Goal: Information Seeking & Learning: Check status

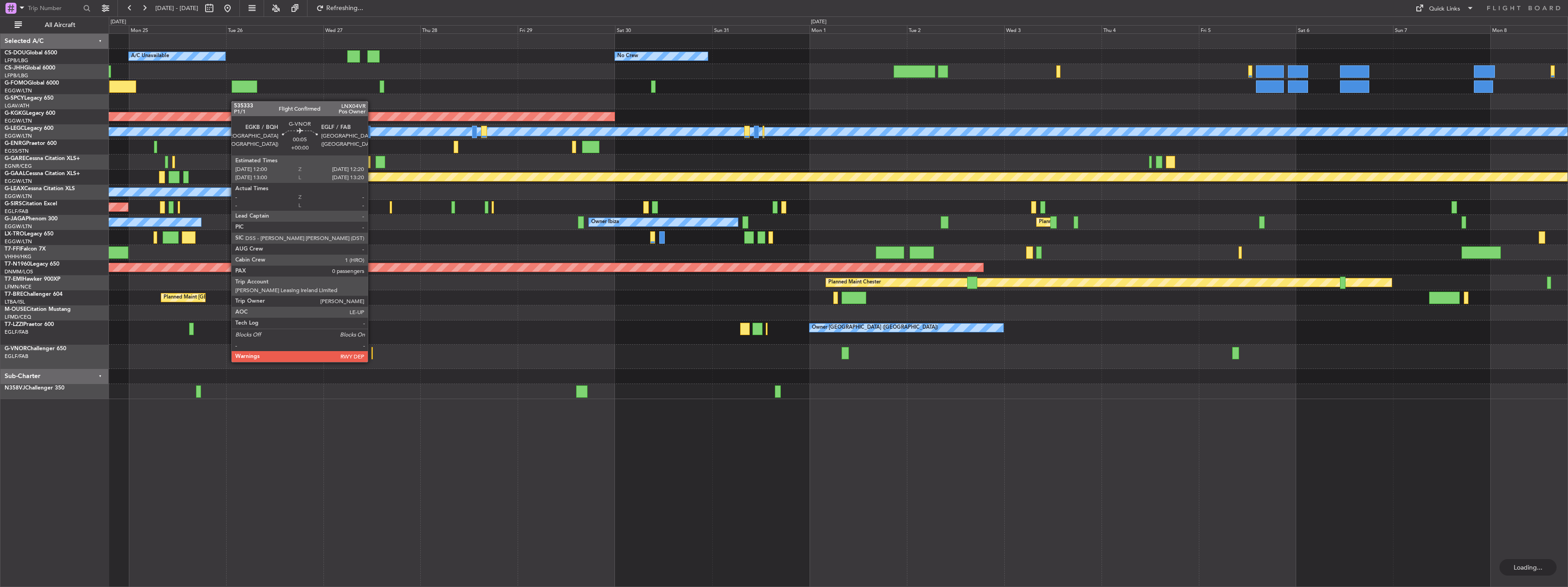
click at [372, 353] on div at bounding box center [372, 353] width 1 height 12
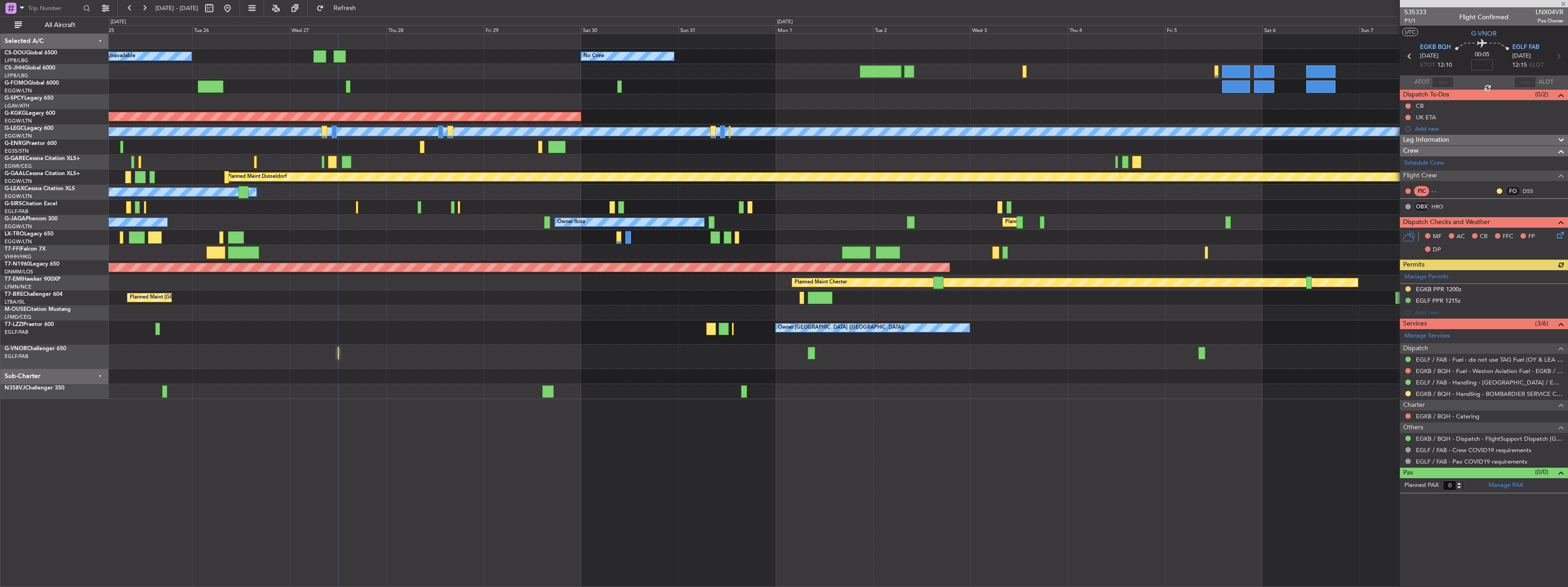
click at [374, 356] on div at bounding box center [838, 357] width 1459 height 24
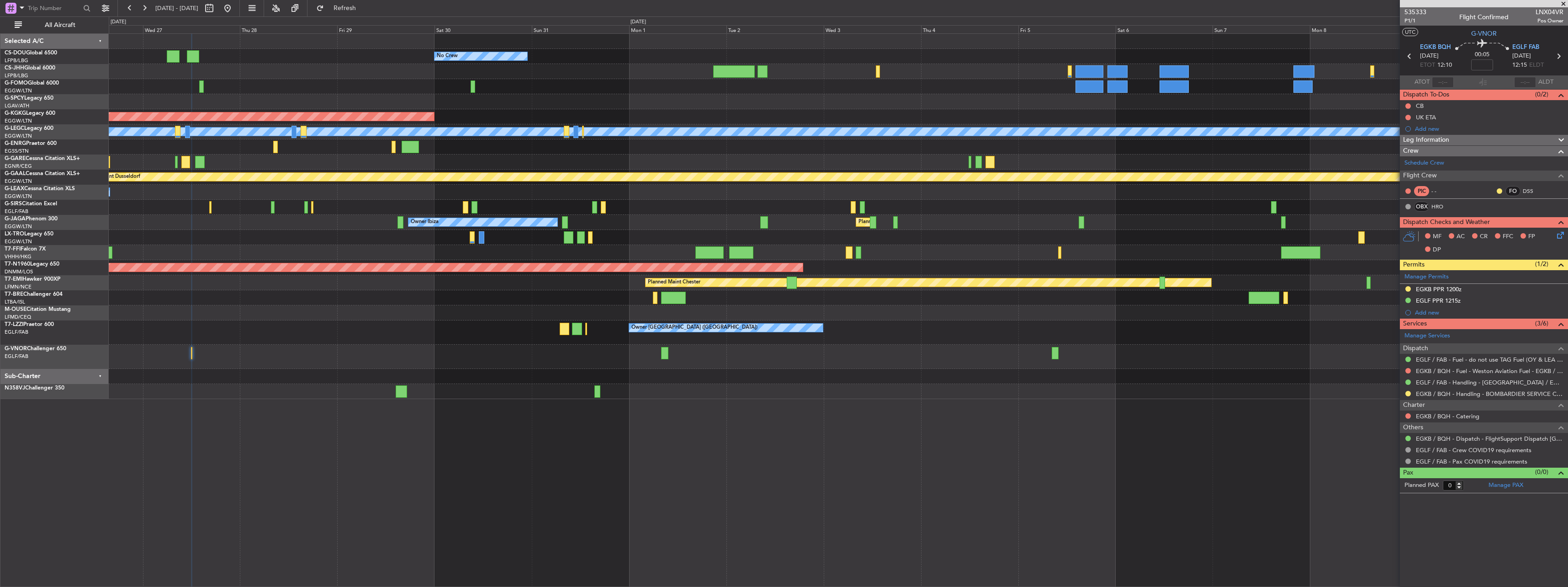
click at [160, 336] on div "No Crew Planned Maint [GEOGRAPHIC_DATA] ([GEOGRAPHIC_DATA]) A/C Unavailable AOG…" at bounding box center [838, 217] width 1459 height 365
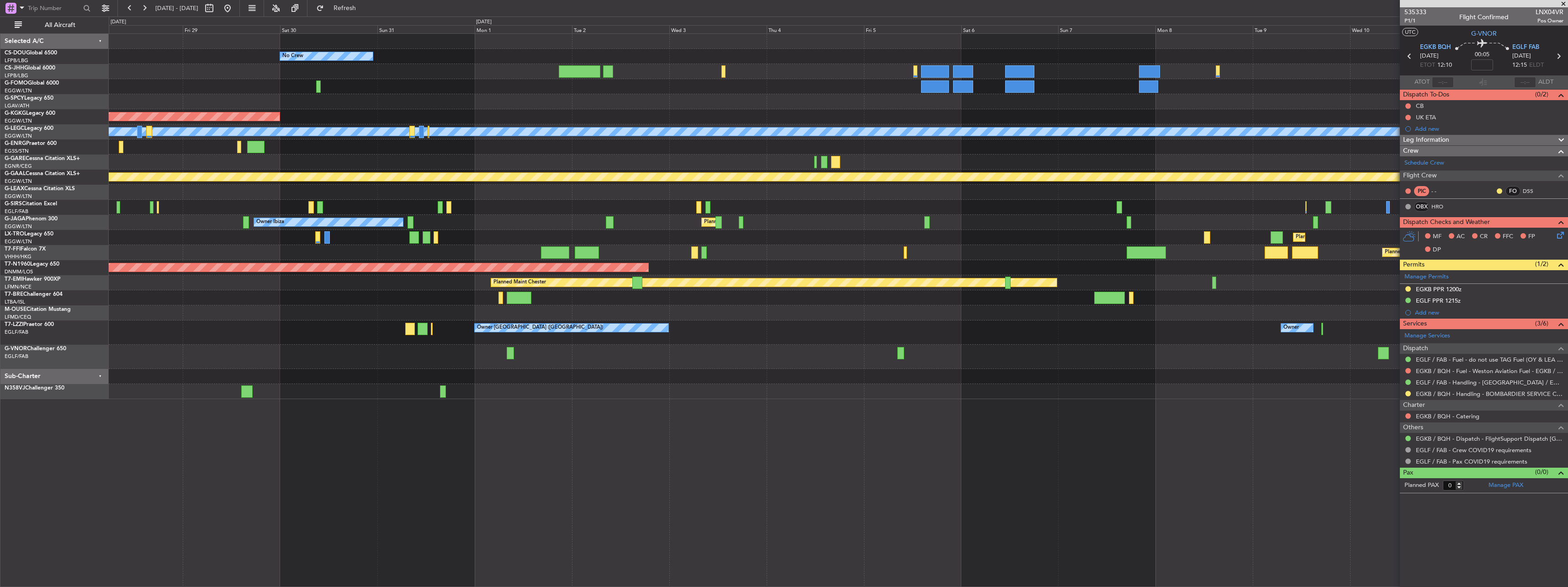
click at [180, 325] on div "Owner [GEOGRAPHIC_DATA] ([GEOGRAPHIC_DATA]) Owner Owner" at bounding box center [838, 332] width 1459 height 24
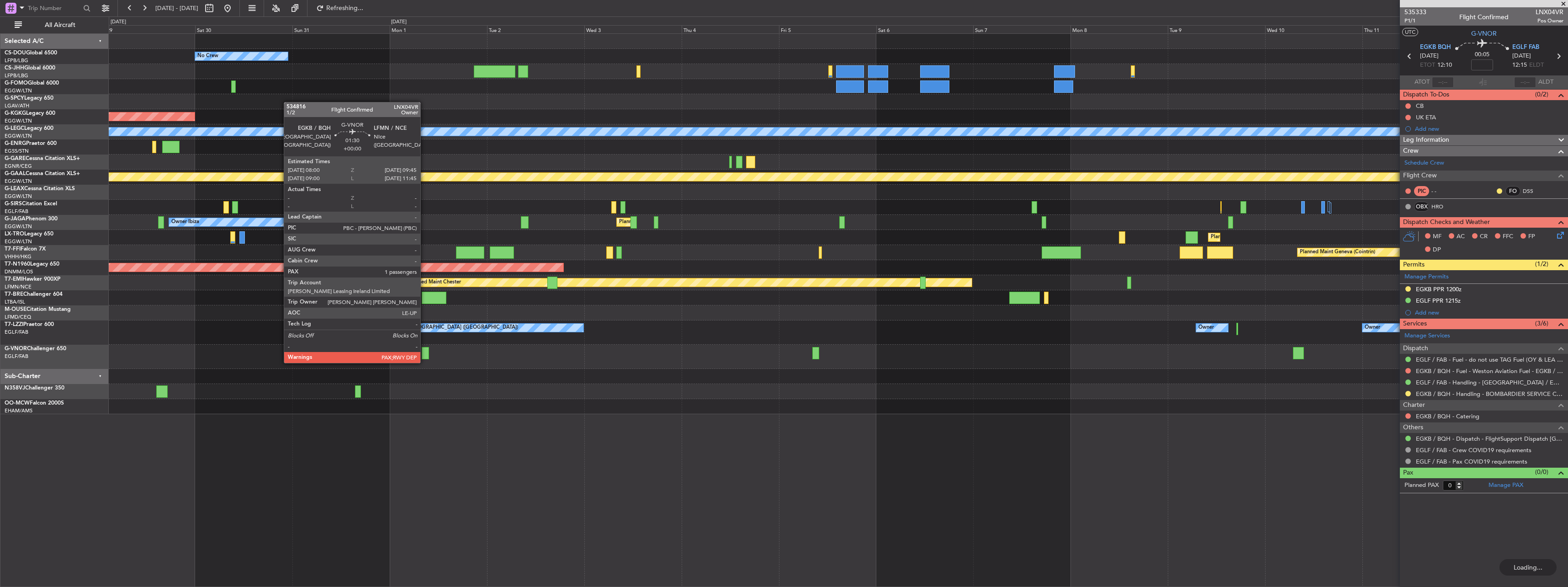
click at [424, 354] on div at bounding box center [425, 353] width 7 height 12
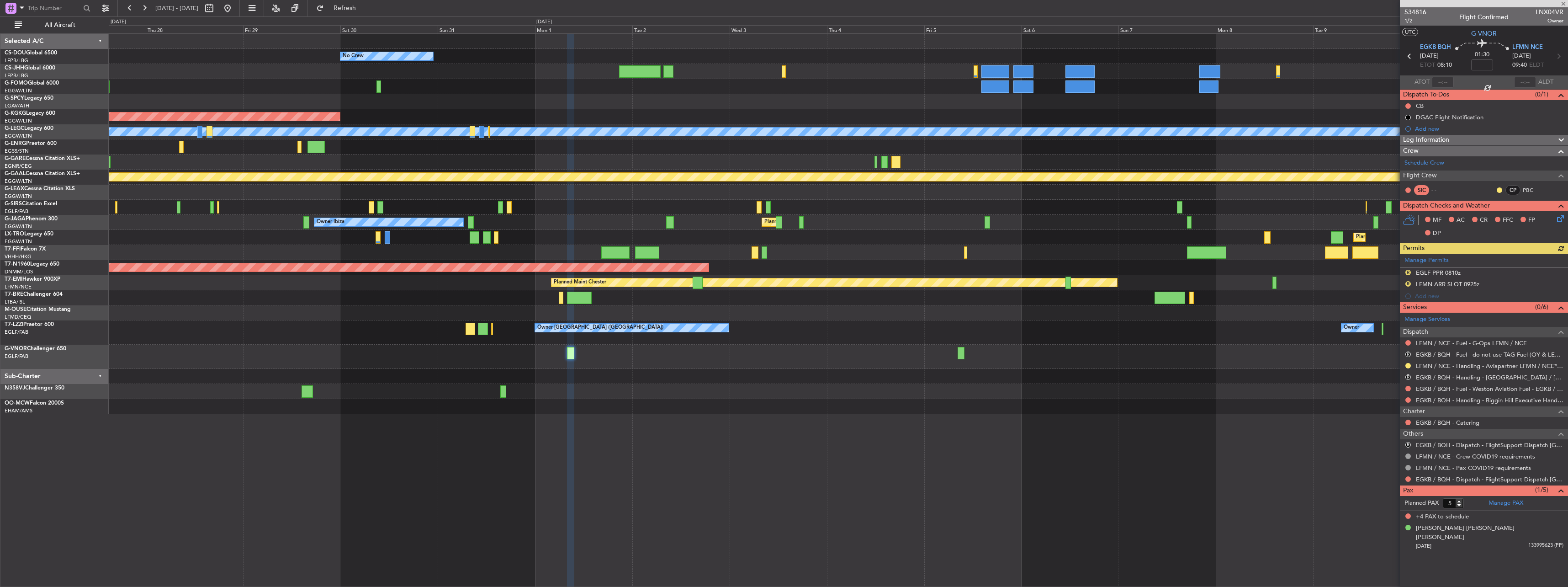
click at [358, 357] on div at bounding box center [838, 357] width 1459 height 24
click at [1436, 479] on link "EGKB / BQH - Dispatch - FlightSupport Dispatch [GEOGRAPHIC_DATA]" at bounding box center [1489, 479] width 147 height 8
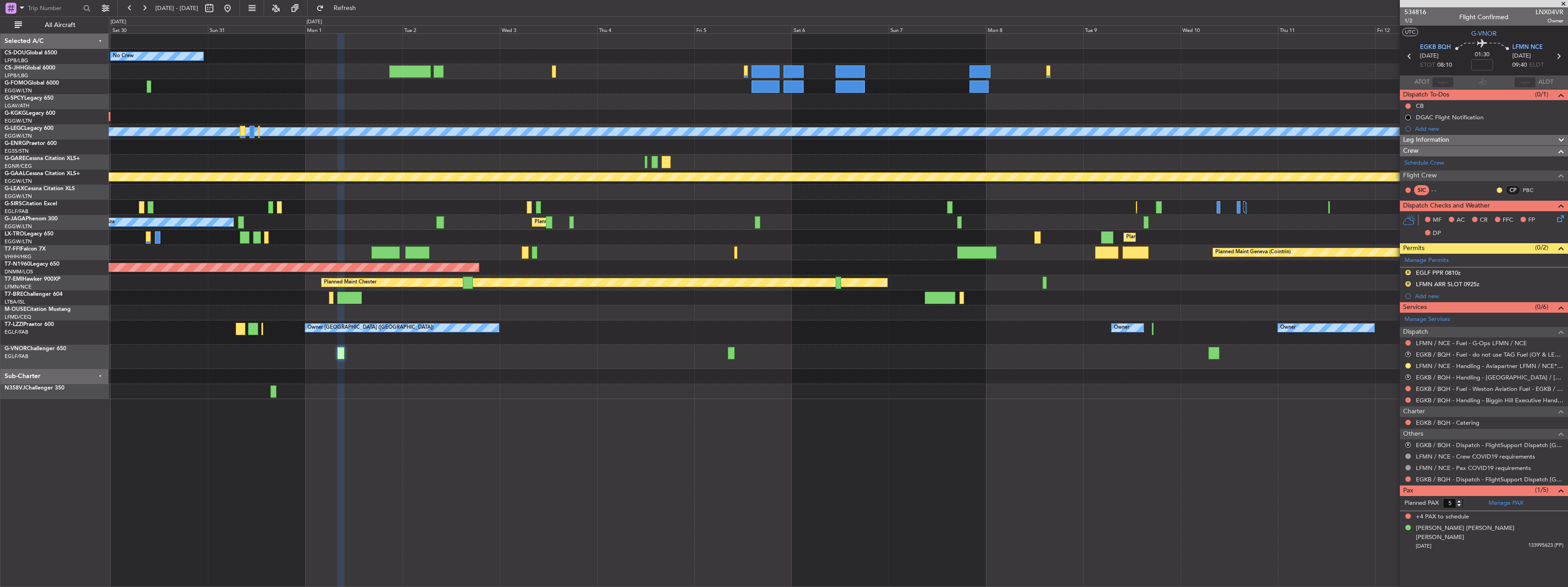
click at [234, 298] on div "No Crew AOG Maint [GEOGRAPHIC_DATA] ([GEOGRAPHIC_DATA]) A/C Unavailable [GEOGRA…" at bounding box center [838, 217] width 1459 height 365
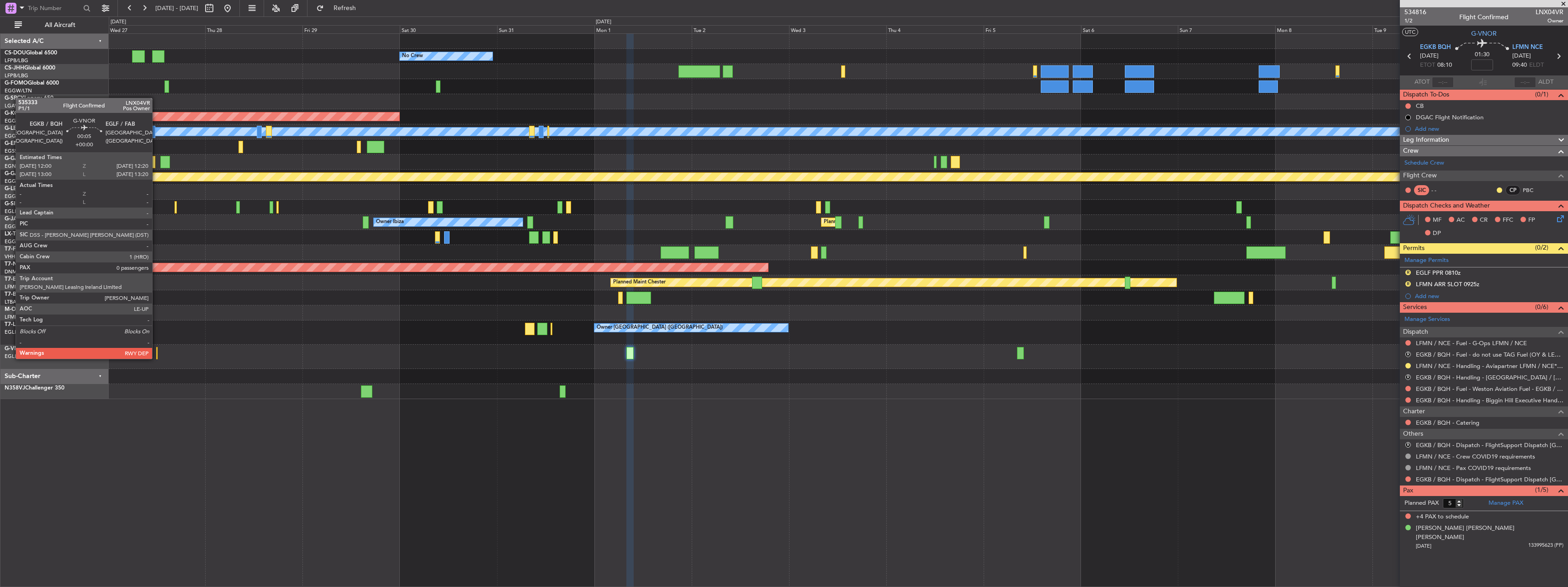
click at [156, 350] on div at bounding box center [157, 353] width 1 height 12
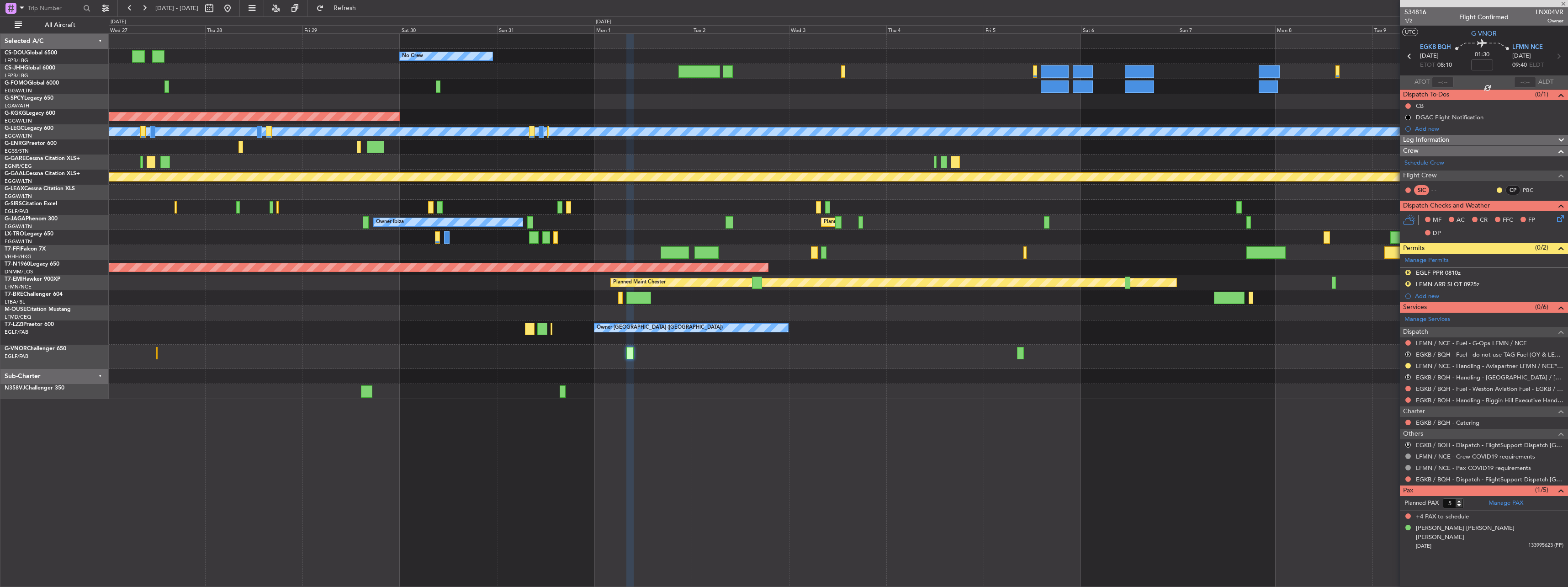
type input "0"
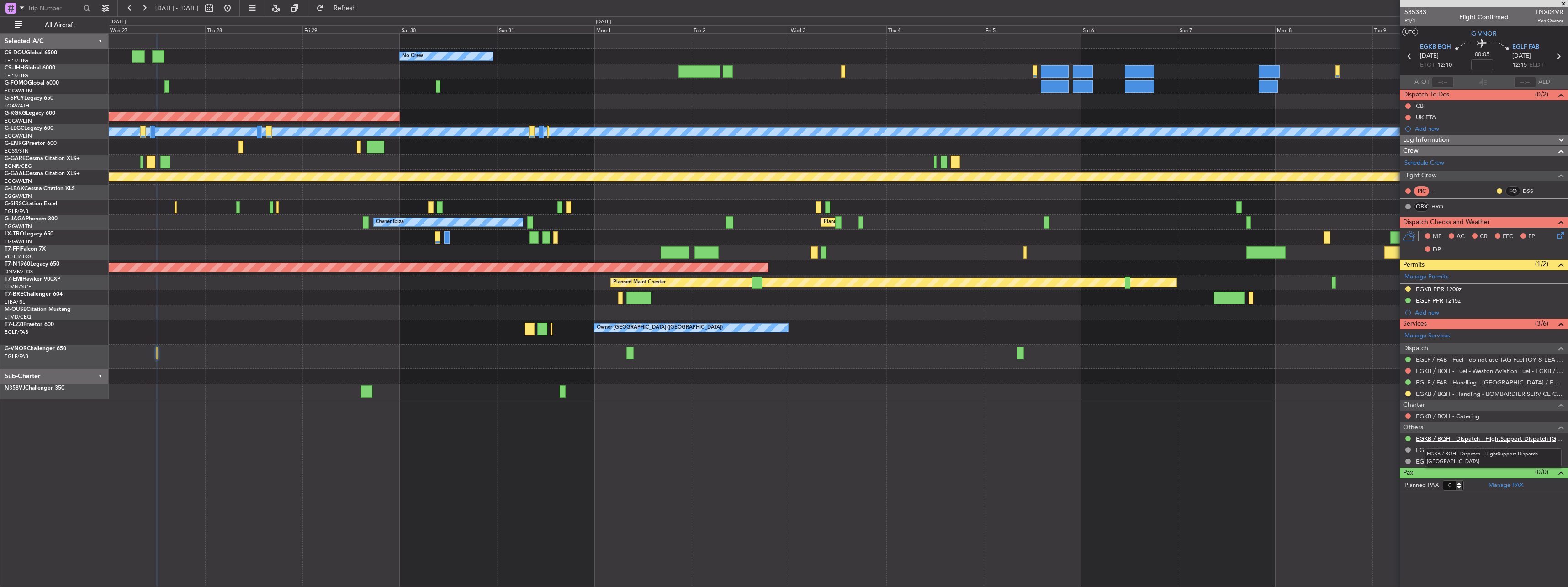
click at [1452, 439] on link "EGKB / BQH - Dispatch - FlightSupport Dispatch [GEOGRAPHIC_DATA]" at bounding box center [1489, 438] width 147 height 8
click at [364, 10] on span "Refresh" at bounding box center [345, 8] width 38 height 7
click at [169, 336] on div "No Crew A/C Unavailable Planned Maint [GEOGRAPHIC_DATA] ([GEOGRAPHIC_DATA]) AOG…" at bounding box center [838, 217] width 1459 height 365
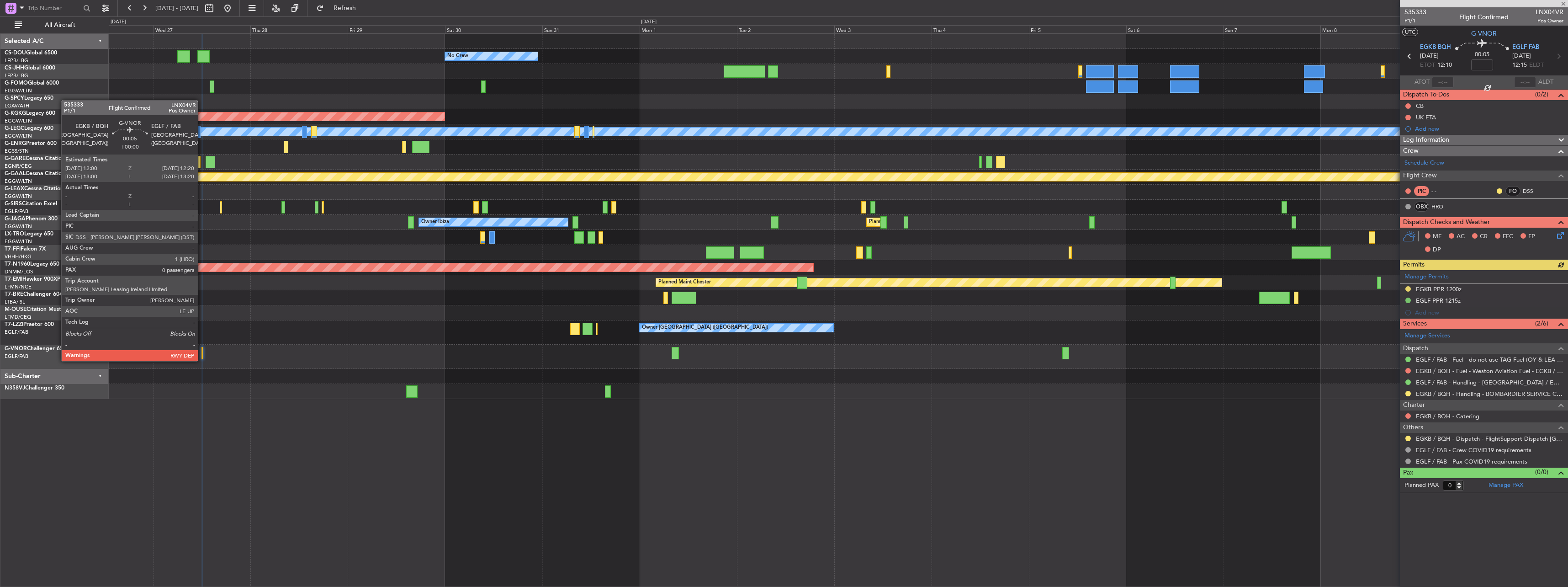
click at [202, 352] on div at bounding box center [202, 353] width 1 height 12
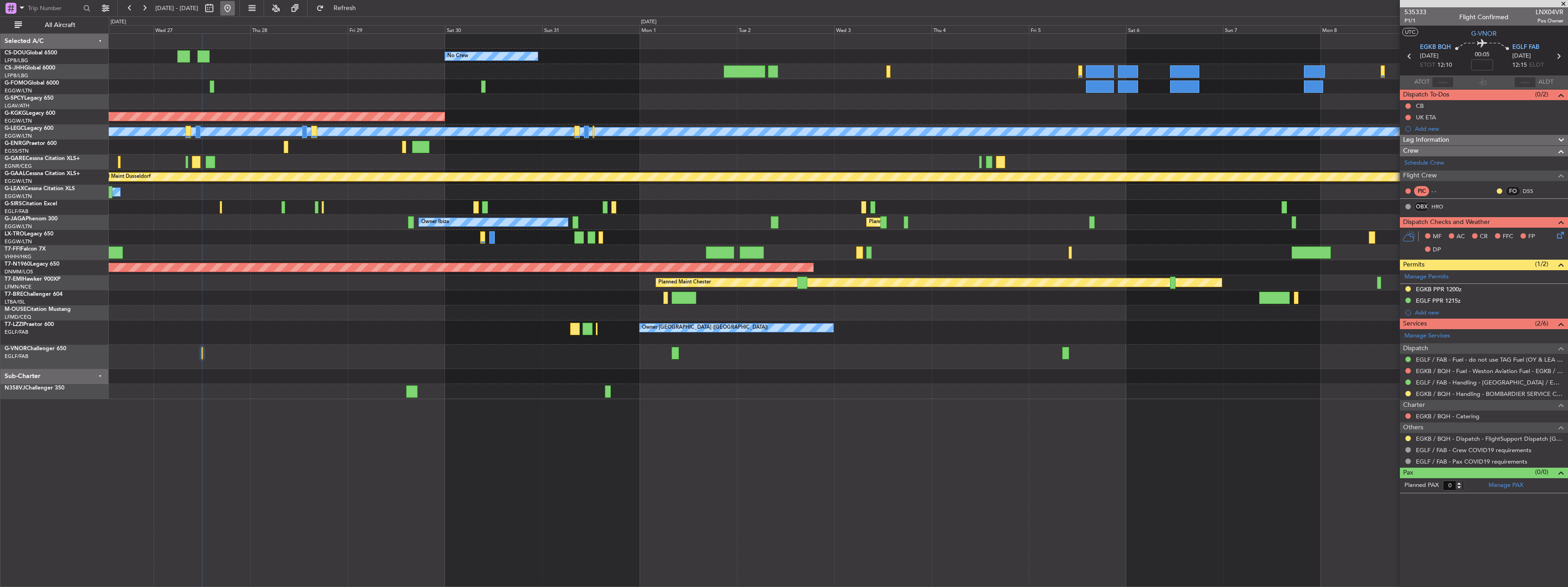
click at [235, 7] on button at bounding box center [228, 9] width 15 height 15
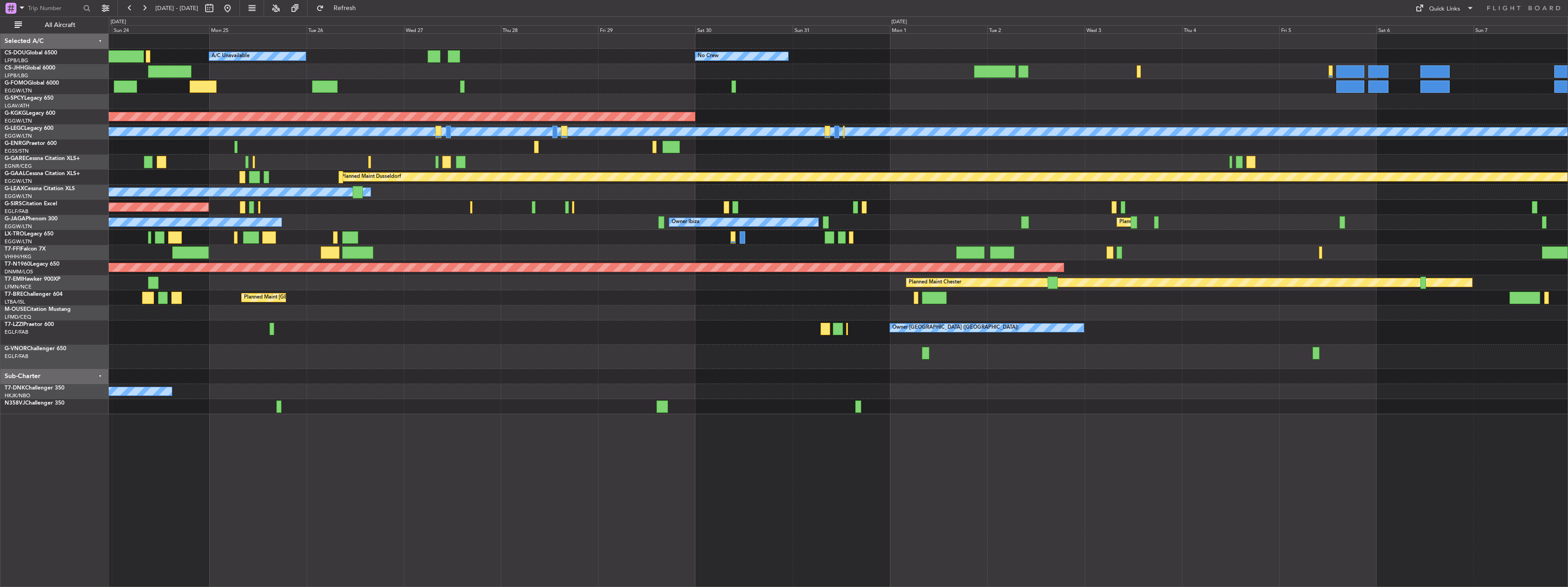
click at [432, 239] on div "Planned Maint [GEOGRAPHIC_DATA] ([GEOGRAPHIC_DATA]) Planned [GEOGRAPHIC_DATA]" at bounding box center [838, 237] width 1459 height 15
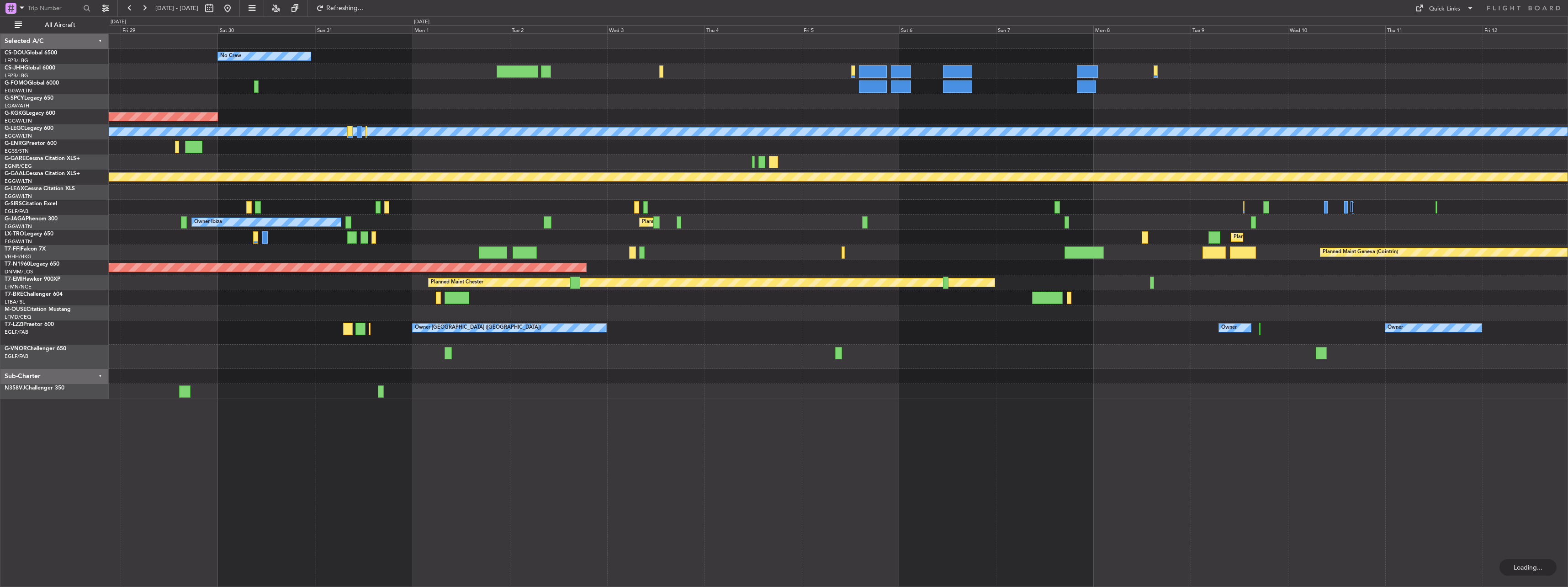
click at [497, 229] on div "No Crew Planned Maint [GEOGRAPHIC_DATA] ([GEOGRAPHIC_DATA]) A/C Unavailable AOG…" at bounding box center [838, 217] width 1459 height 365
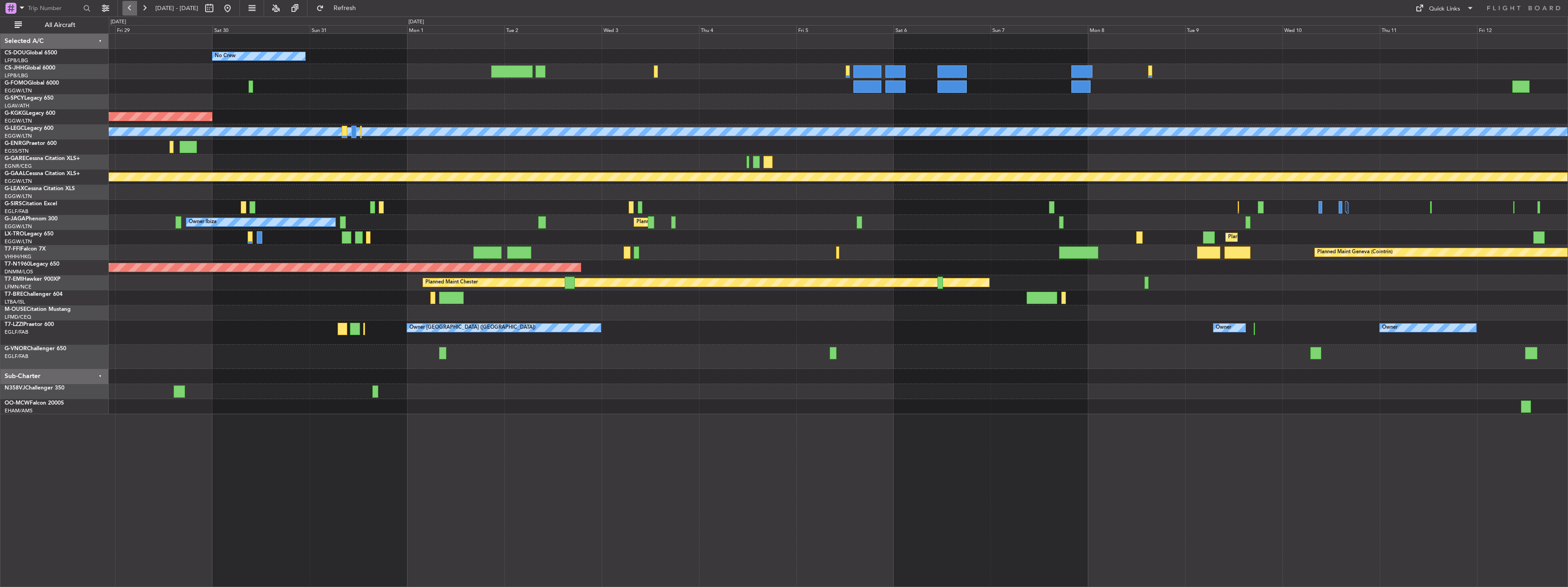
click at [135, 7] on button at bounding box center [130, 9] width 15 height 15
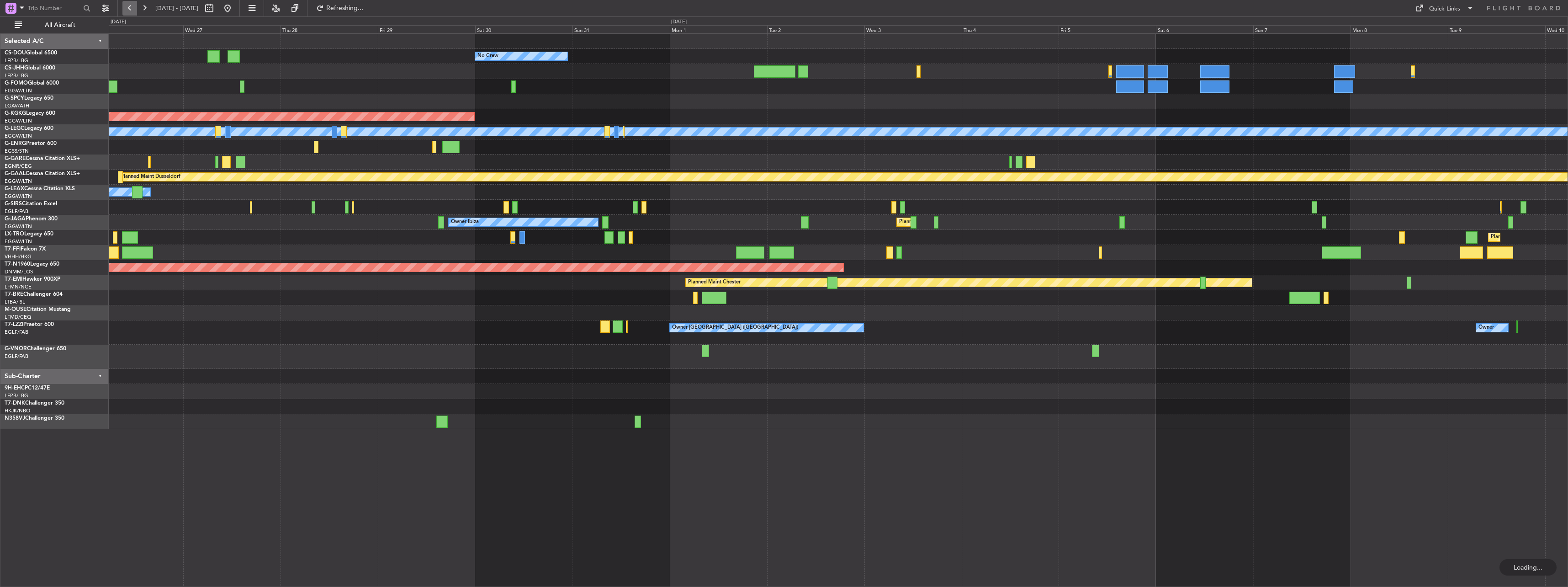
click at [135, 7] on button at bounding box center [130, 9] width 15 height 15
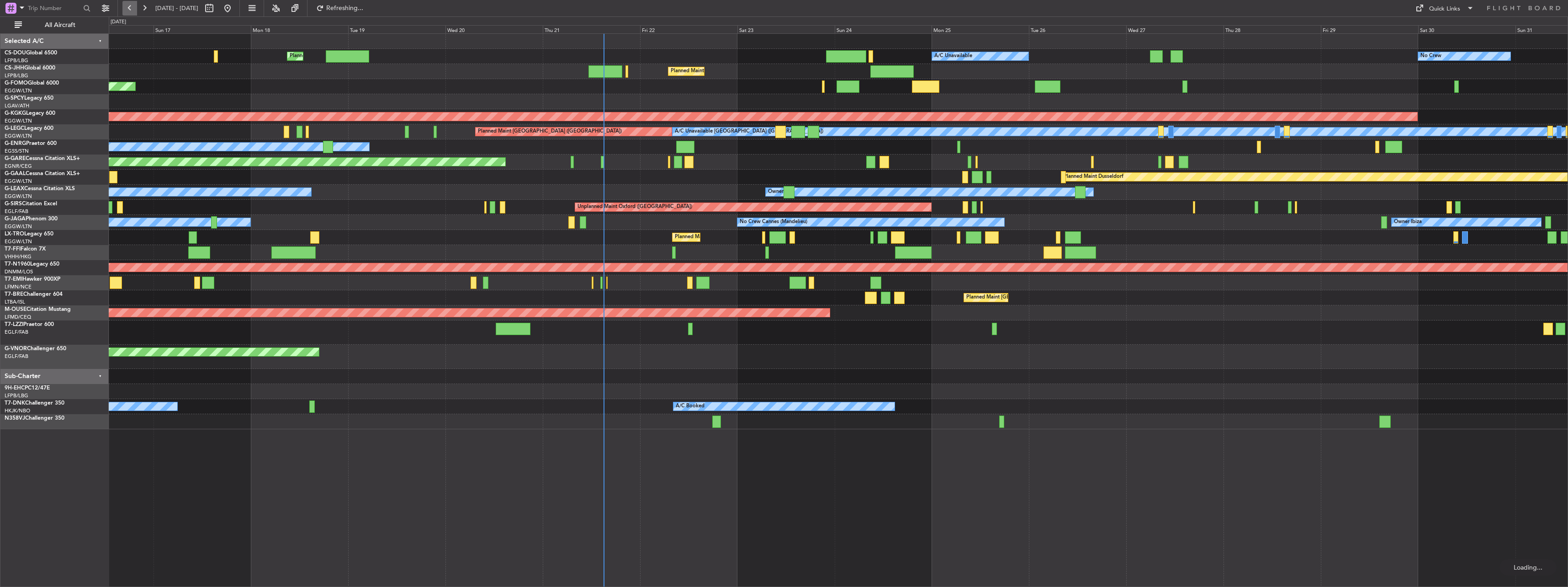
click at [135, 7] on button at bounding box center [130, 9] width 15 height 15
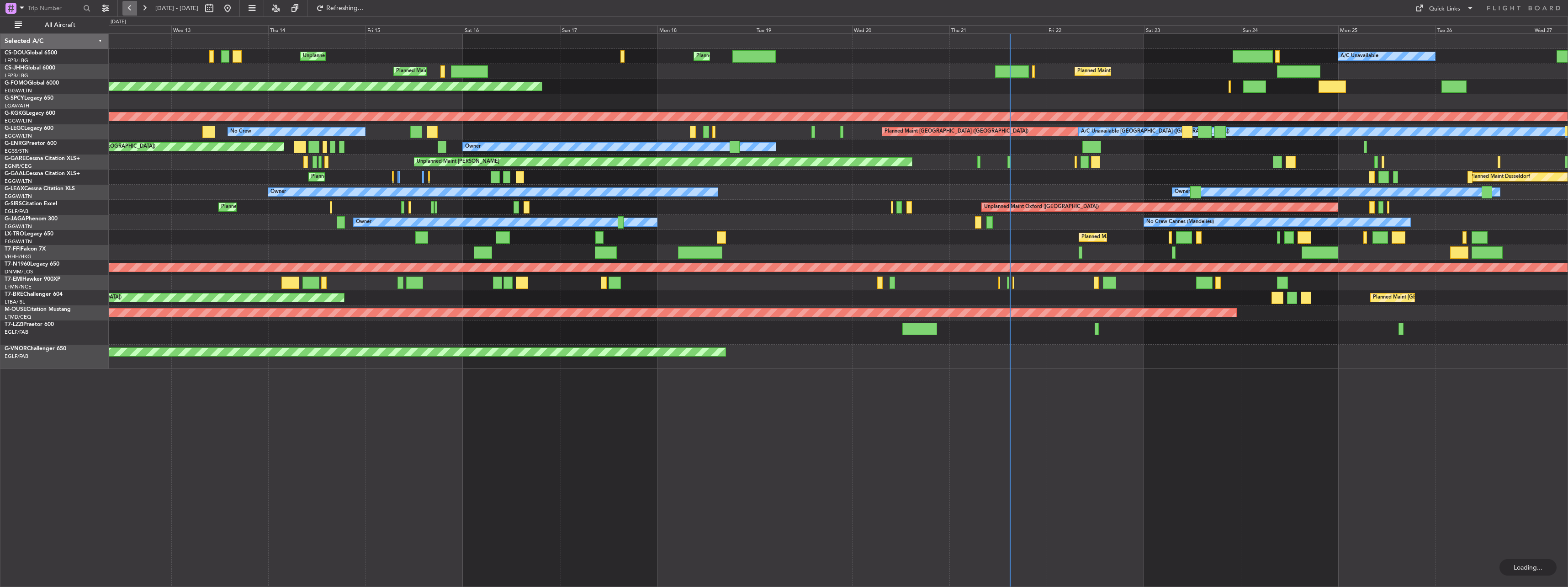
click at [135, 7] on button at bounding box center [130, 9] width 15 height 15
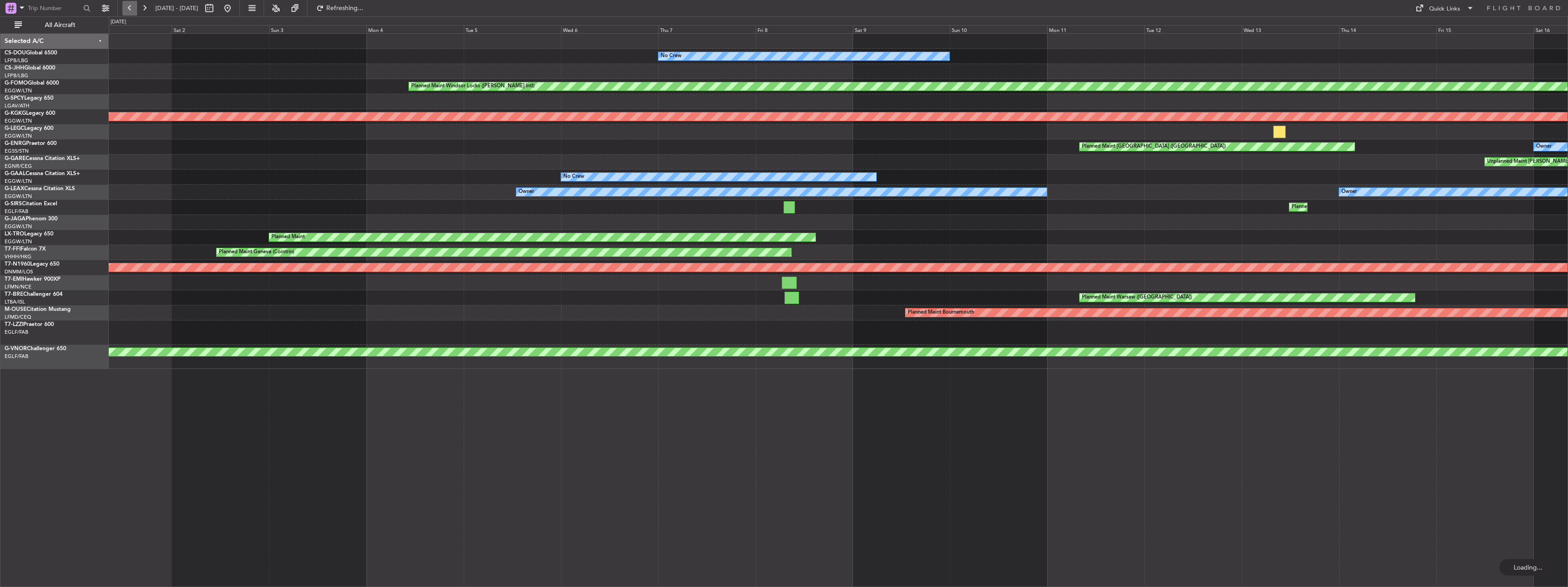
click at [135, 7] on button at bounding box center [130, 9] width 15 height 15
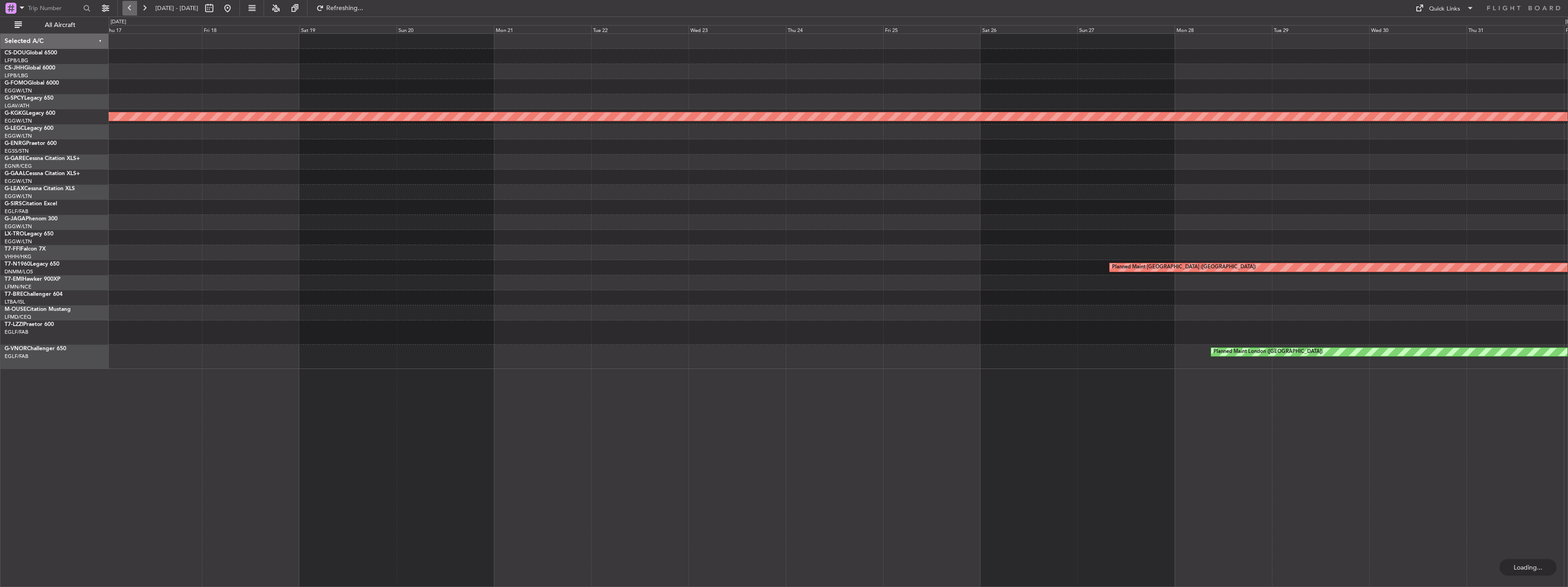
click at [135, 7] on button at bounding box center [130, 9] width 15 height 15
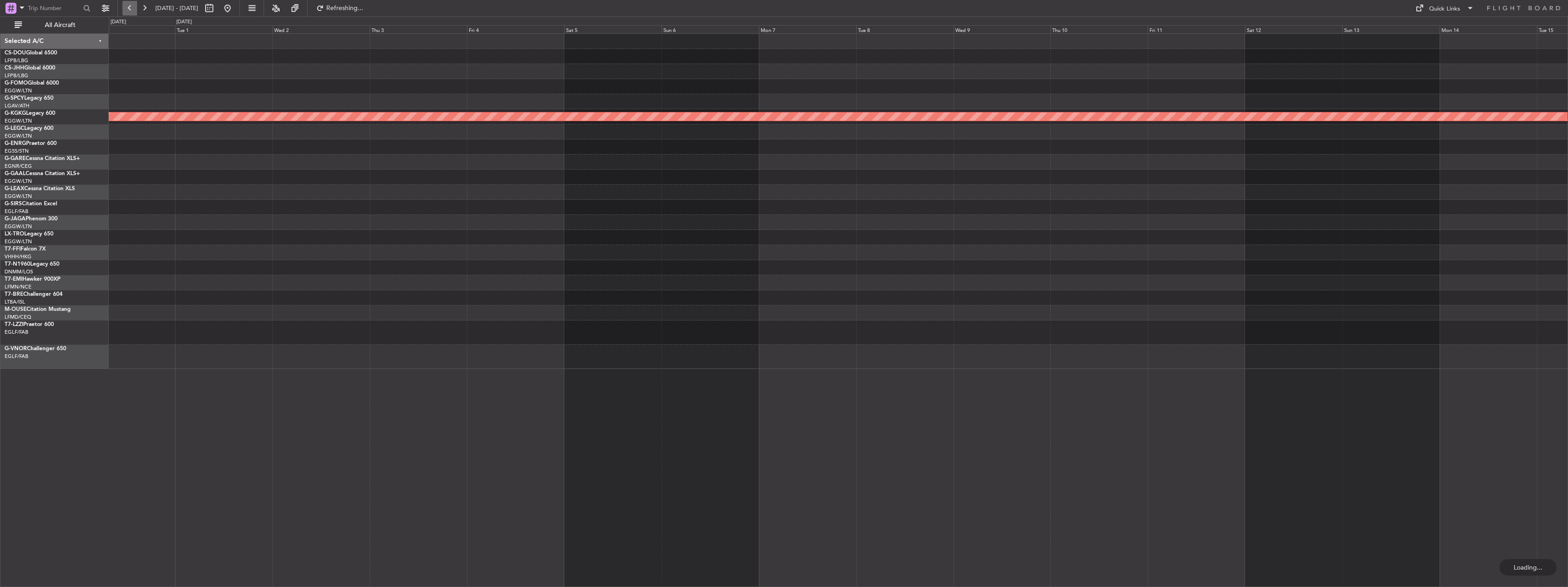
click at [135, 7] on button at bounding box center [130, 9] width 15 height 15
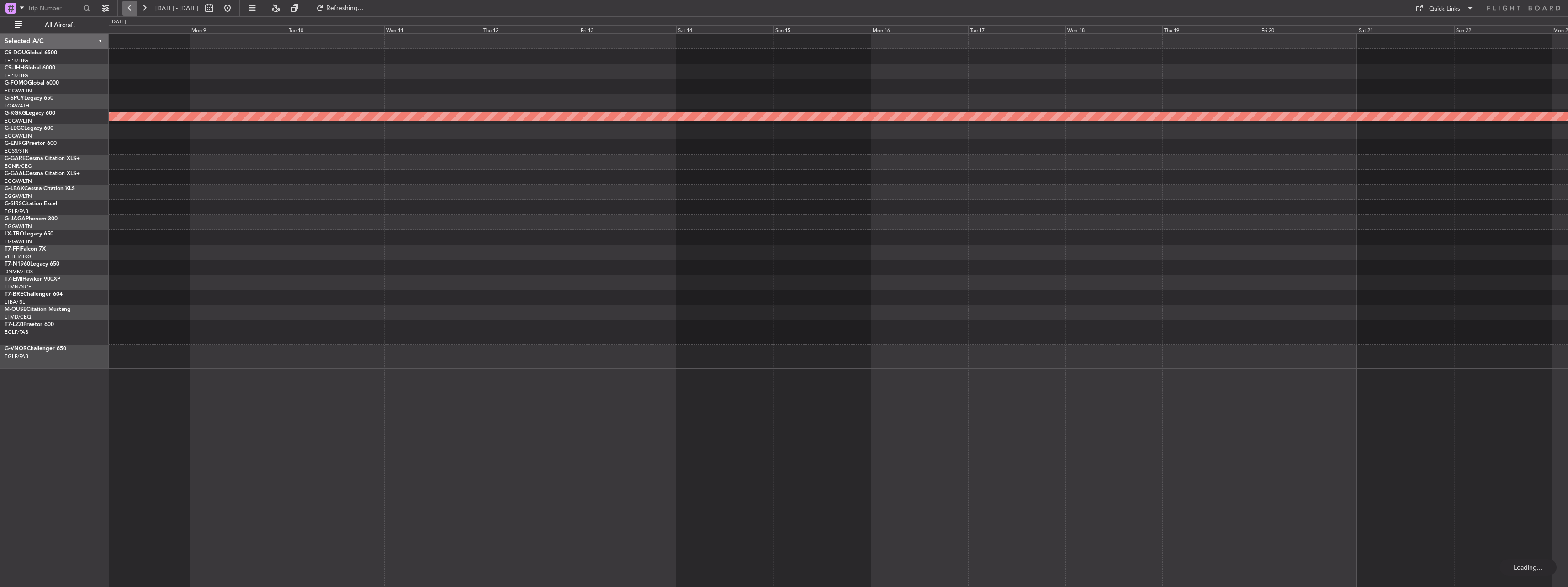
click at [135, 7] on button at bounding box center [130, 9] width 15 height 15
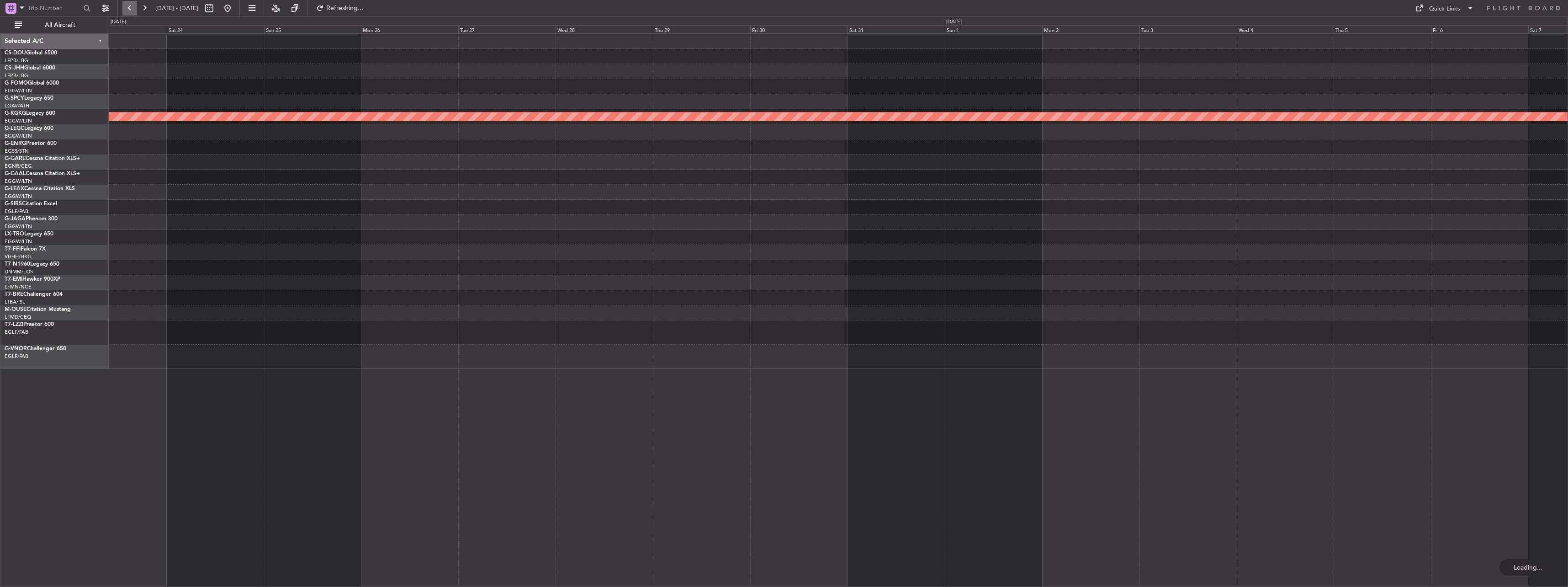
click at [135, 7] on button at bounding box center [130, 9] width 15 height 15
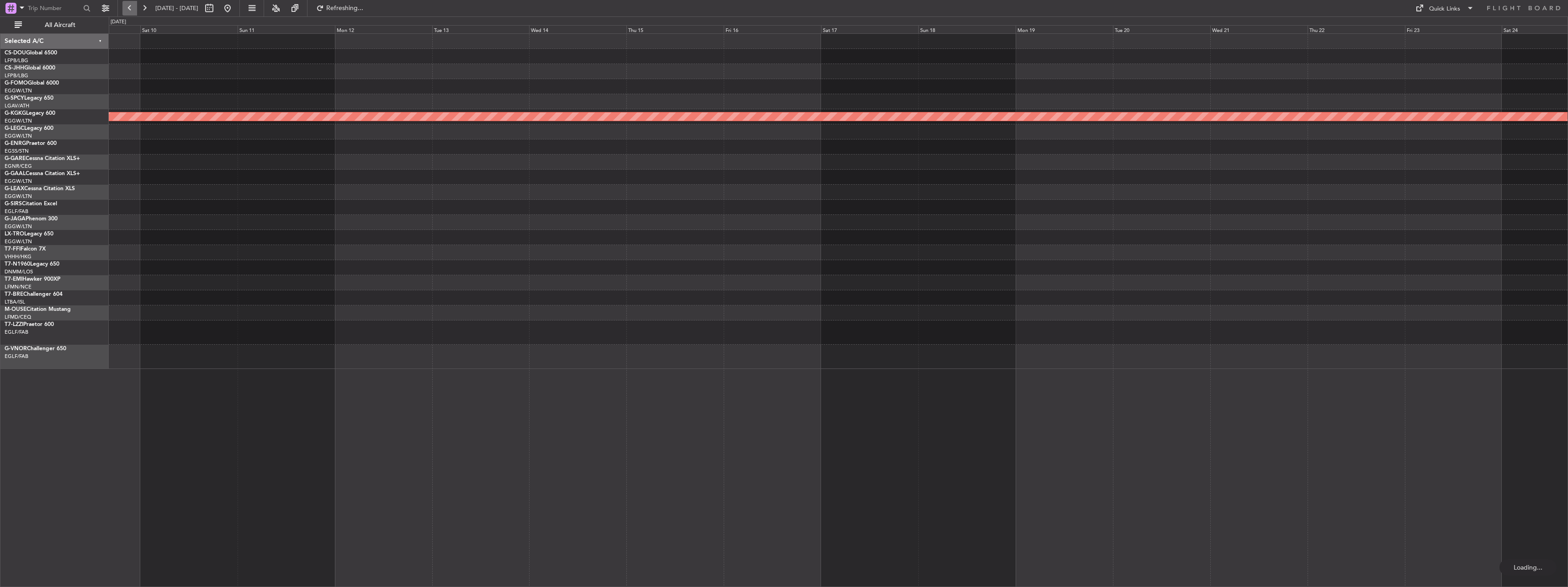
click at [135, 7] on button at bounding box center [130, 9] width 15 height 15
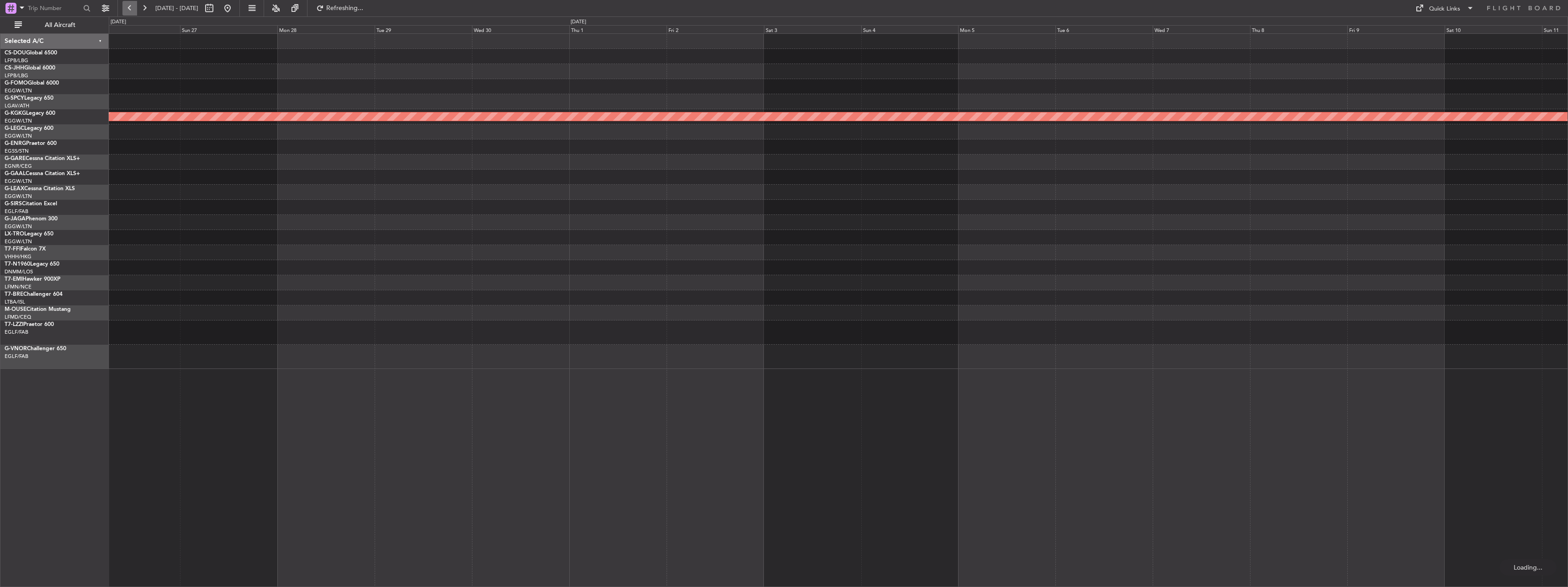
click at [135, 7] on button at bounding box center [130, 9] width 15 height 15
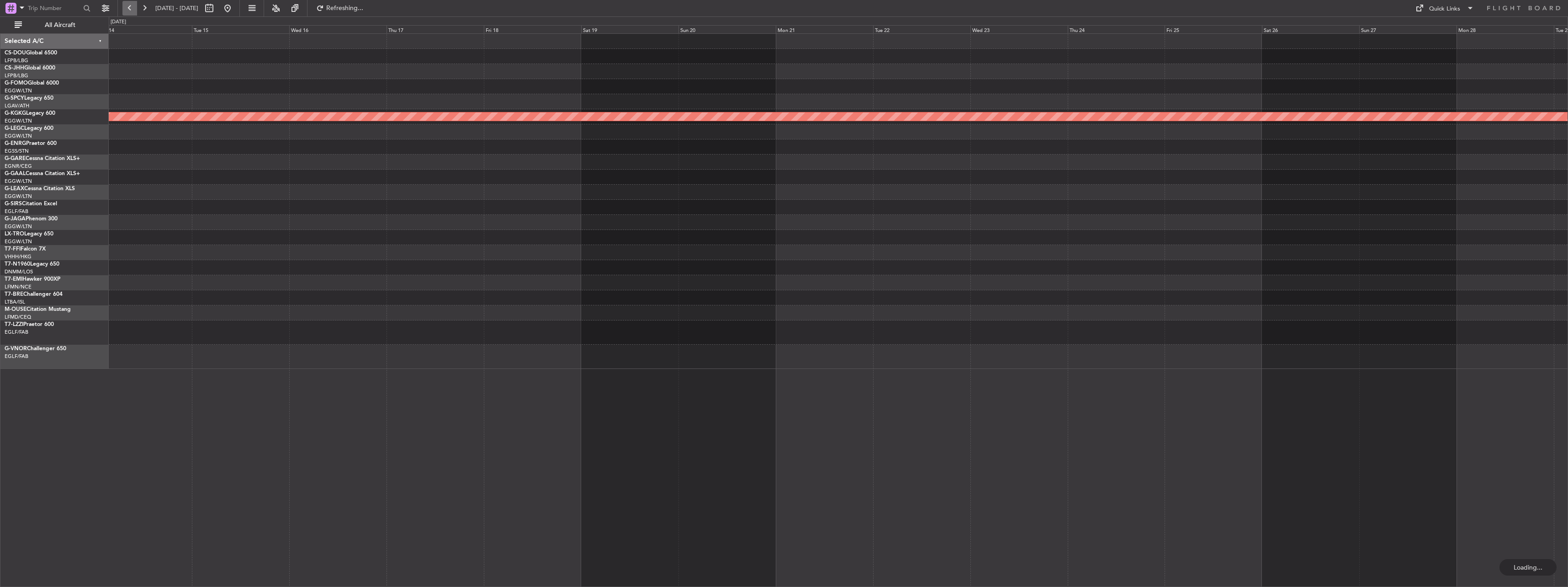
click at [135, 7] on button at bounding box center [130, 9] width 15 height 15
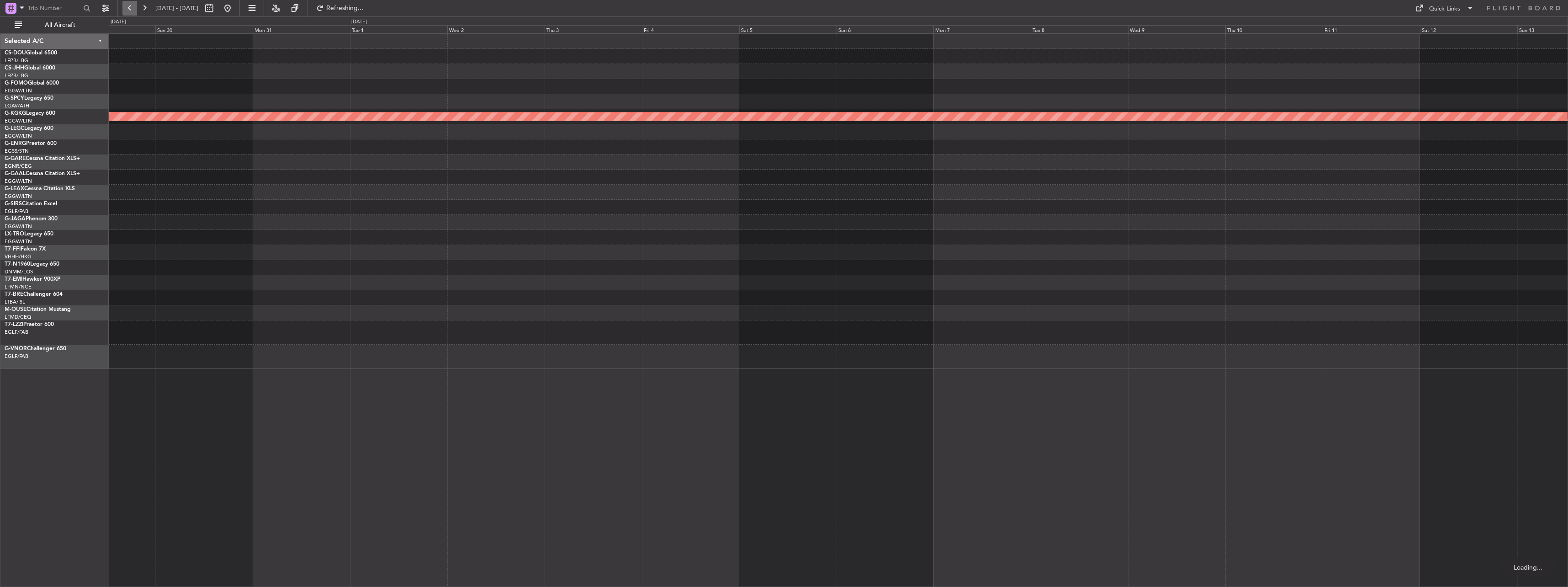
click at [135, 7] on button at bounding box center [130, 9] width 15 height 15
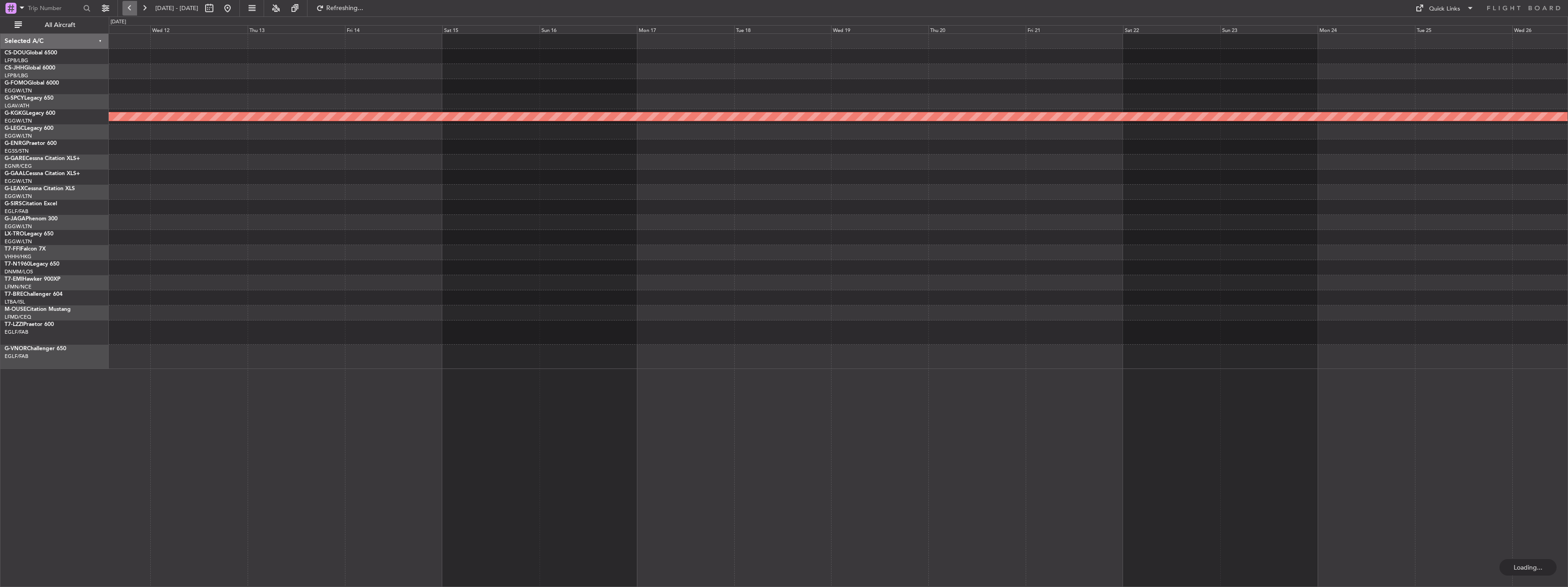
click at [135, 7] on button at bounding box center [130, 9] width 15 height 15
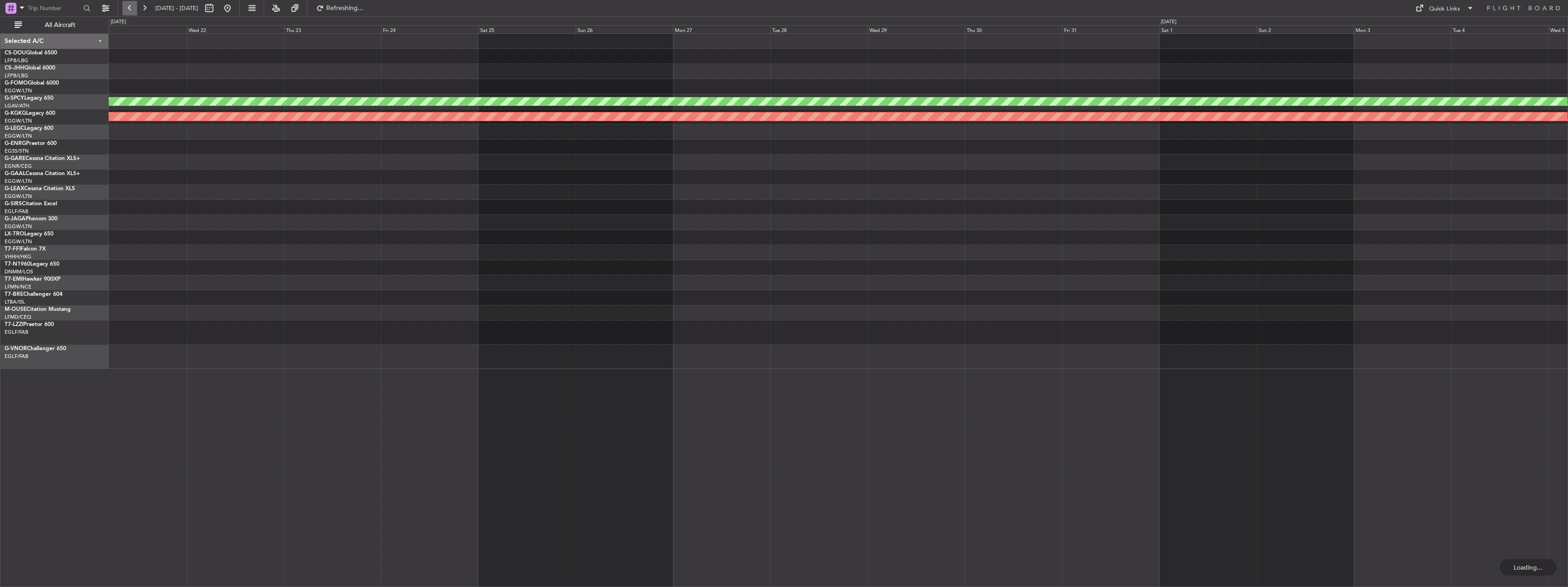
click at [135, 7] on button at bounding box center [130, 9] width 15 height 15
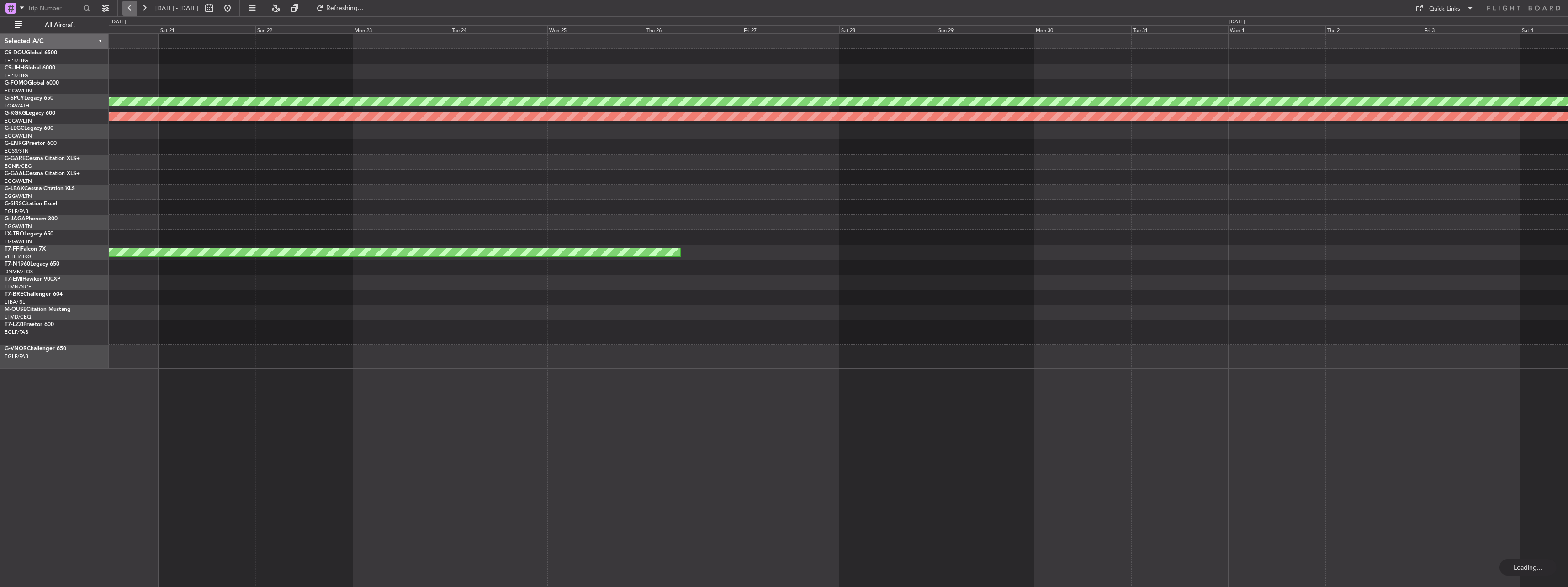
click at [135, 7] on button at bounding box center [130, 9] width 15 height 15
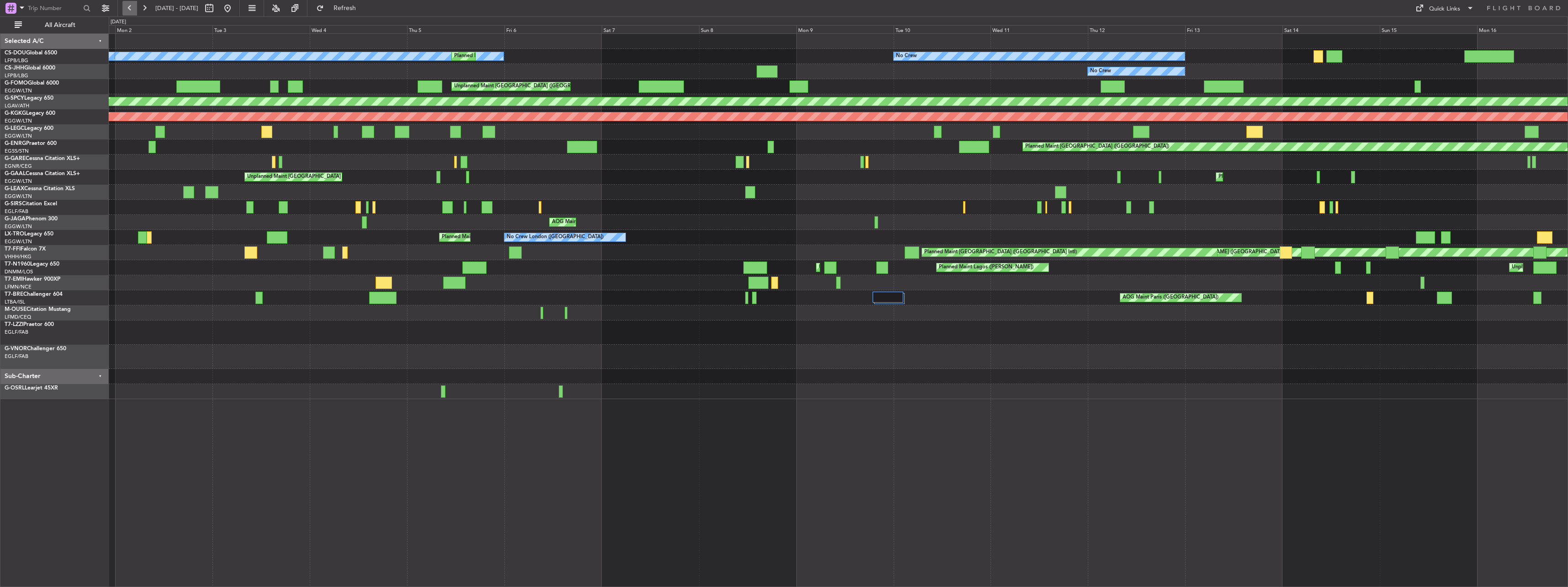
click at [130, 7] on button at bounding box center [130, 9] width 15 height 15
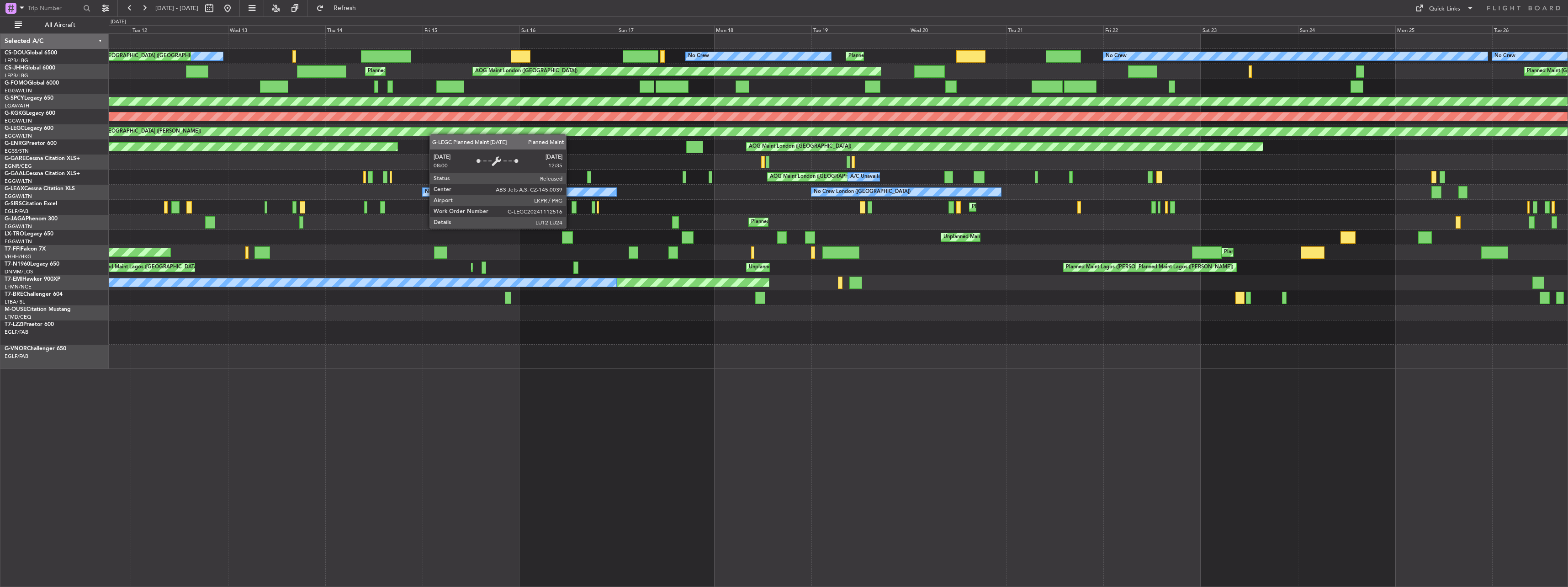
click at [783, 129] on div "Planned Maint [GEOGRAPHIC_DATA] ([GEOGRAPHIC_DATA]) No Crew No Crew Planned Mai…" at bounding box center [838, 202] width 1459 height 335
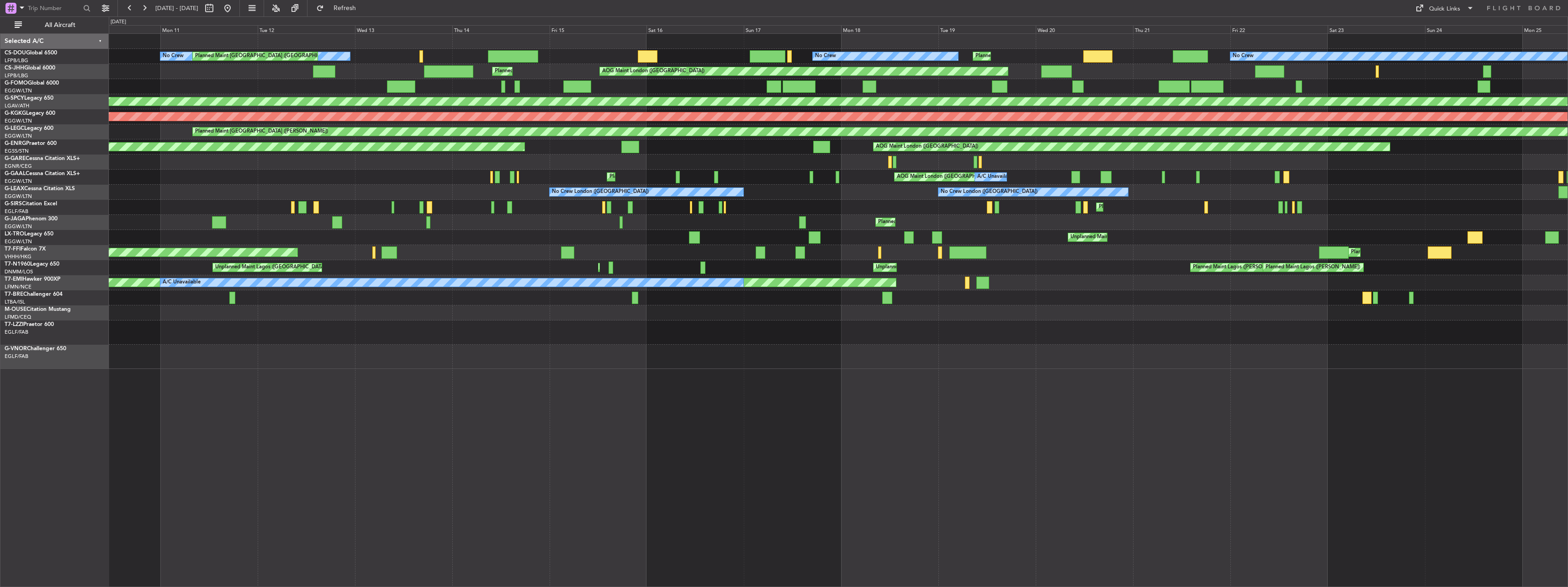
click at [804, 153] on div "No Crew Planned Maint [GEOGRAPHIC_DATA] ([GEOGRAPHIC_DATA]) No Crew No Crew Pla…" at bounding box center [838, 202] width 1459 height 335
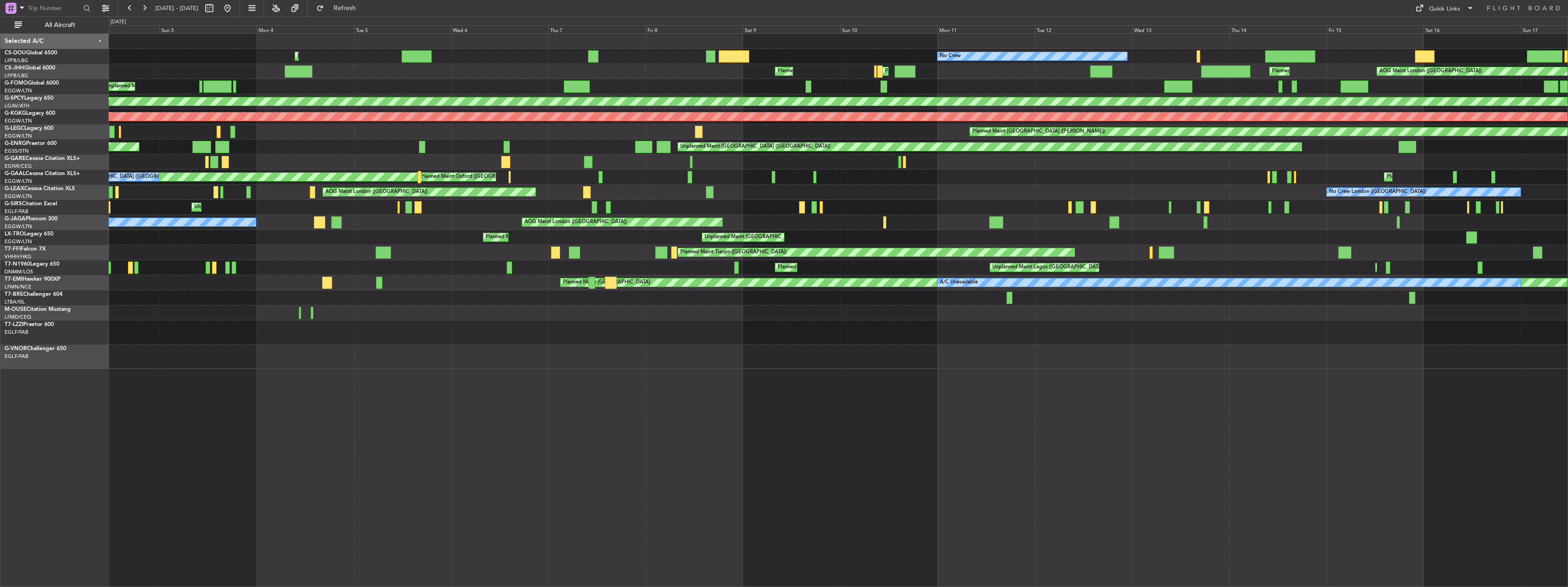
click at [730, 159] on div "Planned Maint [GEOGRAPHIC_DATA] ([GEOGRAPHIC_DATA]) No Crew Planned Maint [GEOG…" at bounding box center [838, 202] width 1459 height 335
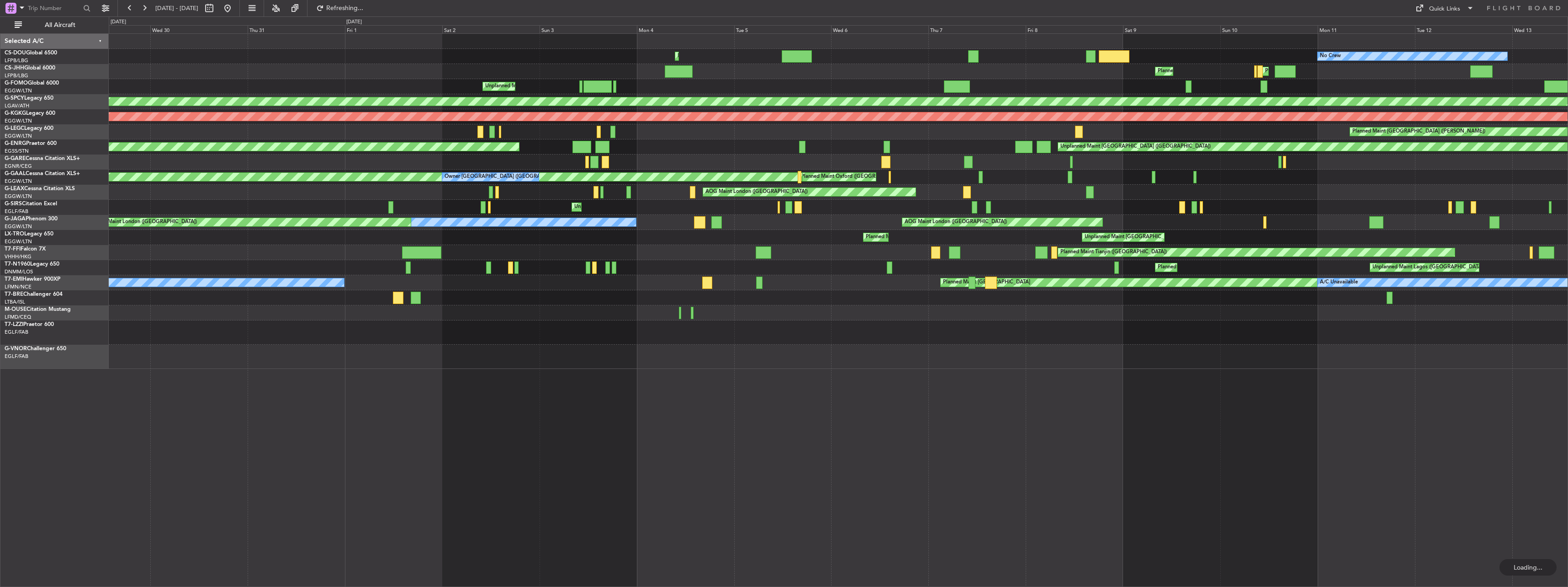
click at [647, 144] on div "Planned Maint [GEOGRAPHIC_DATA] ([GEOGRAPHIC_DATA]) No Crew Planned Maint [GEOG…" at bounding box center [838, 202] width 1459 height 335
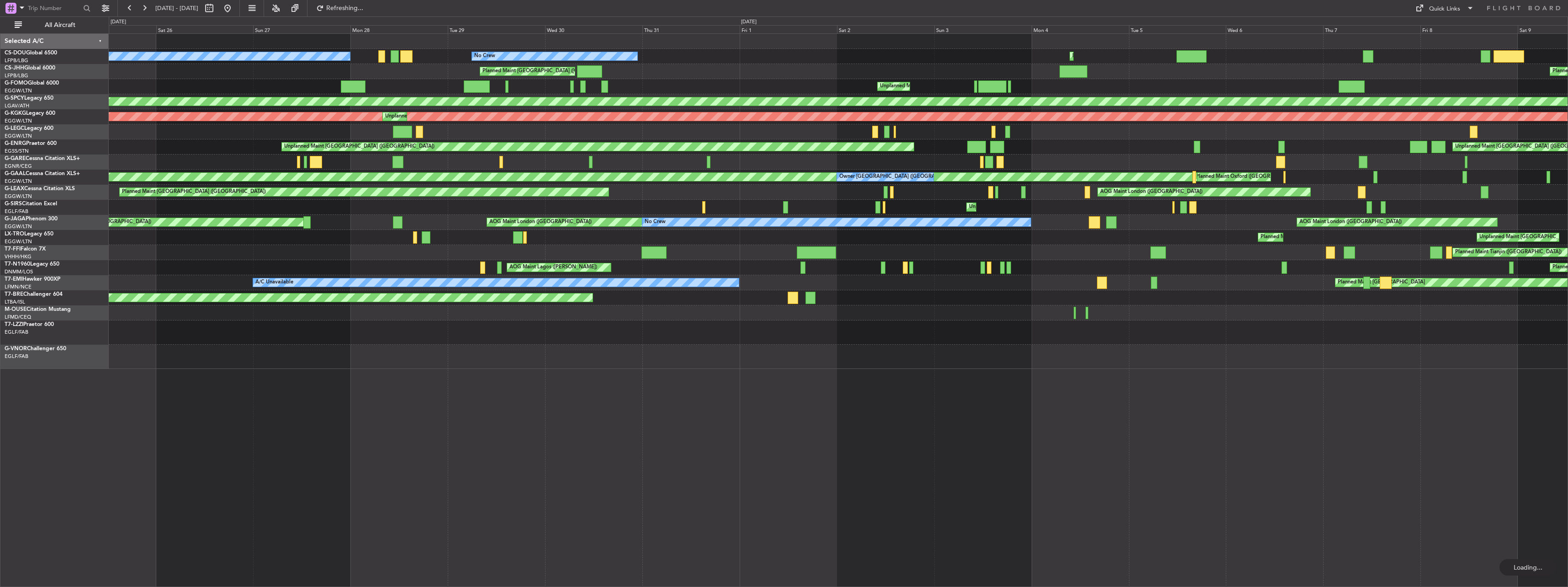
click at [736, 137] on div "Planned Maint [GEOGRAPHIC_DATA] ([PERSON_NAME])" at bounding box center [838, 132] width 1459 height 15
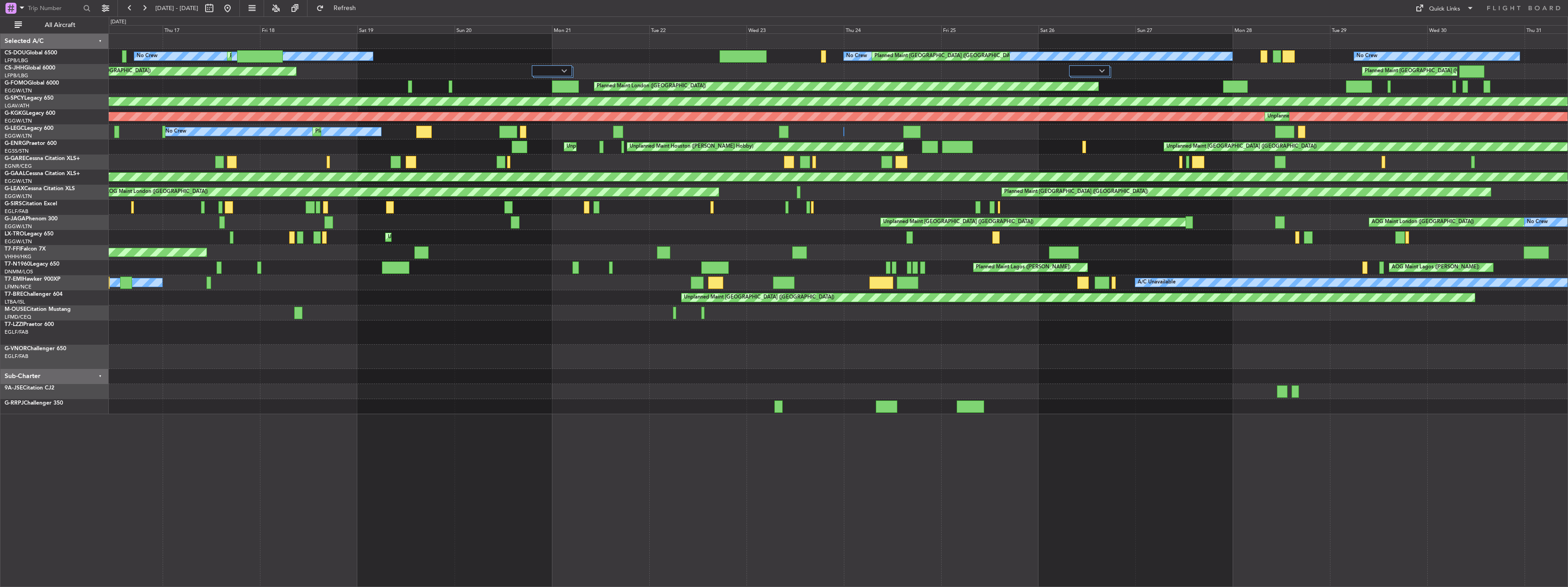
click at [831, 135] on div "Owner No Crew Planned Maint [GEOGRAPHIC_DATA] ([GEOGRAPHIC_DATA])" at bounding box center [838, 132] width 1459 height 15
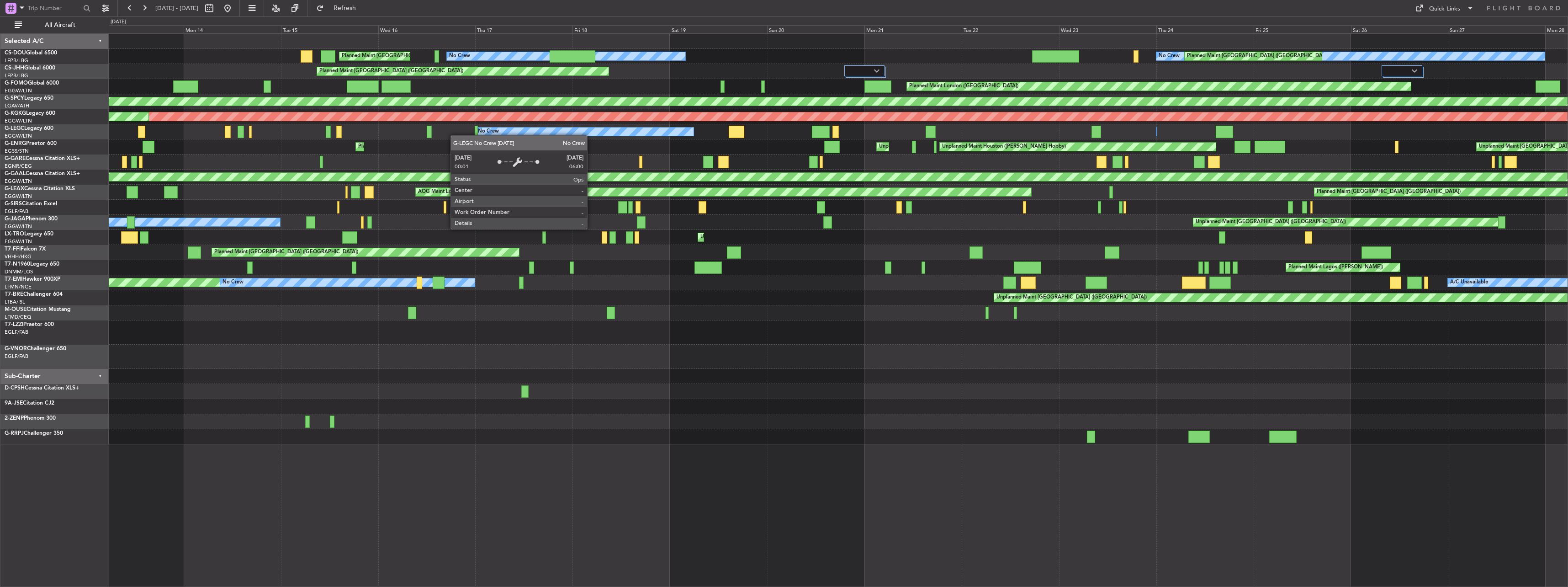
click at [750, 133] on div "No Crew Planned Maint [GEOGRAPHIC_DATA] ([GEOGRAPHIC_DATA]) Planned Maint [GEOG…" at bounding box center [838, 239] width 1459 height 410
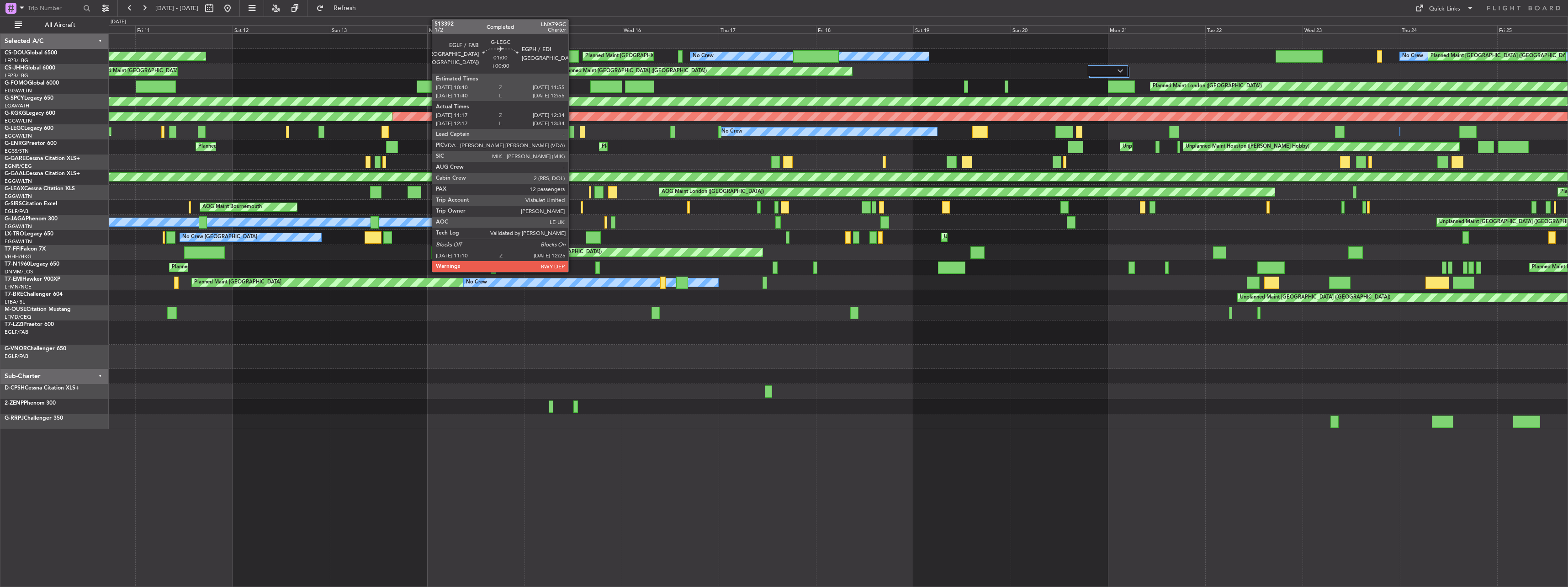
click at [572, 132] on div at bounding box center [572, 132] width 5 height 12
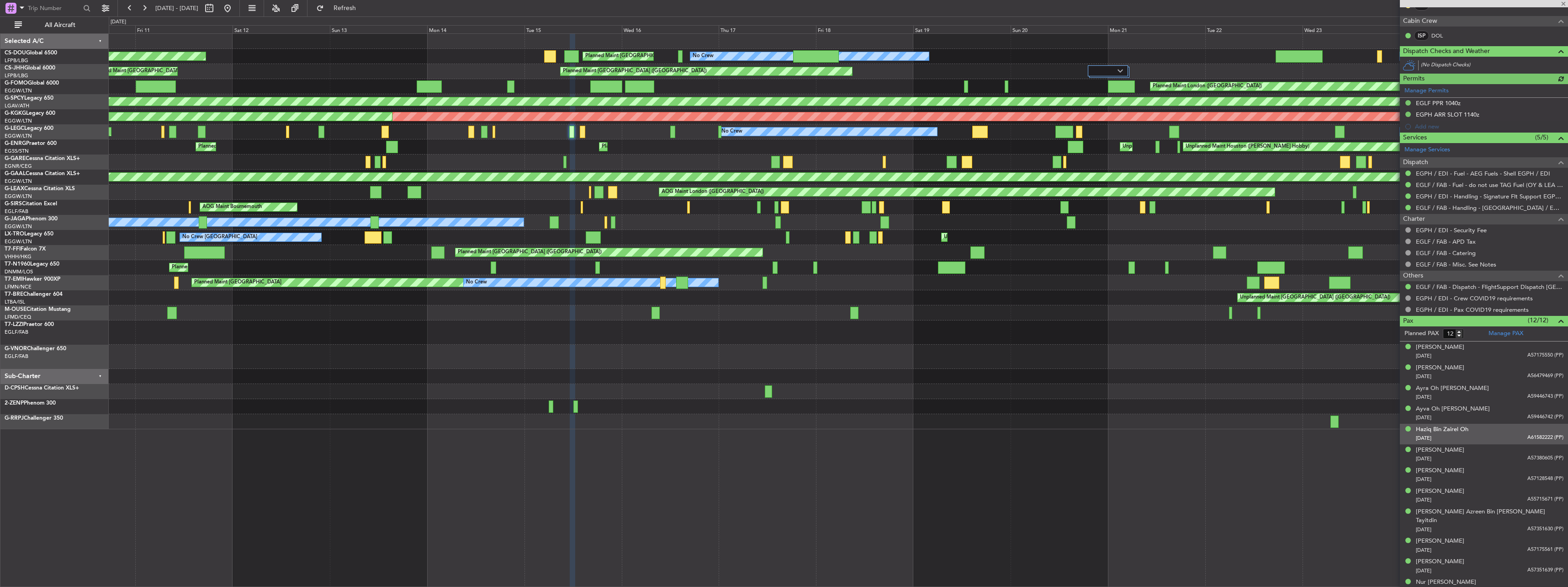
scroll to position [248, 0]
click at [430, 141] on div "Unplanned Maint Houston ([PERSON_NAME] Hobby) Unplanned Maint Houston ([PERSON_…" at bounding box center [838, 147] width 1459 height 15
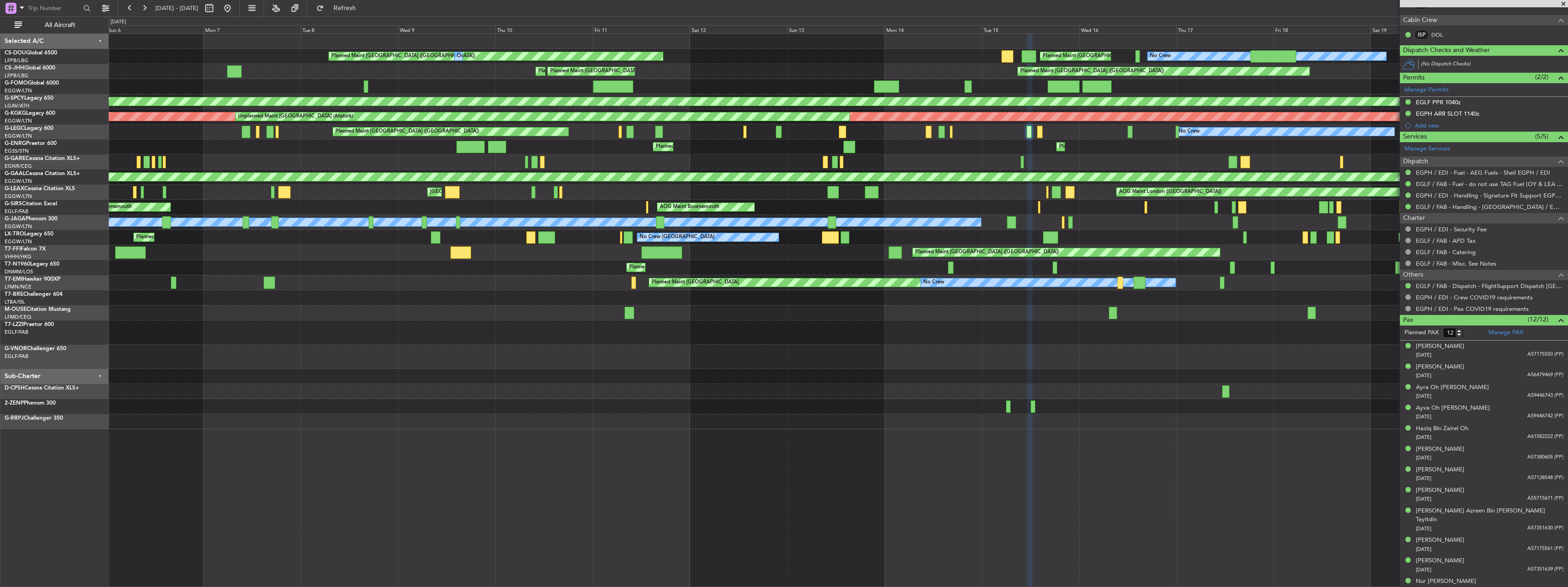
click at [677, 140] on div "Planned Maint [US_STATE] ([GEOGRAPHIC_DATA]) Planned Maint Houston ([PERSON_NAM…" at bounding box center [838, 147] width 1459 height 15
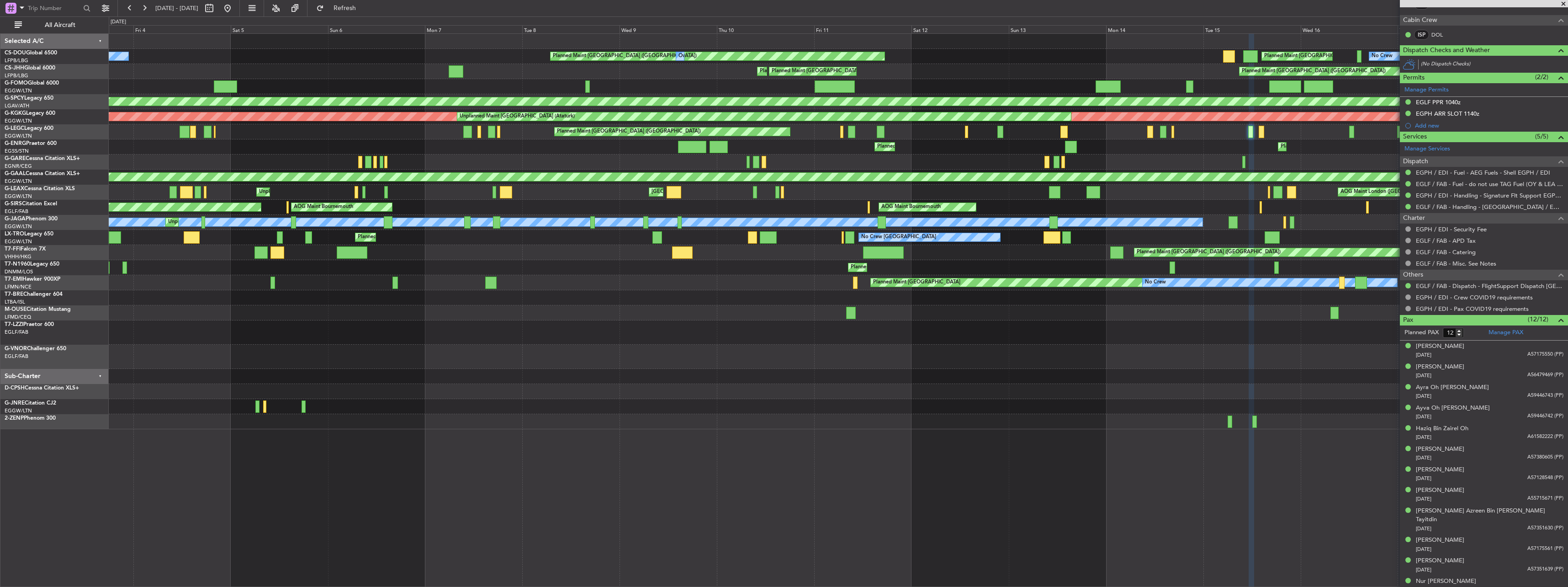
click at [623, 129] on div "Planned Maint [GEOGRAPHIC_DATA] ([GEOGRAPHIC_DATA]) No Crew Planned Maint [GEOG…" at bounding box center [838, 231] width 1459 height 395
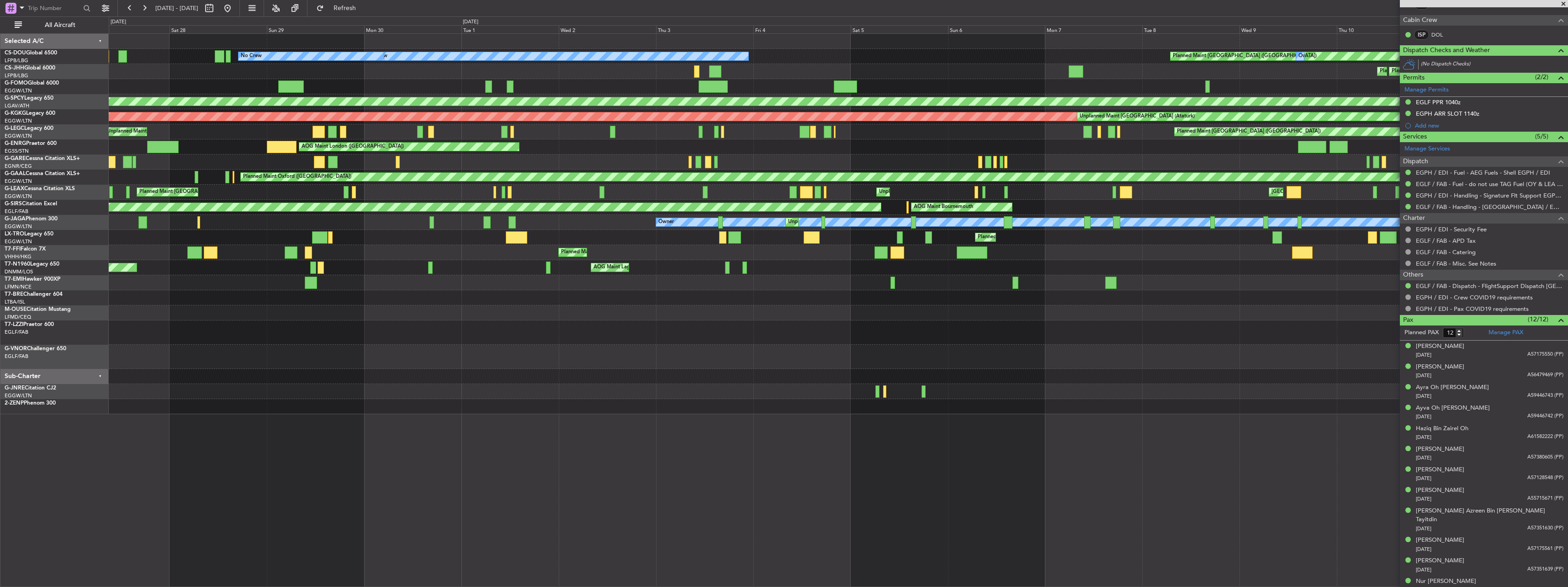
click at [486, 127] on div "Planned Maint [GEOGRAPHIC_DATA] ([GEOGRAPHIC_DATA]) Unplanned Maint [GEOGRAPHIC…" at bounding box center [838, 132] width 1459 height 15
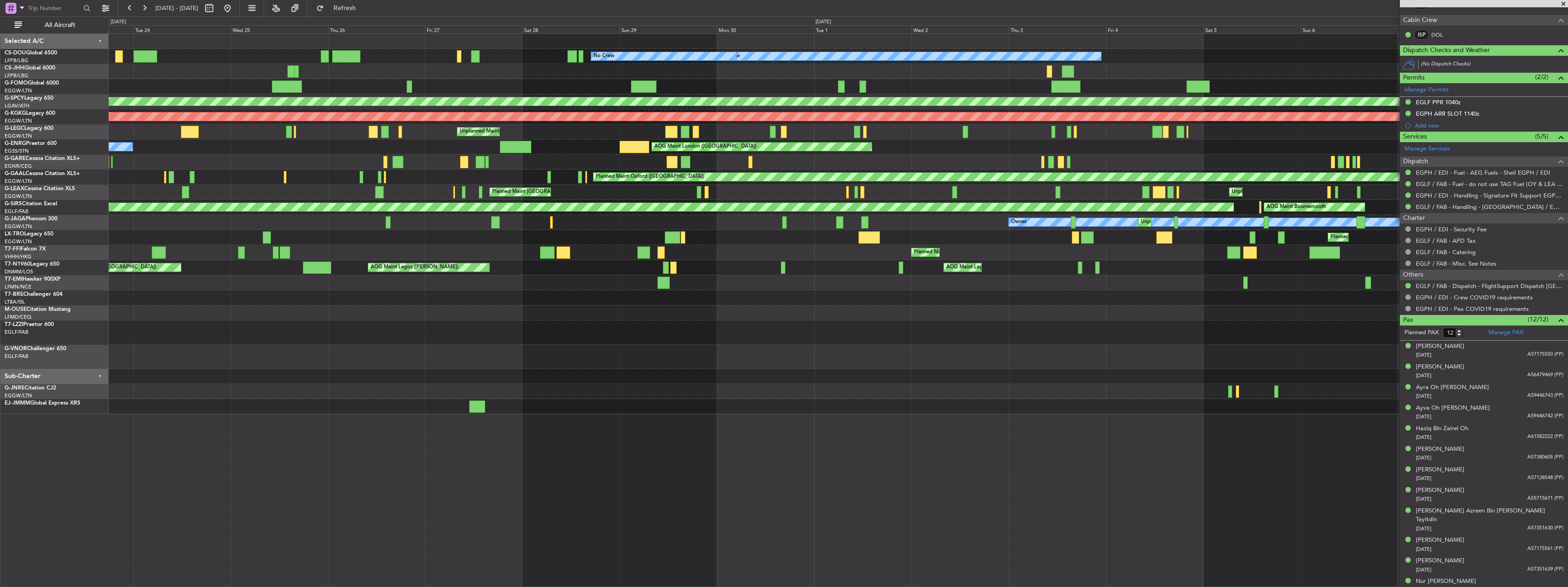
click at [565, 126] on div "Planned Maint [GEOGRAPHIC_DATA] ([GEOGRAPHIC_DATA]) Unplanned Maint [GEOGRAPHIC…" at bounding box center [838, 132] width 1459 height 15
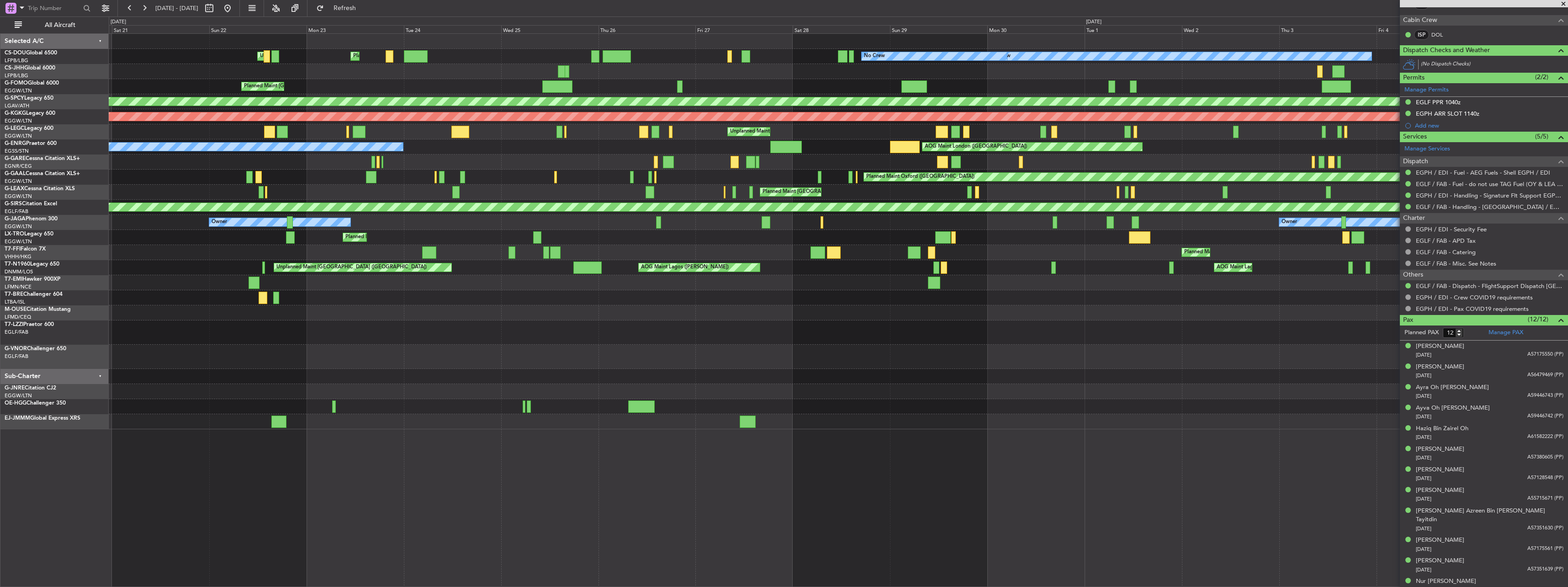
click at [491, 125] on div "Planned Maint [GEOGRAPHIC_DATA] ([GEOGRAPHIC_DATA]) No Crew No Crew Planned Mai…" at bounding box center [838, 231] width 1459 height 395
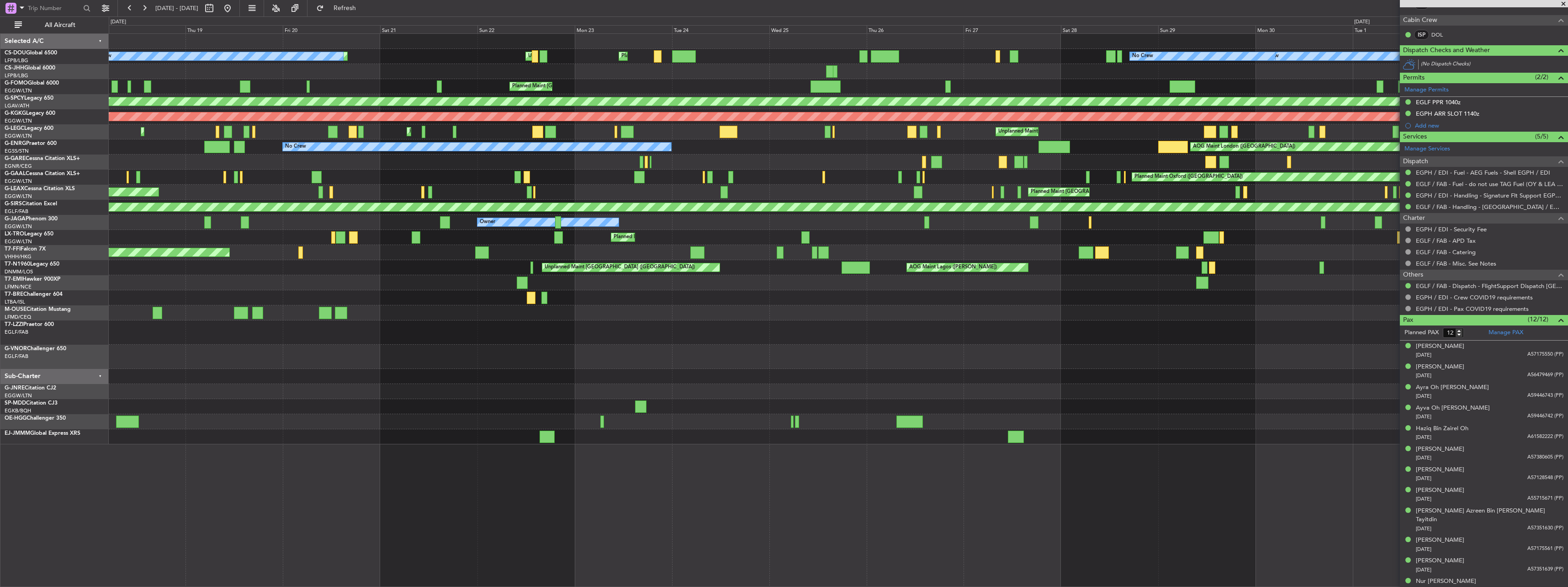
click at [426, 127] on div "Unplanned Maint [GEOGRAPHIC_DATA] ([GEOGRAPHIC_DATA]) Planned Maint [GEOGRAPHIC…" at bounding box center [838, 132] width 1459 height 15
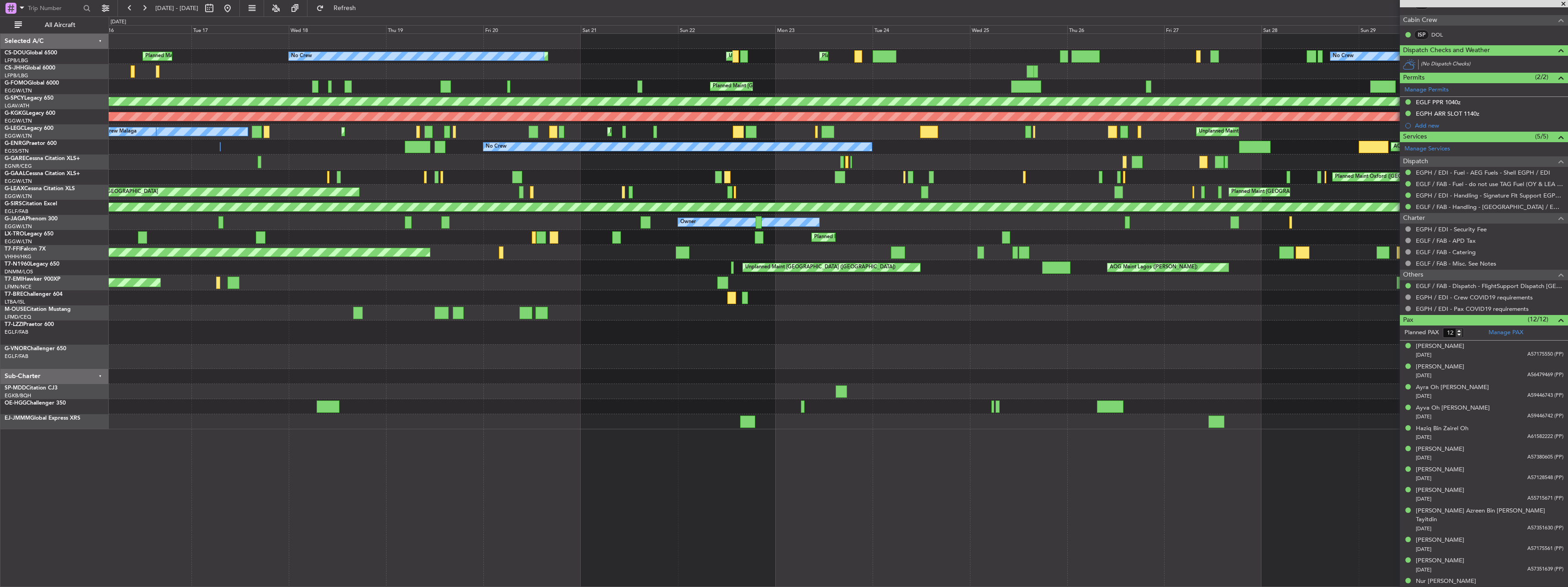
click at [421, 135] on div "Unplanned Maint [GEOGRAPHIC_DATA] ([GEOGRAPHIC_DATA]) Planned Maint [GEOGRAPHIC…" at bounding box center [838, 132] width 1459 height 15
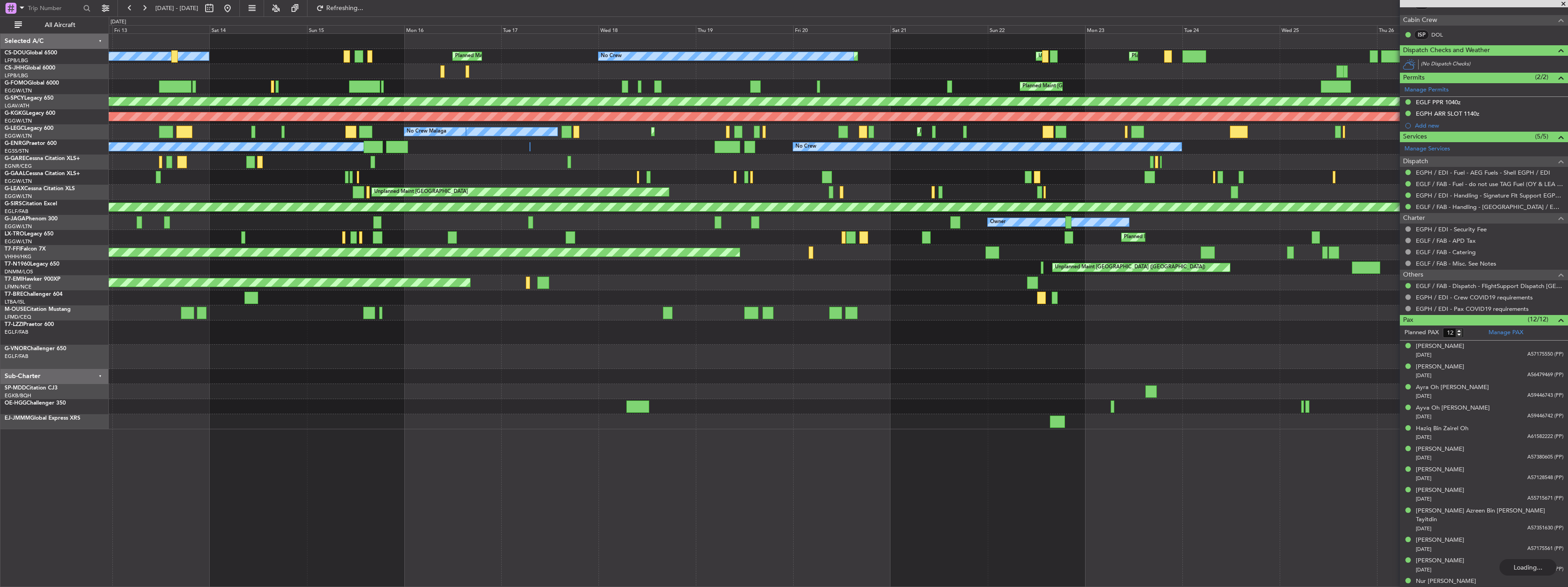
click at [430, 138] on div "Unplanned Maint [GEOGRAPHIC_DATA] ([GEOGRAPHIC_DATA]) Planned Maint [GEOGRAPHIC…" at bounding box center [838, 132] width 1459 height 15
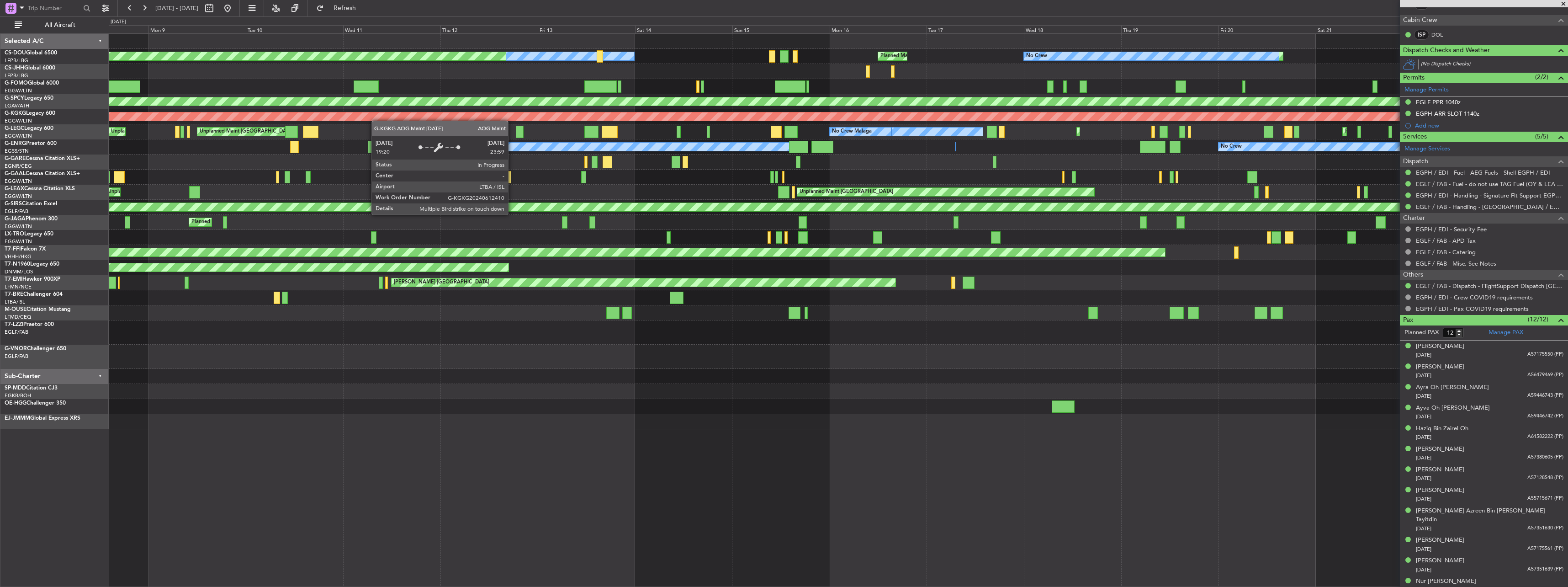
click at [671, 119] on div "Unplanned Maint [GEOGRAPHIC_DATA] ([GEOGRAPHIC_DATA]) Planned Maint [GEOGRAPHIC…" at bounding box center [838, 231] width 1459 height 395
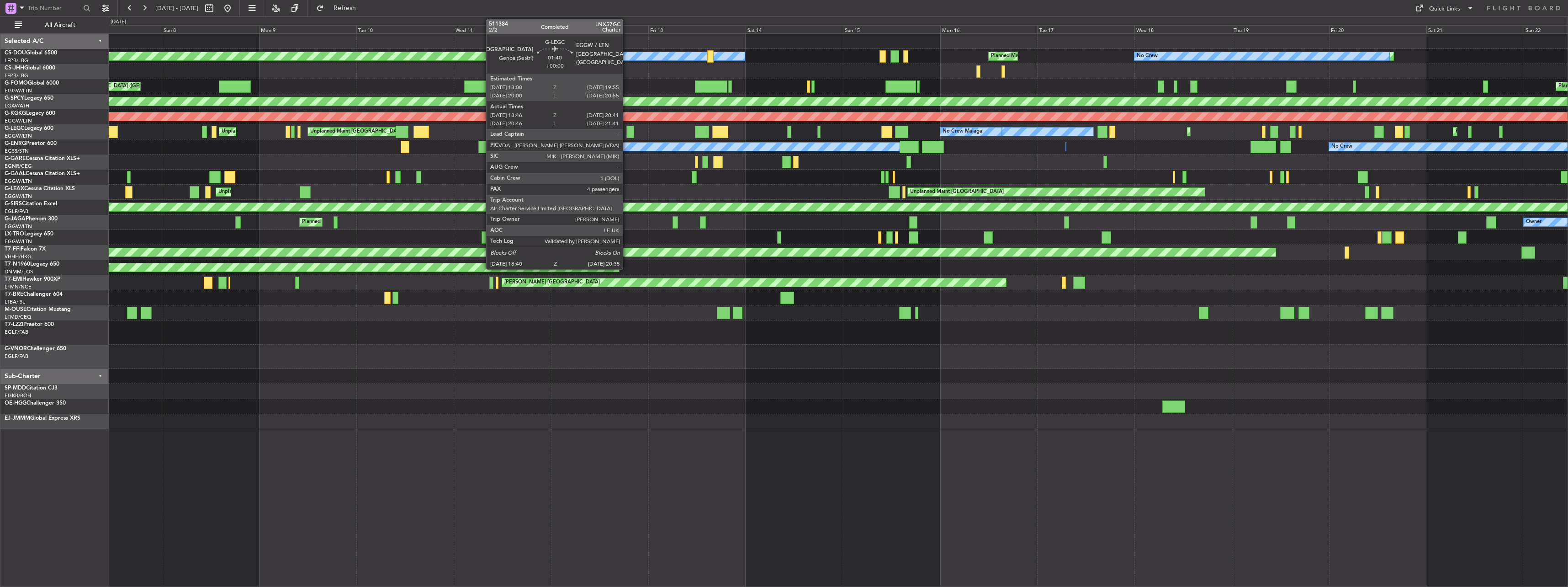
scroll to position [0, 0]
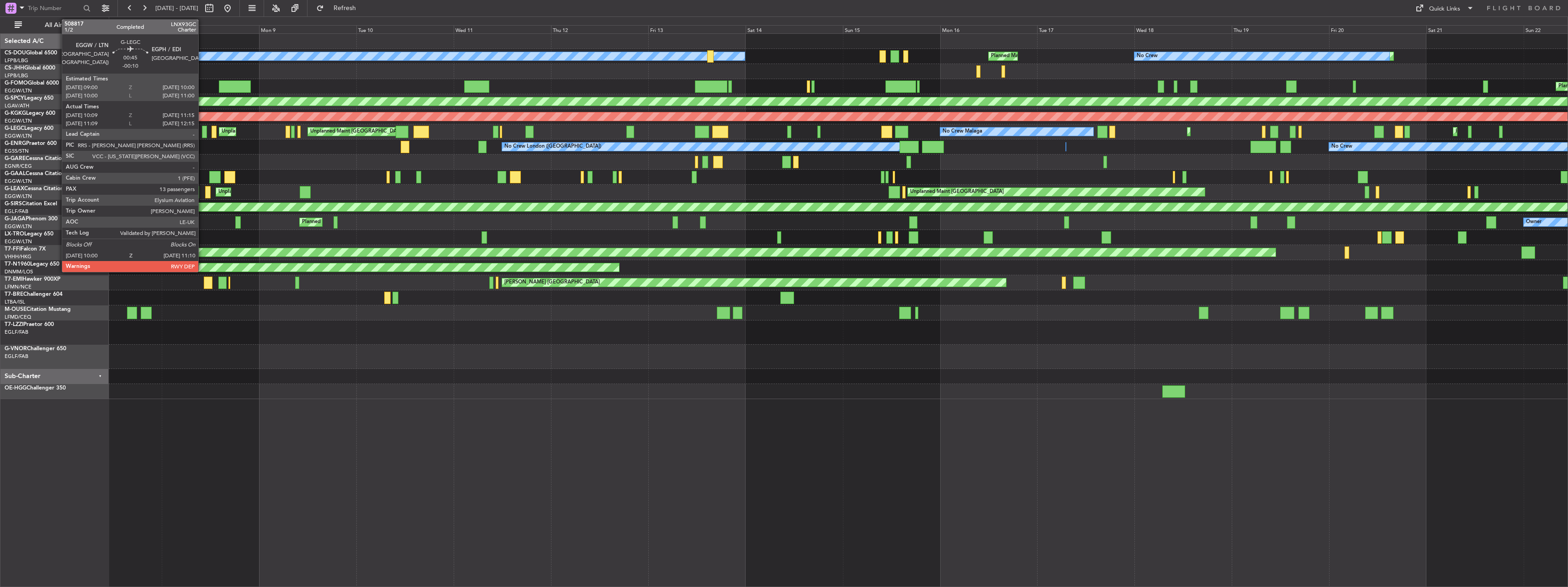
click at [203, 128] on div at bounding box center [205, 132] width 5 height 12
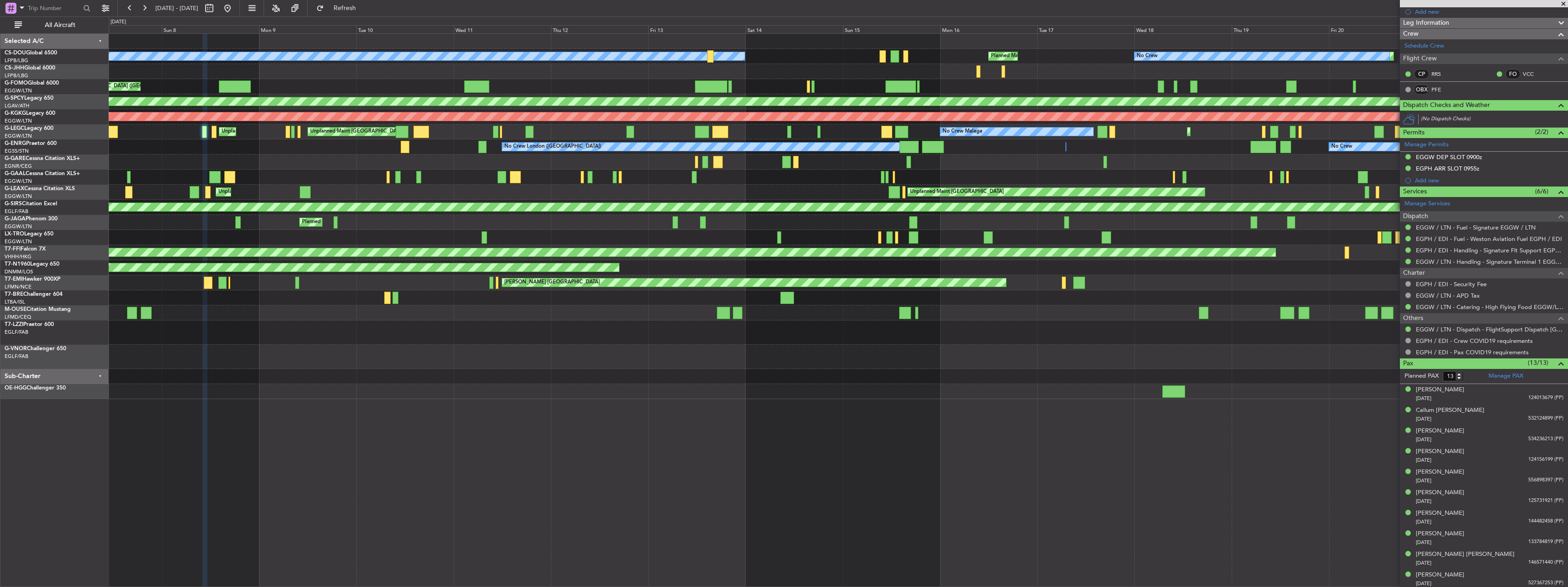
scroll to position [216, 0]
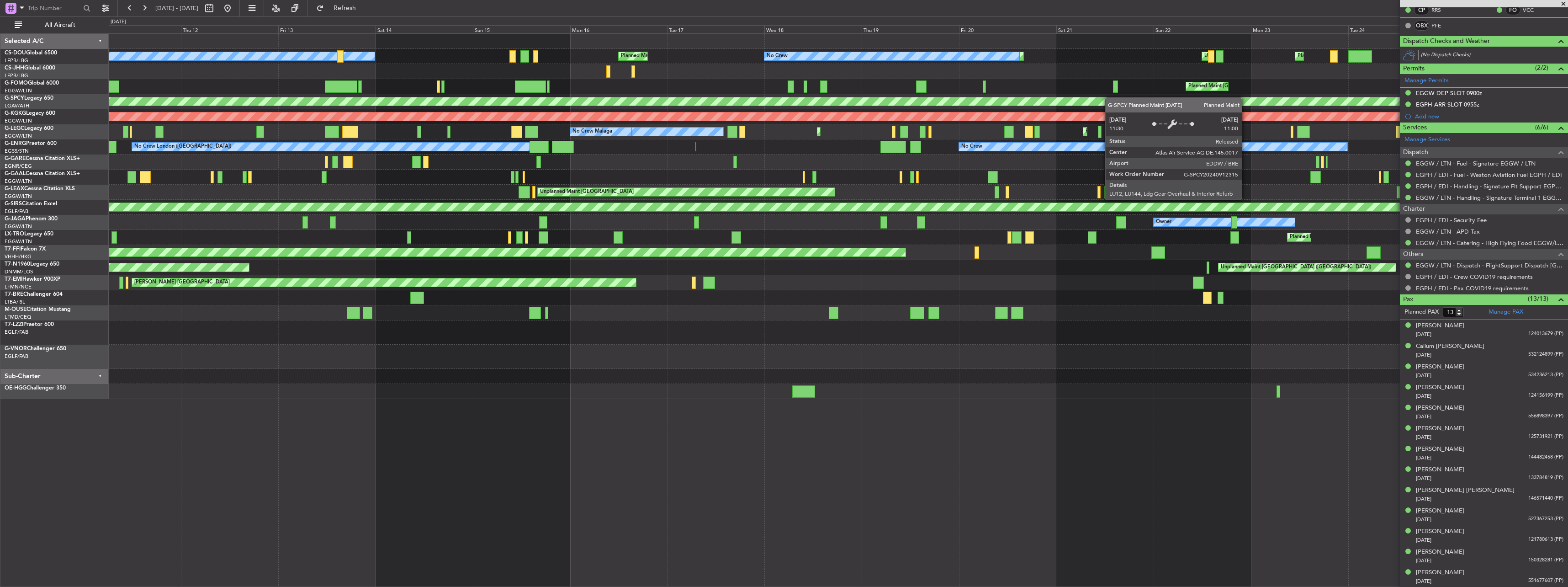
click at [419, 105] on div "Planned Maint [GEOGRAPHIC_DATA] ([GEOGRAPHIC_DATA]) Unplanned Maint [GEOGRAPHIC…" at bounding box center [838, 217] width 1459 height 365
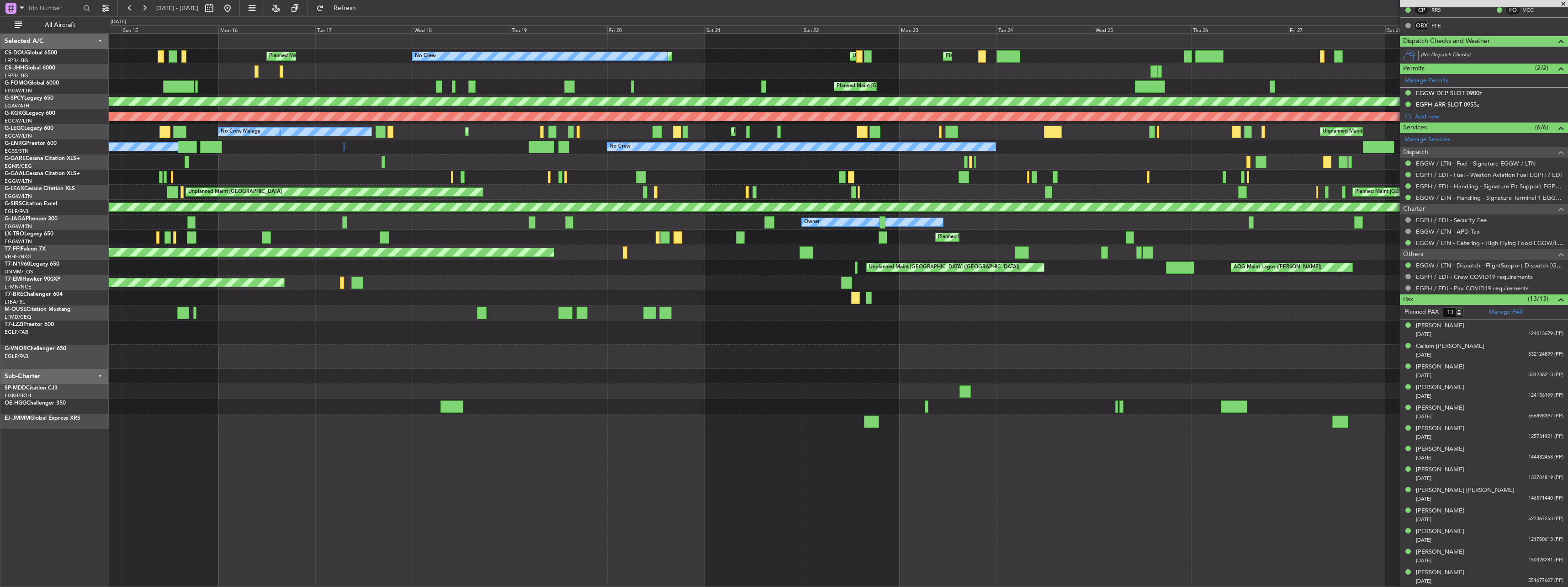
click at [330, 375] on div at bounding box center [838, 376] width 1459 height 15
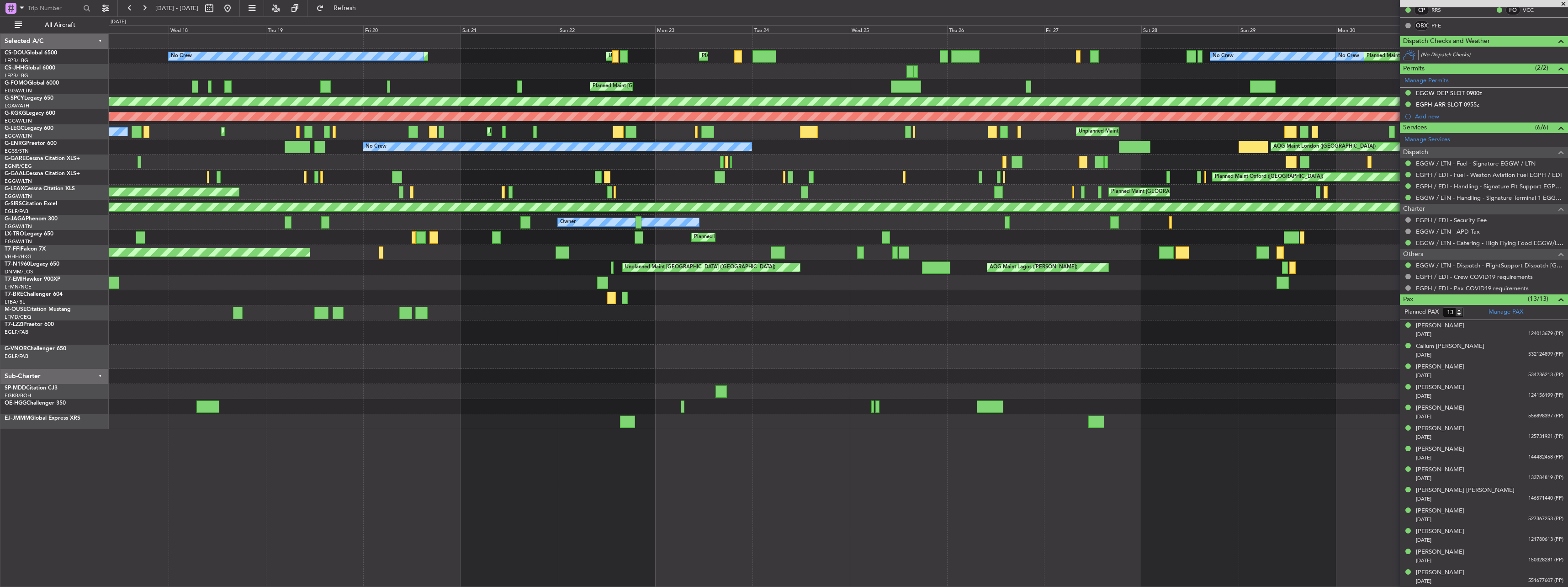
click at [413, 345] on div "Unplanned Maint [GEOGRAPHIC_DATA] ([GEOGRAPHIC_DATA]) No Crew Unplanned Maint […" at bounding box center [838, 231] width 1459 height 395
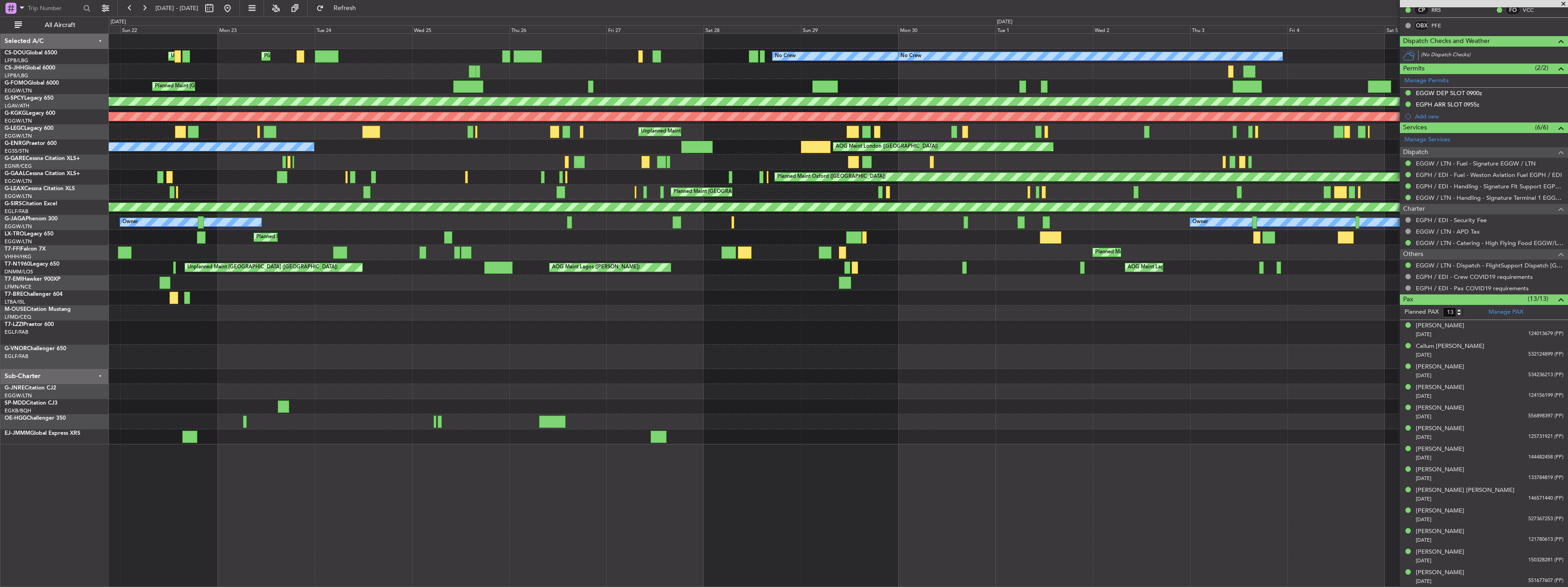
click at [840, 193] on div "Planned Maint [GEOGRAPHIC_DATA] ([GEOGRAPHIC_DATA]) Unplanned Maint [GEOGRAPHIC…" at bounding box center [838, 192] width 1459 height 15
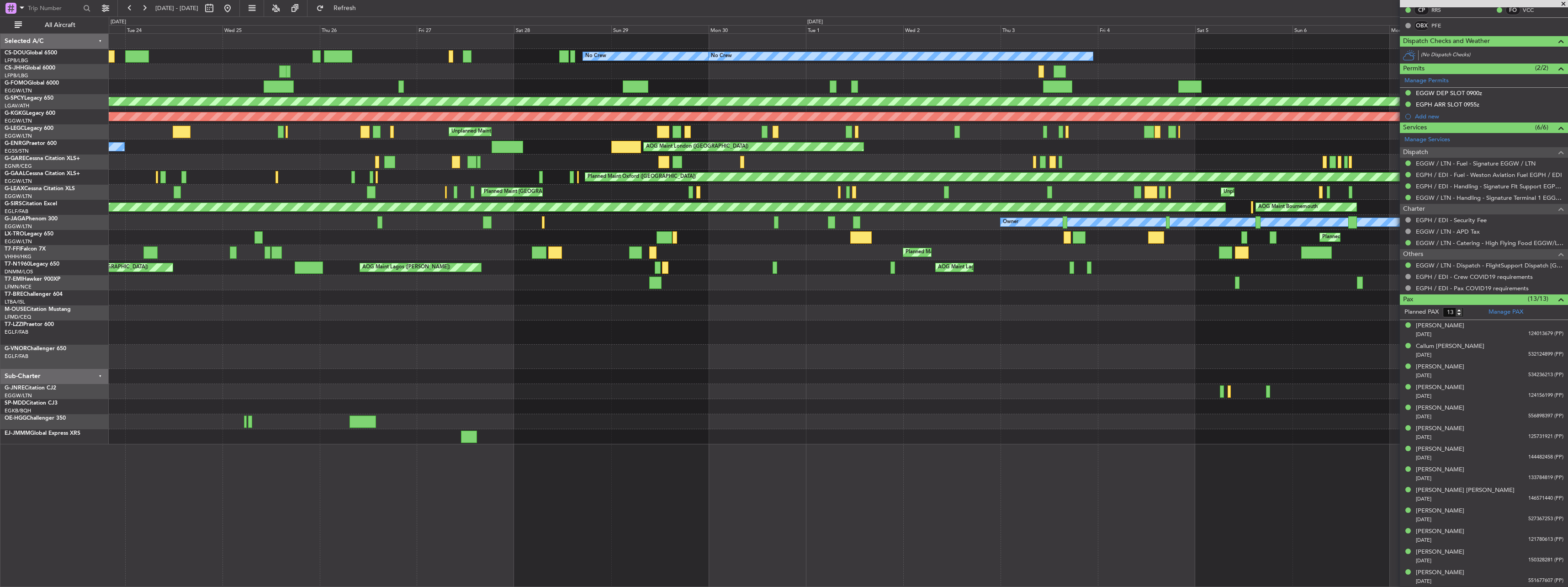
click at [788, 253] on div "Planned Maint [GEOGRAPHIC_DATA] ([GEOGRAPHIC_DATA] Intl)" at bounding box center [838, 252] width 1459 height 15
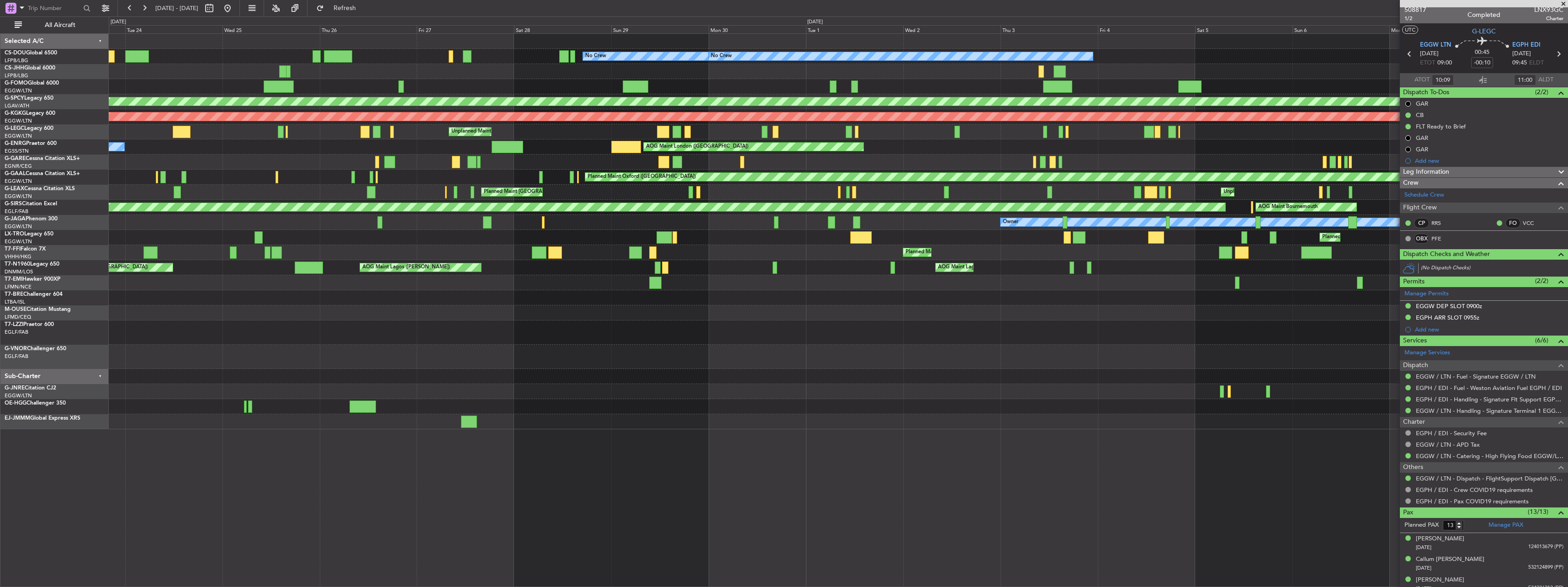
scroll to position [0, 0]
click at [1417, 12] on span "508817" at bounding box center [1415, 12] width 22 height 10
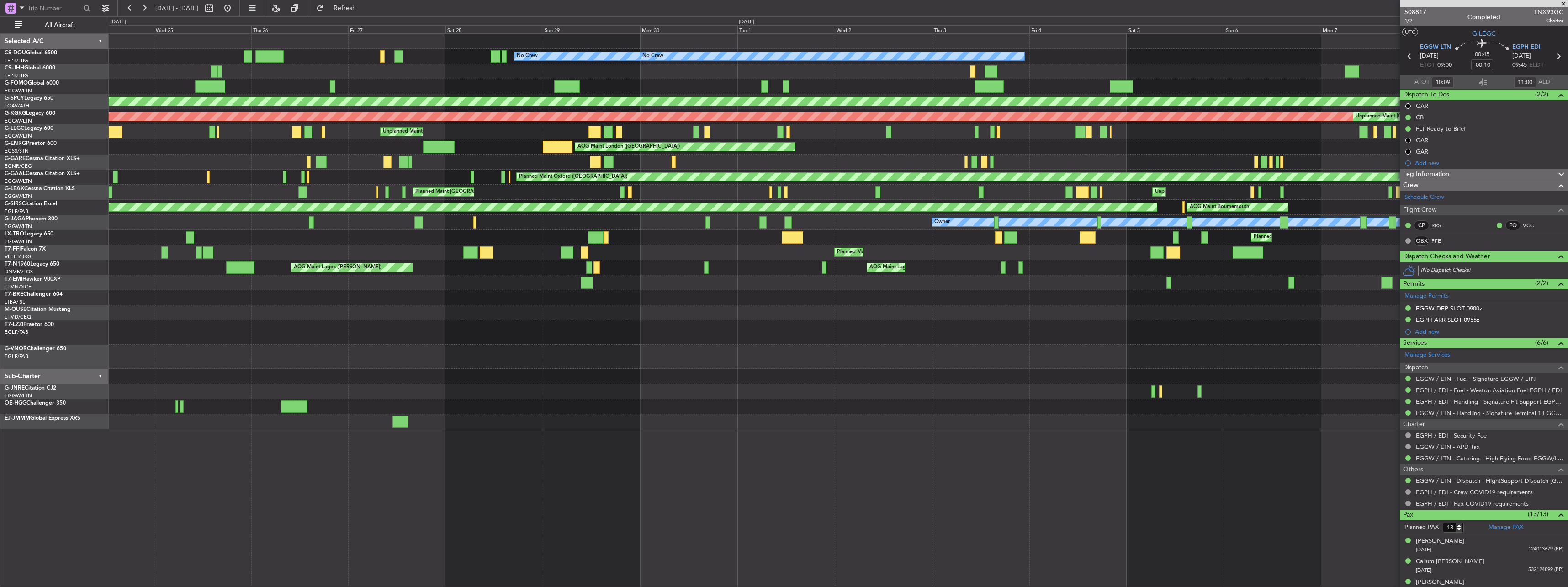
click at [844, 279] on div "Planned Maint [GEOGRAPHIC_DATA] ([GEOGRAPHIC_DATA]) No Crew No Crew Planned Mai…" at bounding box center [838, 231] width 1459 height 395
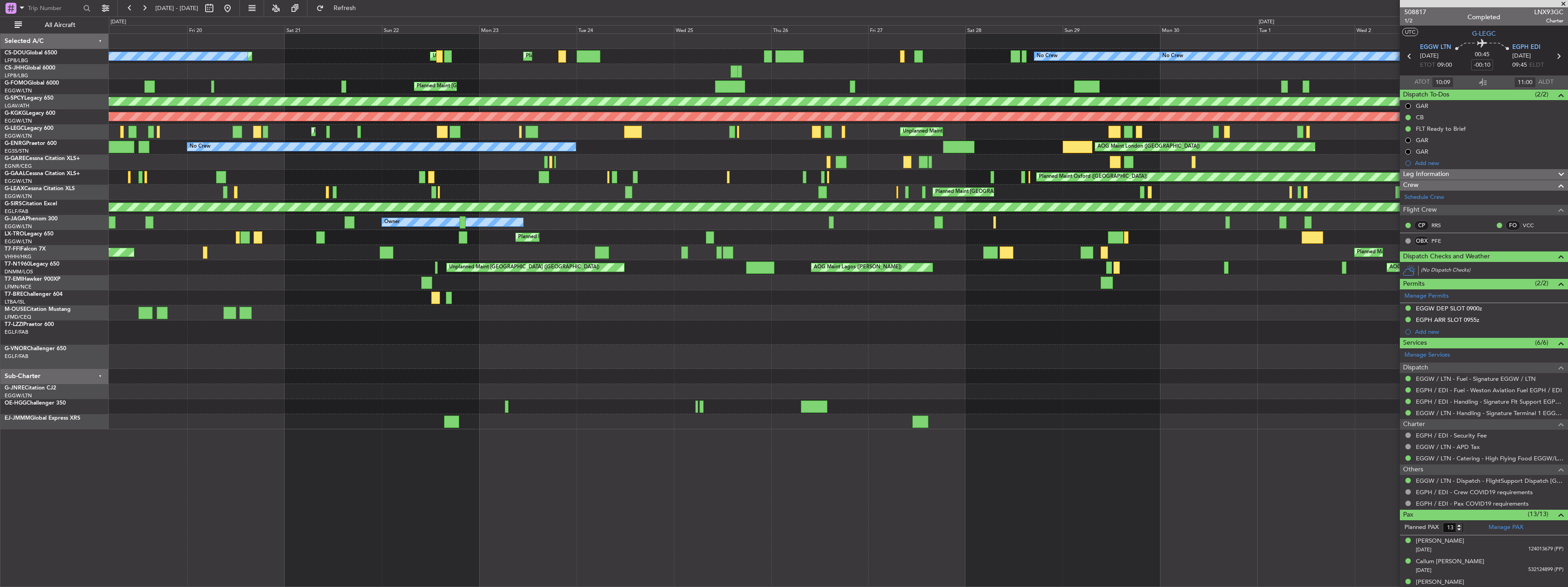
click at [880, 231] on div "Planned Maint [GEOGRAPHIC_DATA] ([GEOGRAPHIC_DATA]) No Crew No Crew Planned Mai…" at bounding box center [838, 231] width 1459 height 395
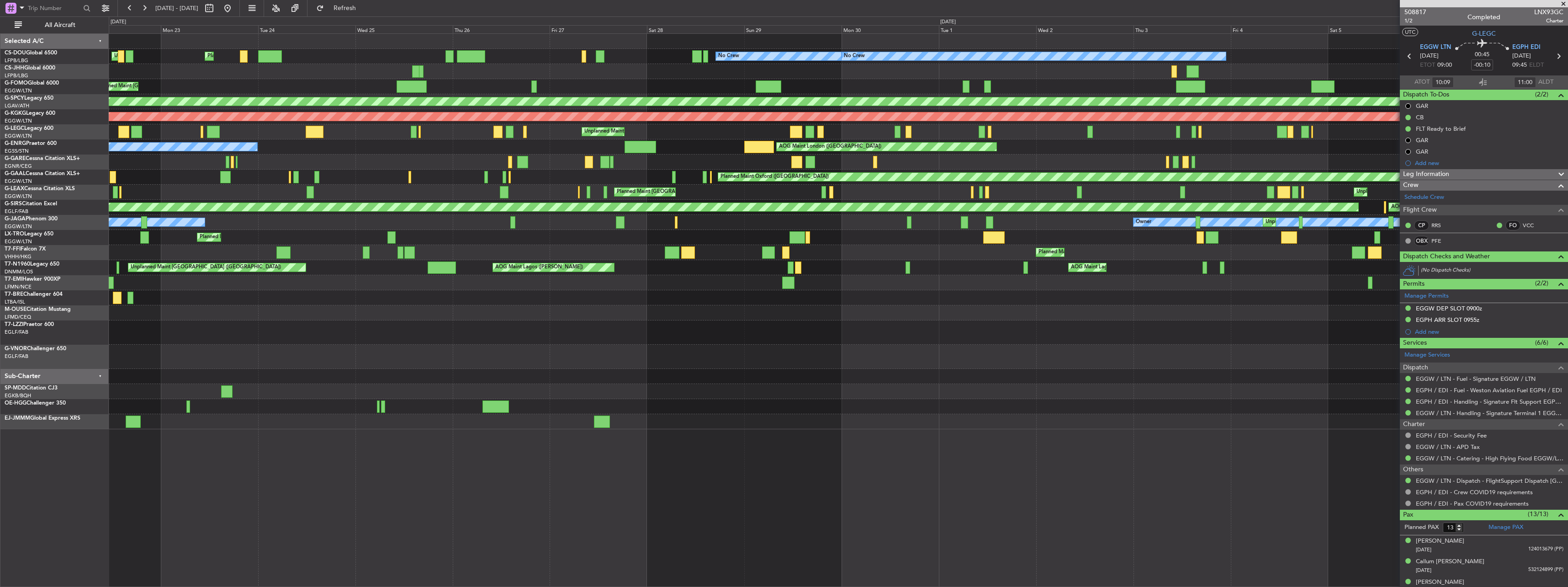
click at [441, 230] on div "Planned Maint [GEOGRAPHIC_DATA] ([GEOGRAPHIC_DATA]) No Crew No Crew Planned Mai…" at bounding box center [838, 231] width 1459 height 395
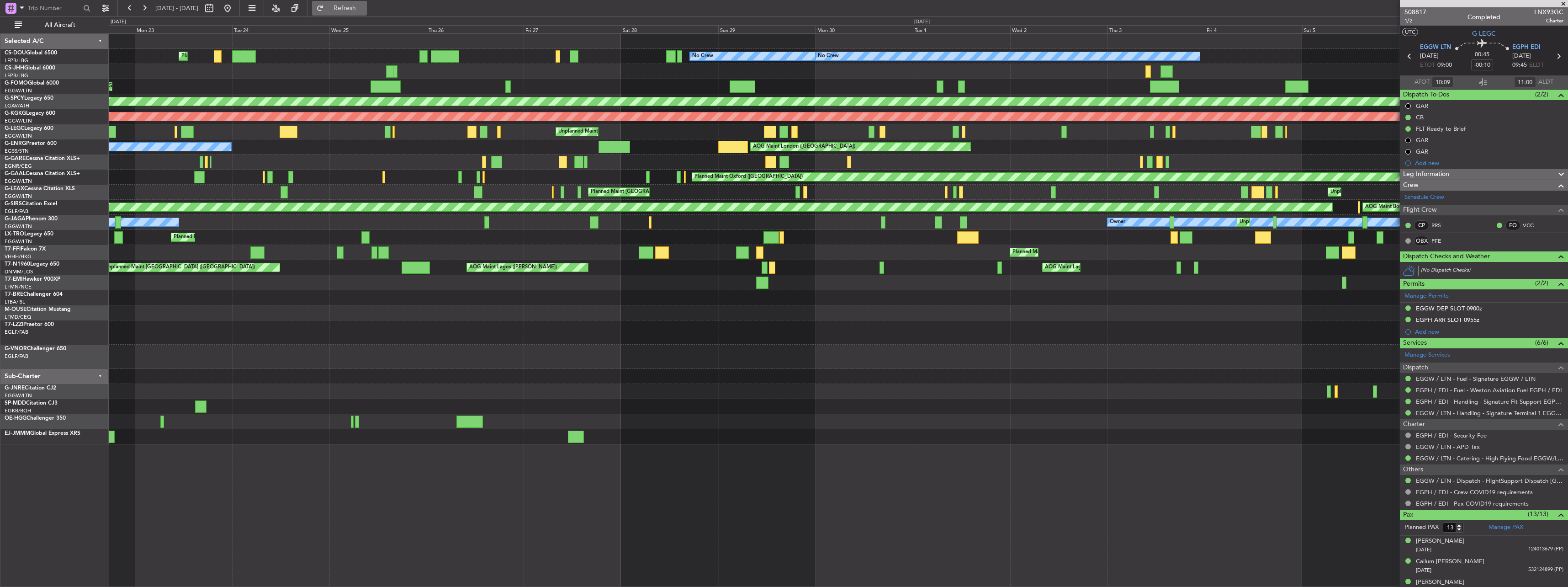
click at [358, 7] on span "Refresh" at bounding box center [345, 8] width 38 height 7
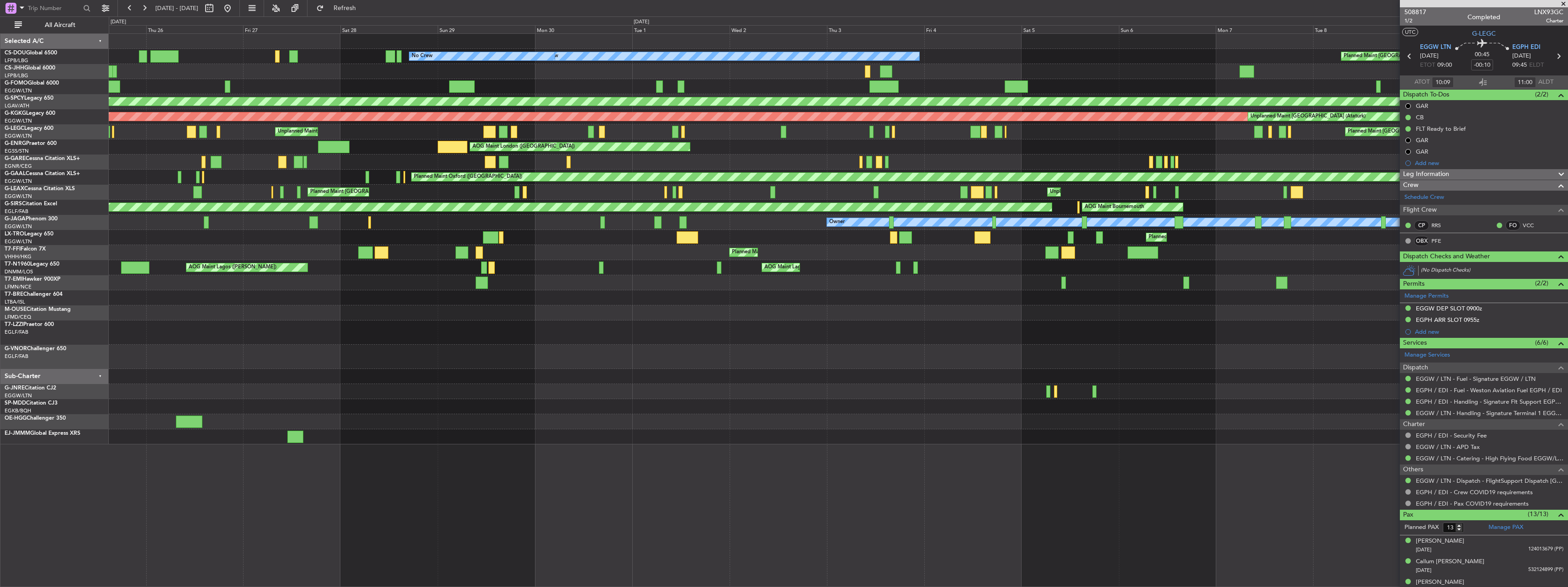
click at [1169, 199] on div "Unplanned Maint London (Luton) Planned Maint London (Luton) AOG Maint Skopje In…" at bounding box center [838, 192] width 1459 height 15
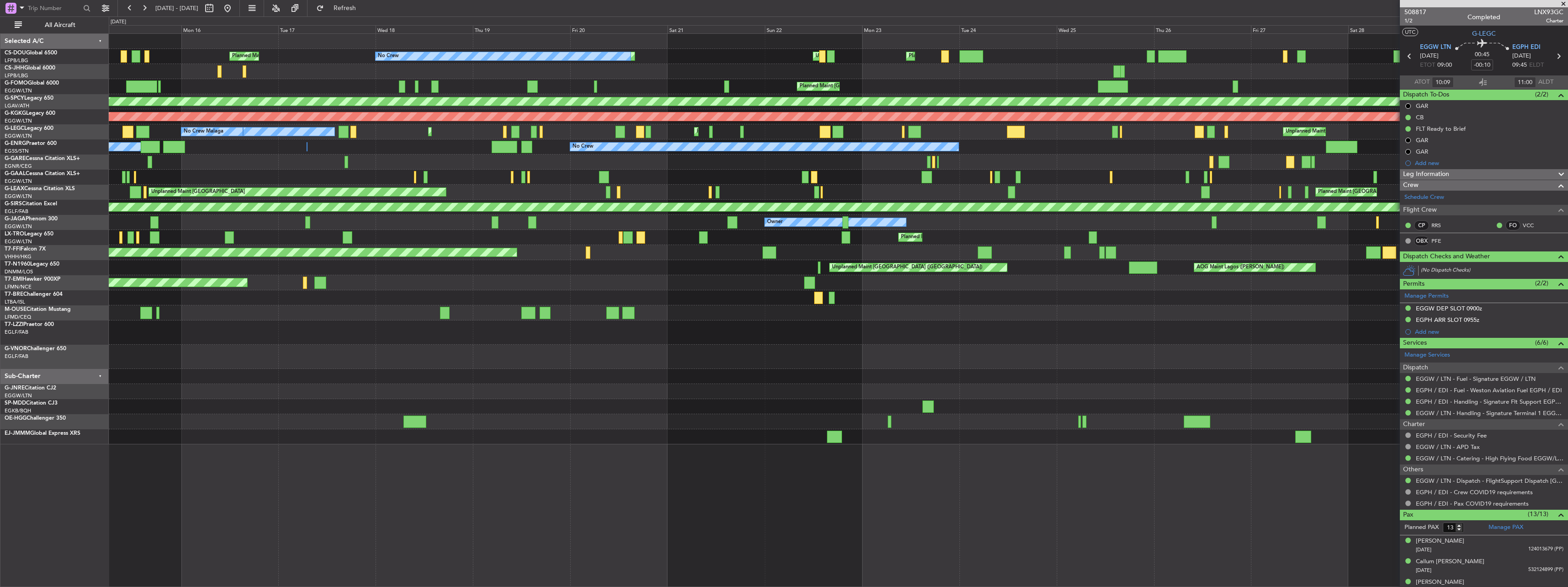
click at [1024, 227] on div "Owner Owner" at bounding box center [838, 222] width 1459 height 15
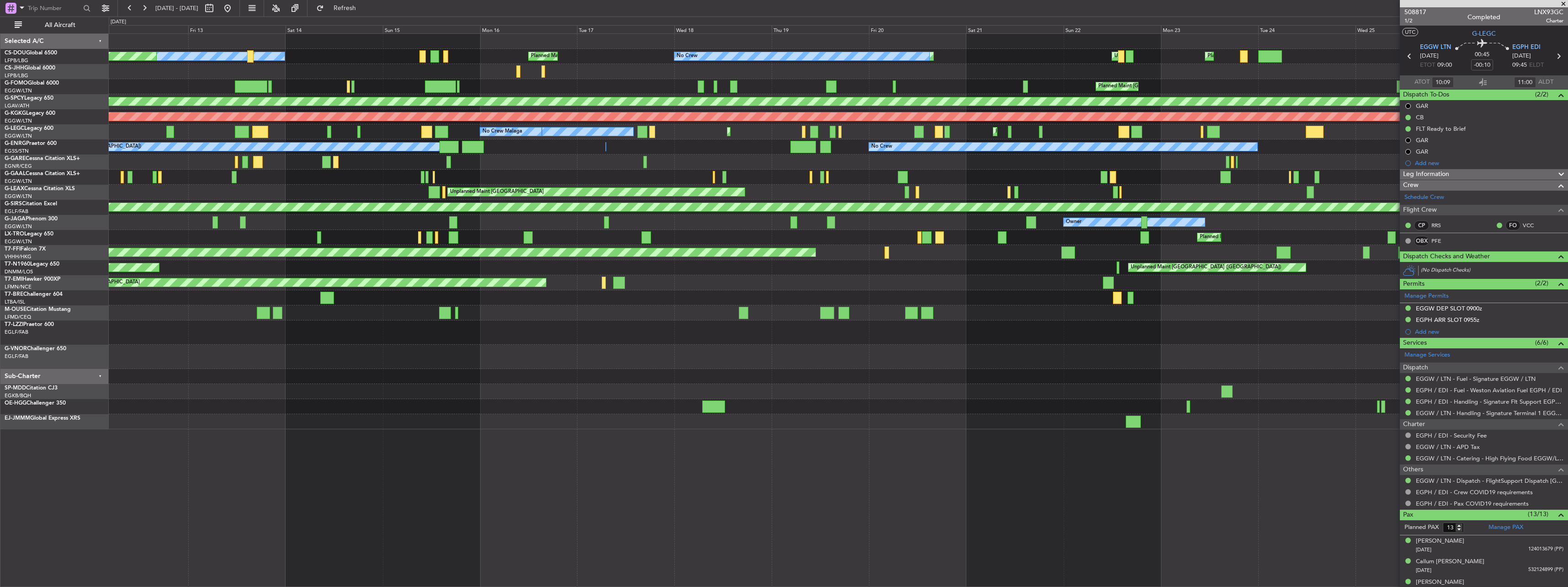
click at [886, 185] on div "Planned Maint Paris (Le Bourget) Unplanned Maint Paris (Le Bourget) Unplanned M…" at bounding box center [838, 231] width 1459 height 395
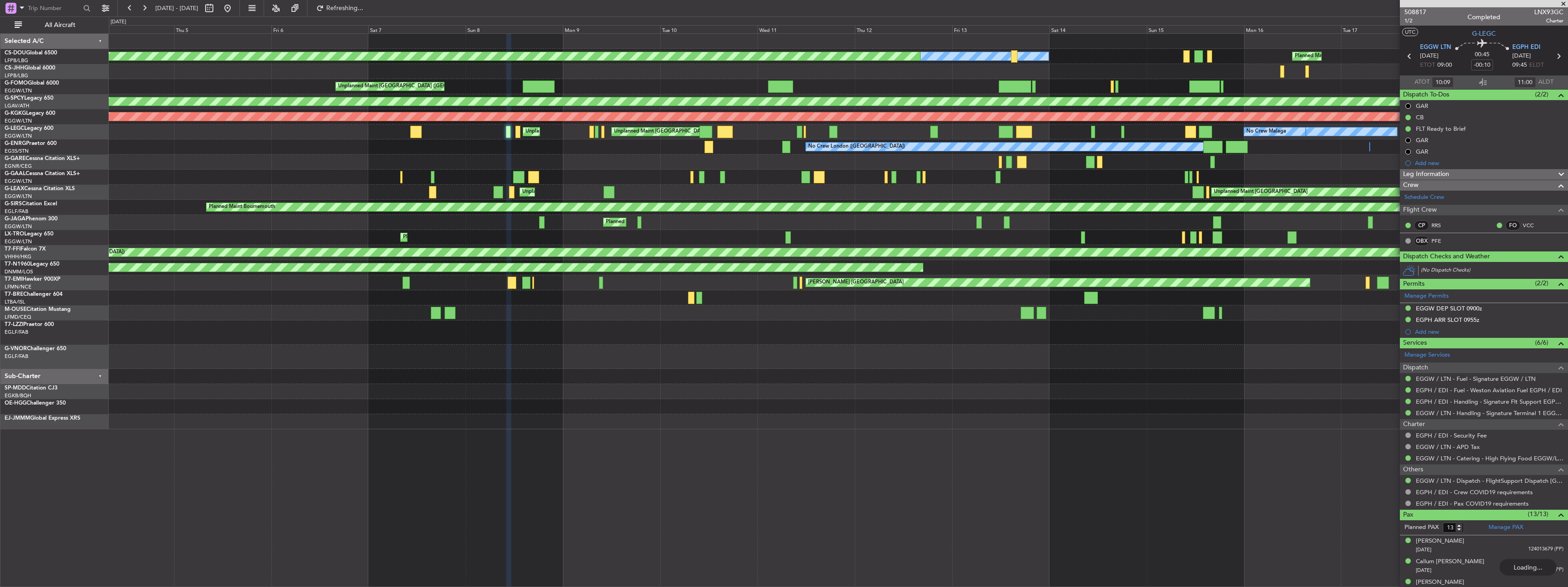
click at [909, 180] on div at bounding box center [838, 177] width 1459 height 15
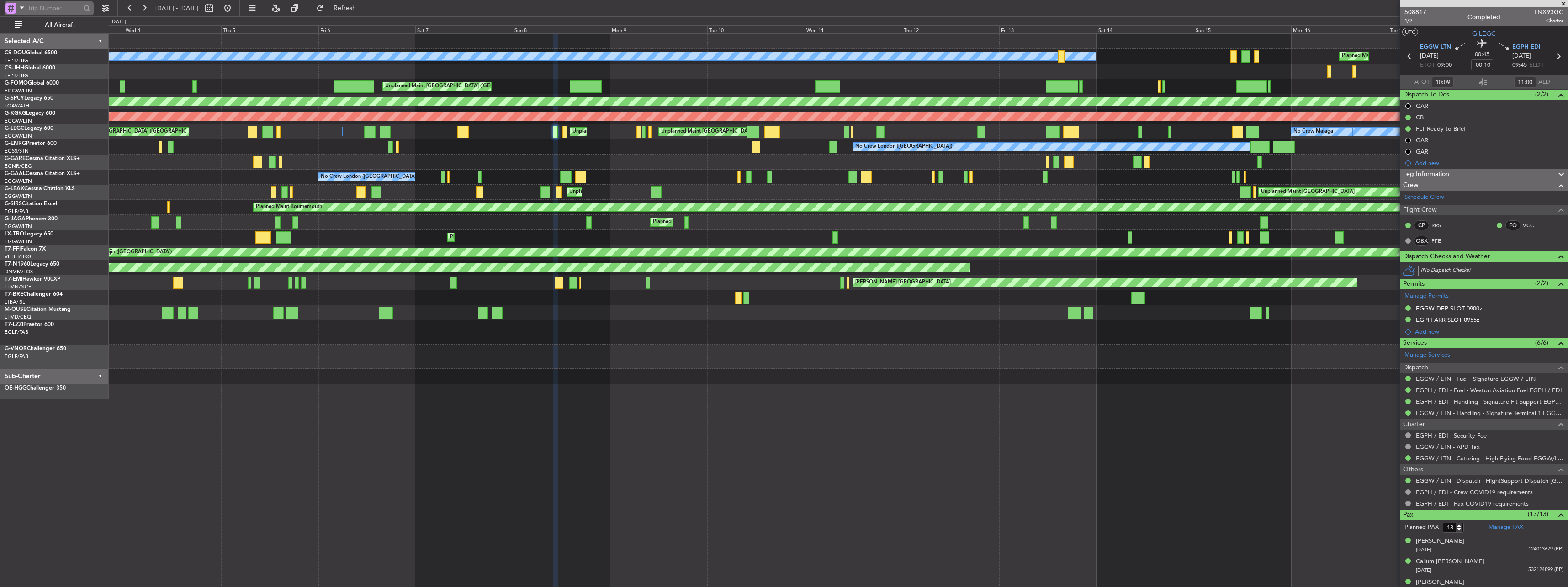
click at [54, 13] on input "text" at bounding box center [54, 8] width 52 height 14
type input "533614"
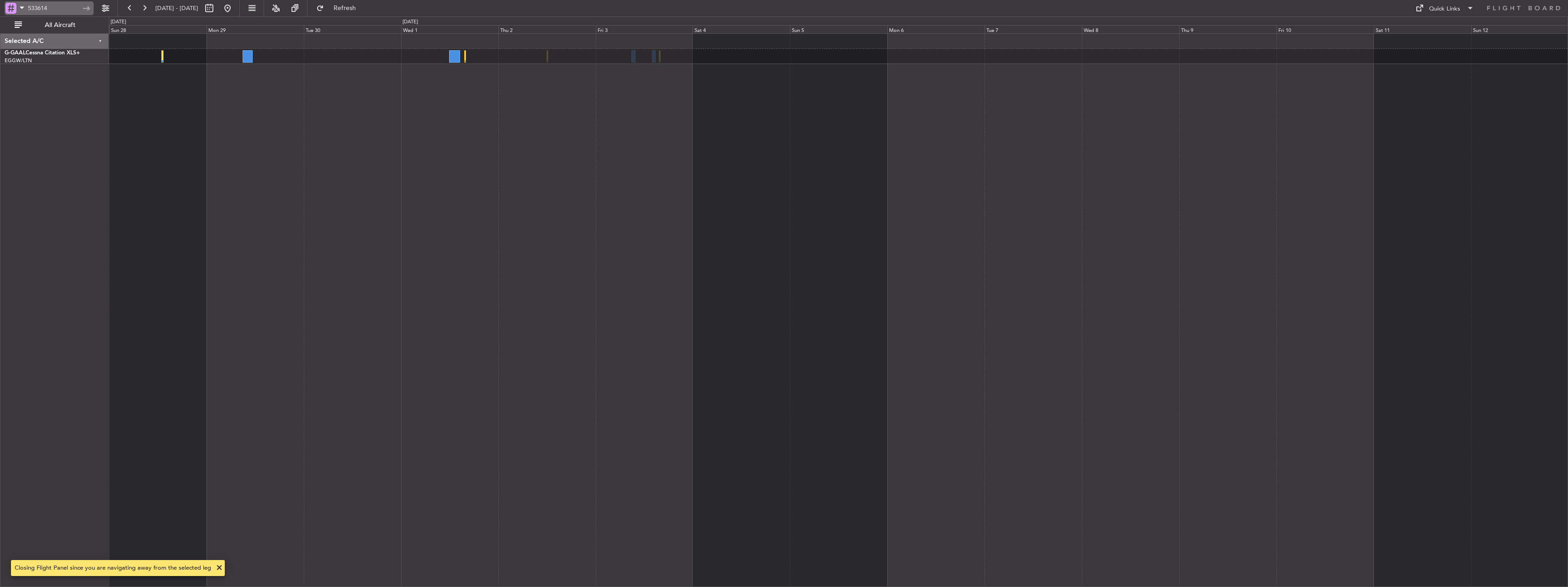
click at [44, 7] on input "533614" at bounding box center [54, 8] width 52 height 14
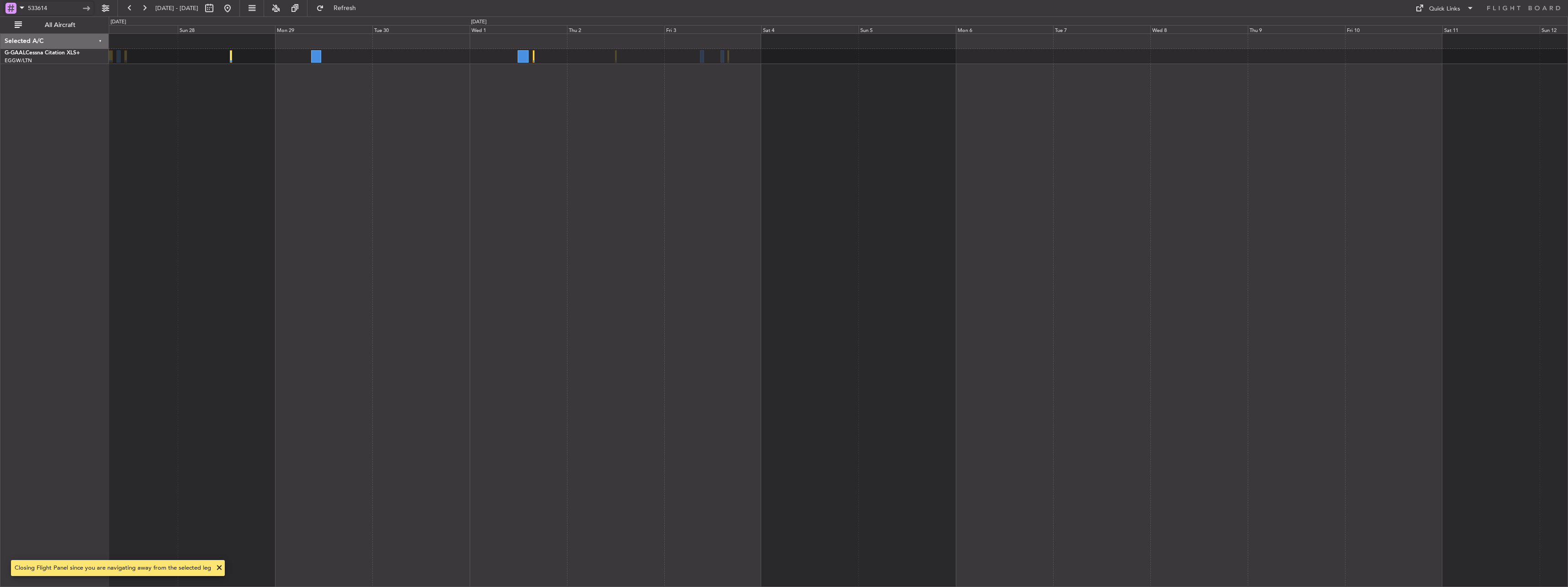
click at [299, 122] on div "Owner [GEOGRAPHIC_DATA] ([GEOGRAPHIC_DATA])" at bounding box center [838, 310] width 1459 height 554
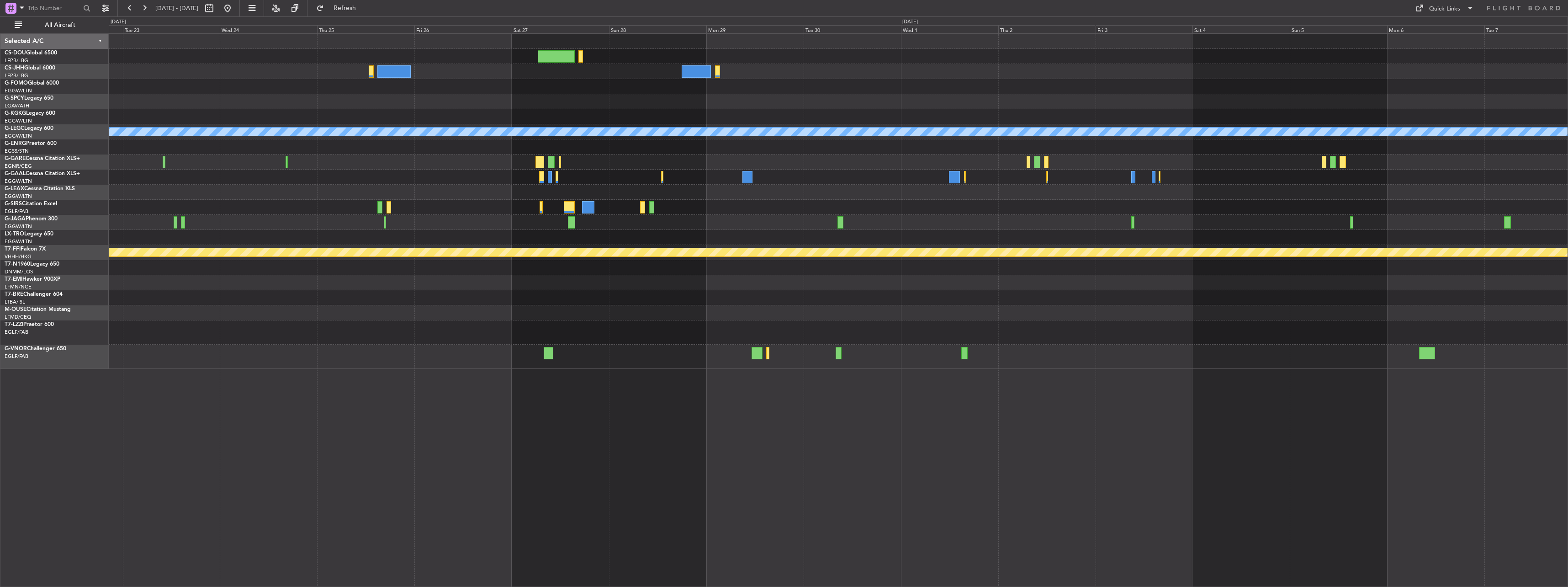
click at [963, 201] on div "A/C Unavailable London (Luton) Planned Maint Geneva (Cointrin)" at bounding box center [838, 202] width 1459 height 335
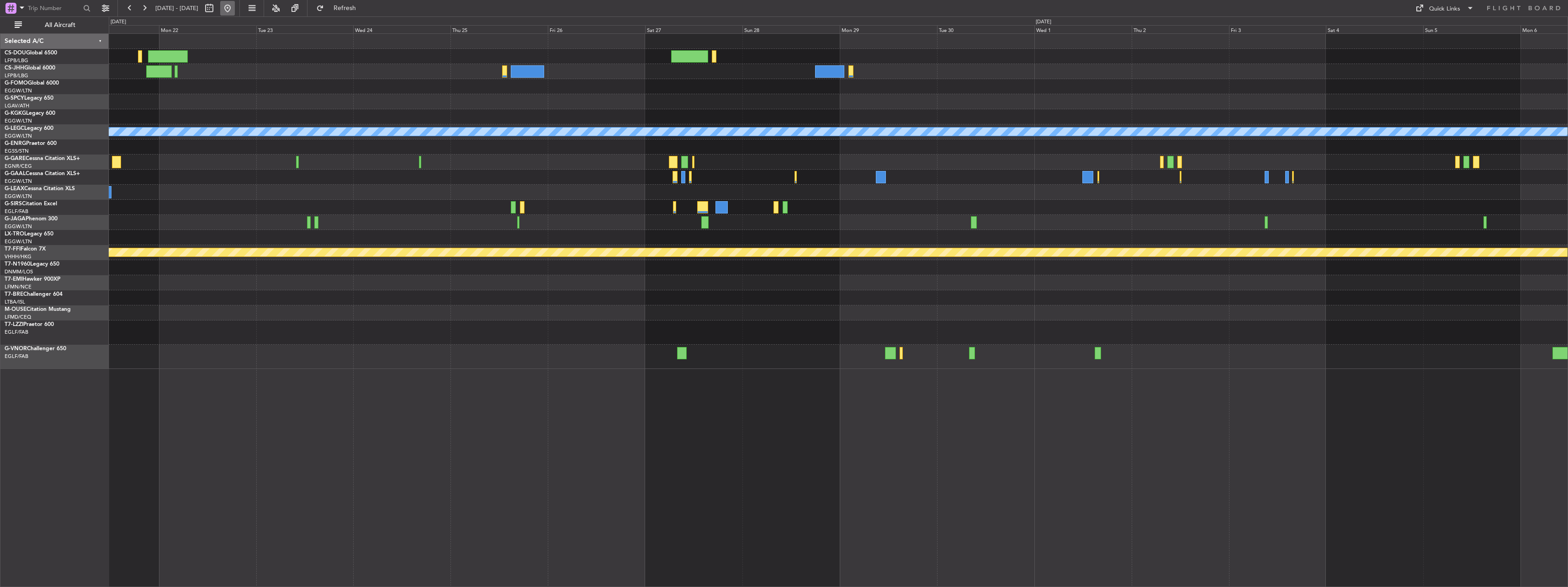
click at [235, 7] on button at bounding box center [228, 9] width 15 height 15
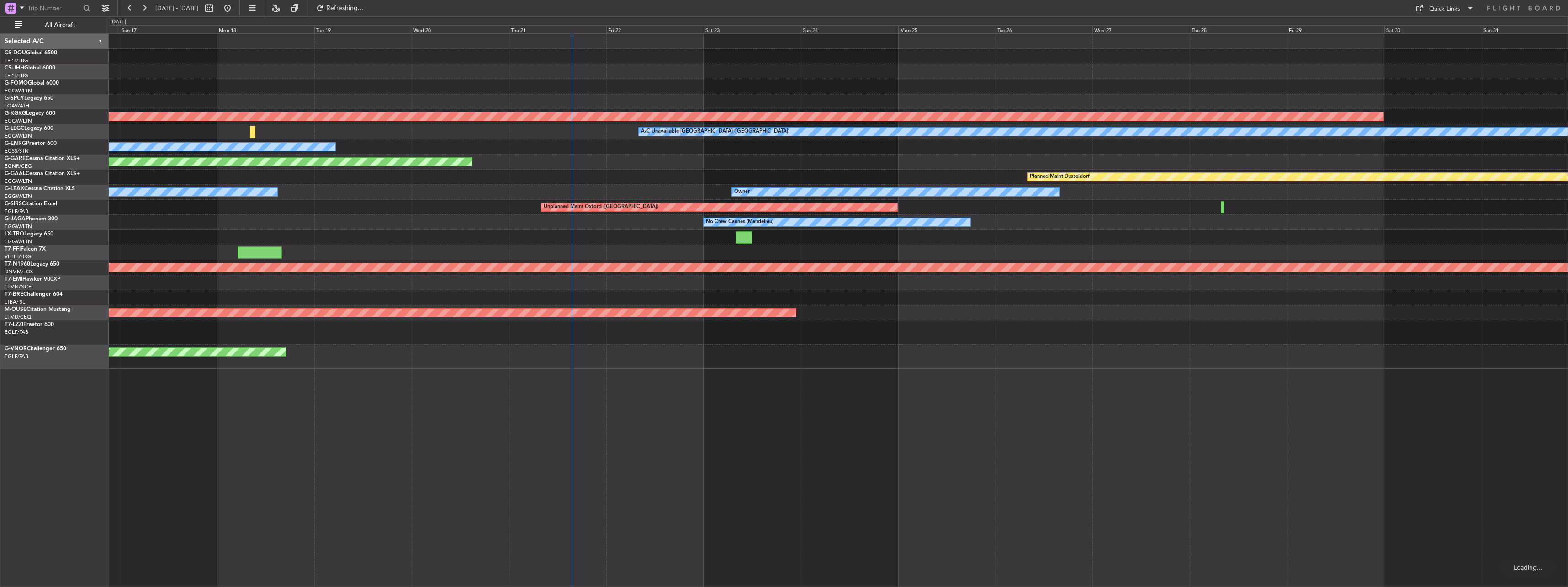
click at [567, 257] on div "Planned Maint Windsor Locks (Bradley Intl) AOG Maint Istanbul (Ataturk) A/C Una…" at bounding box center [838, 202] width 1459 height 335
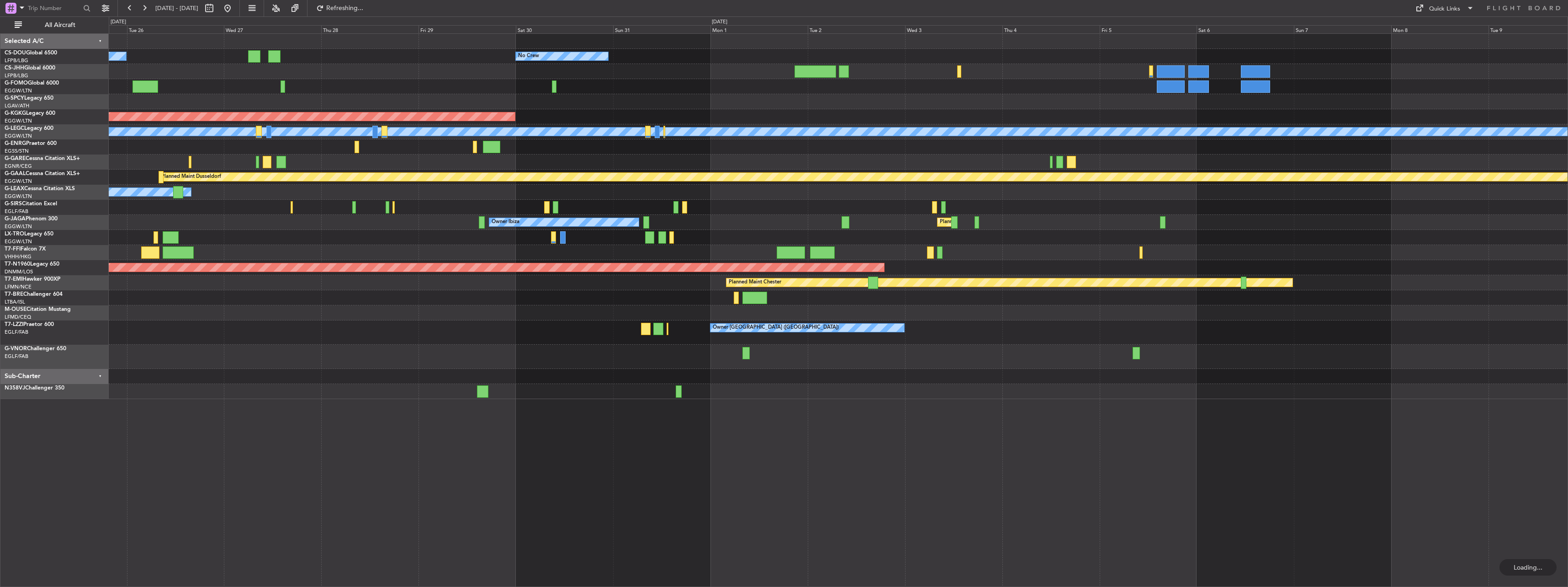
click at [548, 205] on div "Unplanned Maint Oxford ([GEOGRAPHIC_DATA])" at bounding box center [838, 207] width 1459 height 15
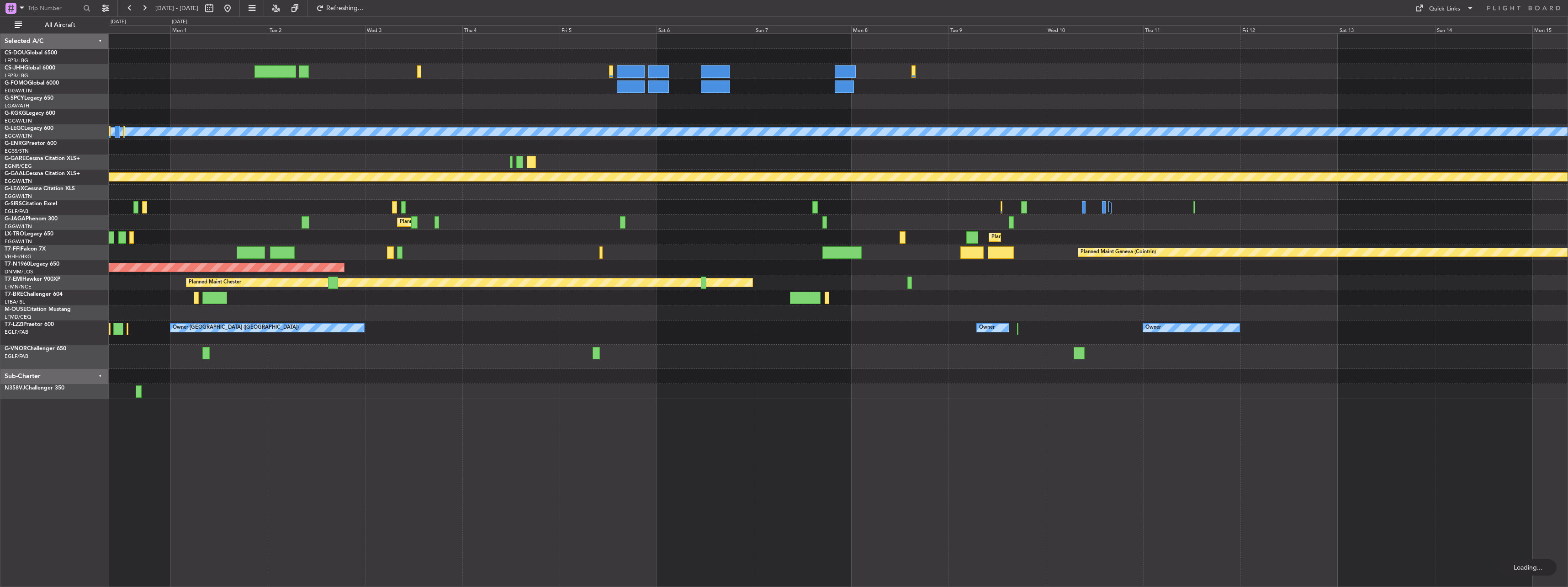
click at [508, 209] on div "No Crew AOG Maint Istanbul (Ataturk) A/C Unavailable London (Luton) Planned Mai…" at bounding box center [838, 217] width 1459 height 365
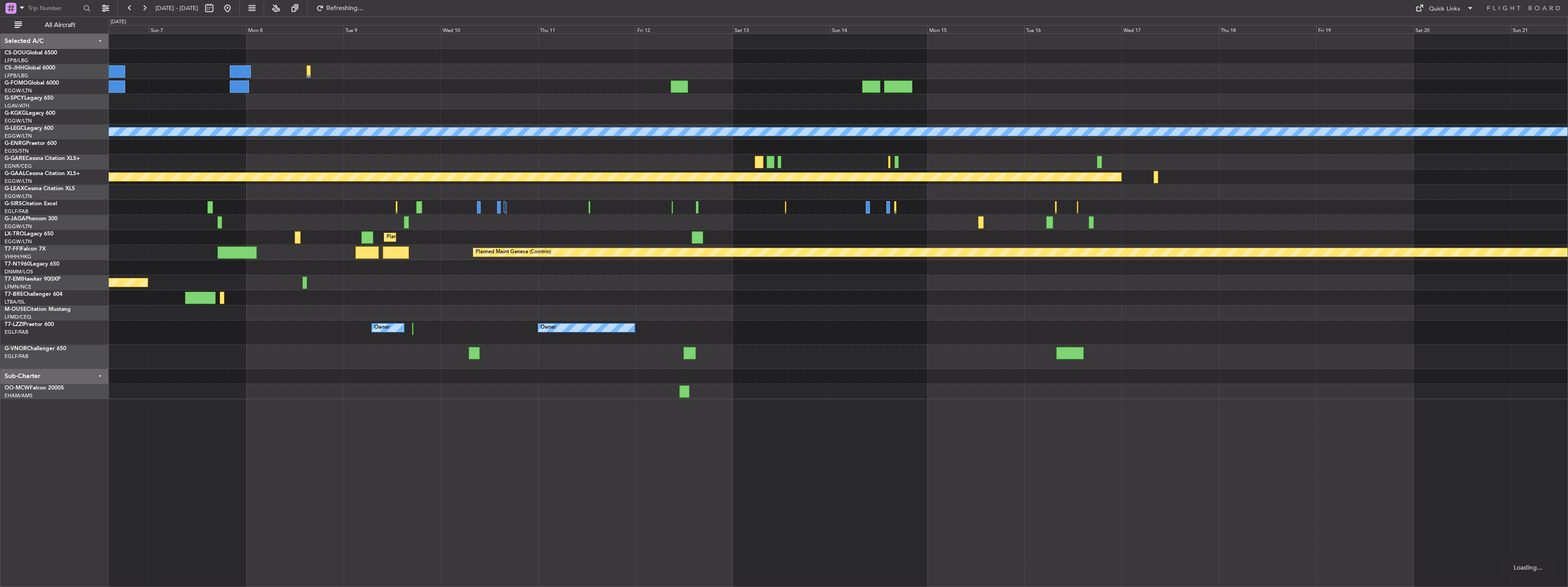
click at [469, 242] on div "A/C Unavailable London (Luton) Planned Maint Dusseldorf Planned Maint London (L…" at bounding box center [838, 217] width 1459 height 365
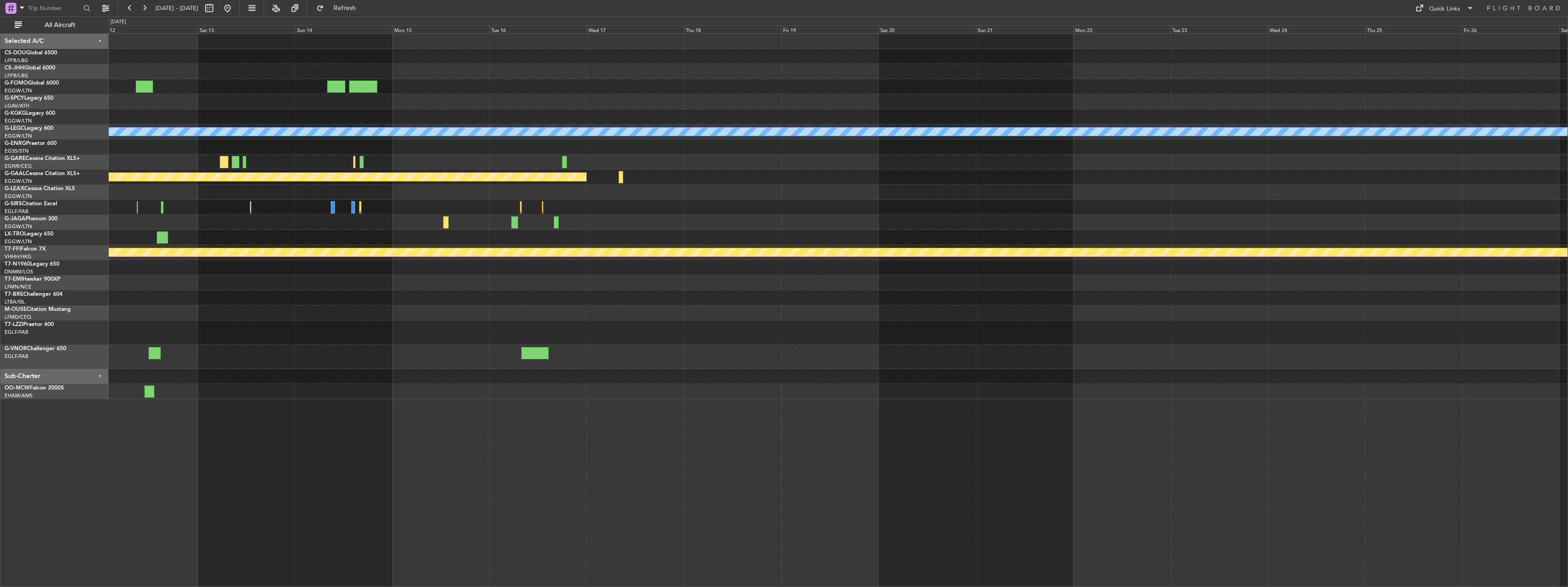
click at [891, 223] on div "A/C Unavailable London (Luton) Planned Maint Dusseldorf Planned Maint Dusseldor…" at bounding box center [838, 217] width 1459 height 365
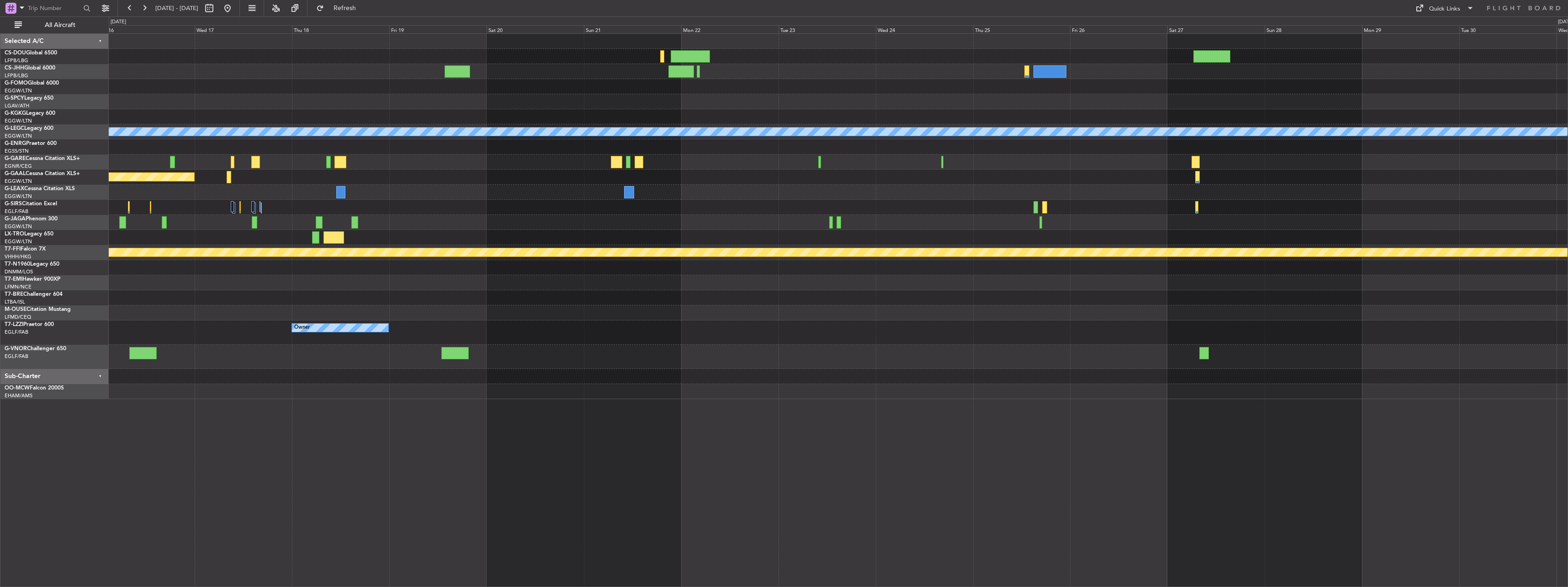
click at [716, 202] on div at bounding box center [838, 207] width 1459 height 15
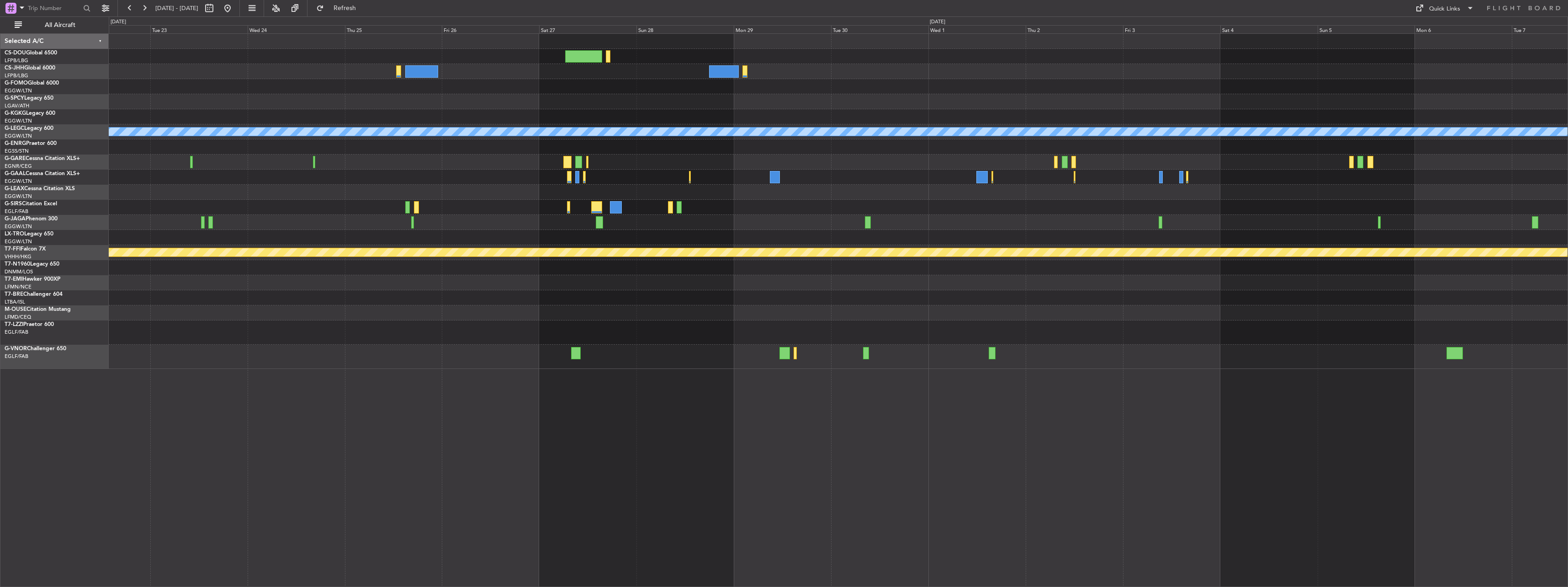
click at [780, 177] on div at bounding box center [838, 177] width 1459 height 15
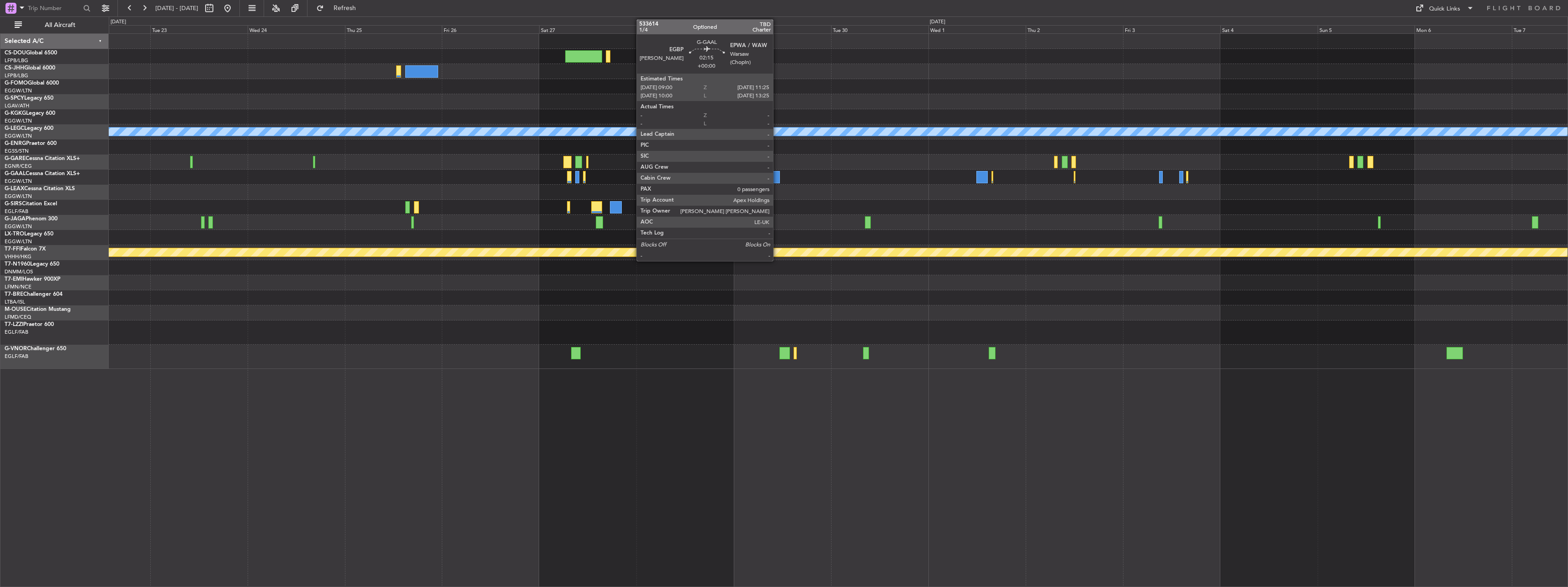
click at [777, 176] on div at bounding box center [775, 177] width 10 height 12
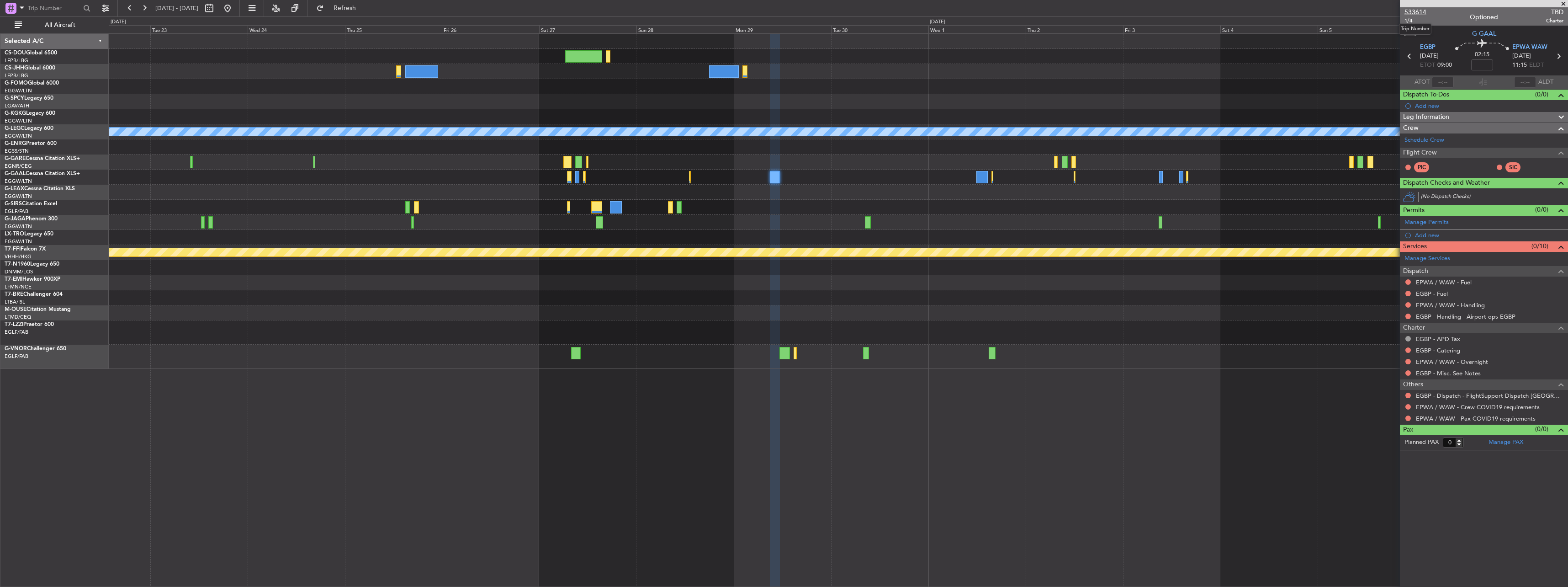
click at [1416, 12] on span "533614" at bounding box center [1415, 12] width 22 height 10
click at [260, 16] on mat-tooltip-component "Go to [DATE]" at bounding box center [257, 28] width 47 height 24
click at [235, 13] on button at bounding box center [228, 9] width 15 height 15
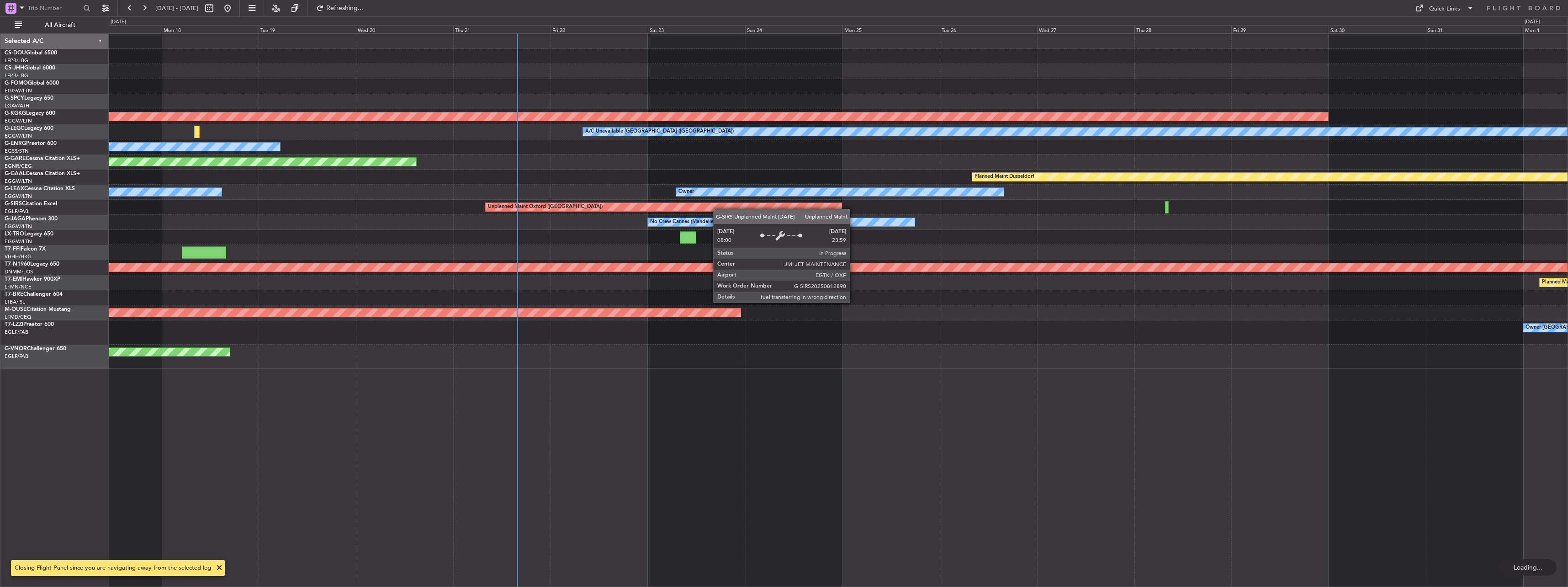
click at [506, 201] on div "Planned Maint Windsor Locks (Bradley Intl) AOG Maint Istanbul (Ataturk) A/C Una…" at bounding box center [838, 202] width 1459 height 335
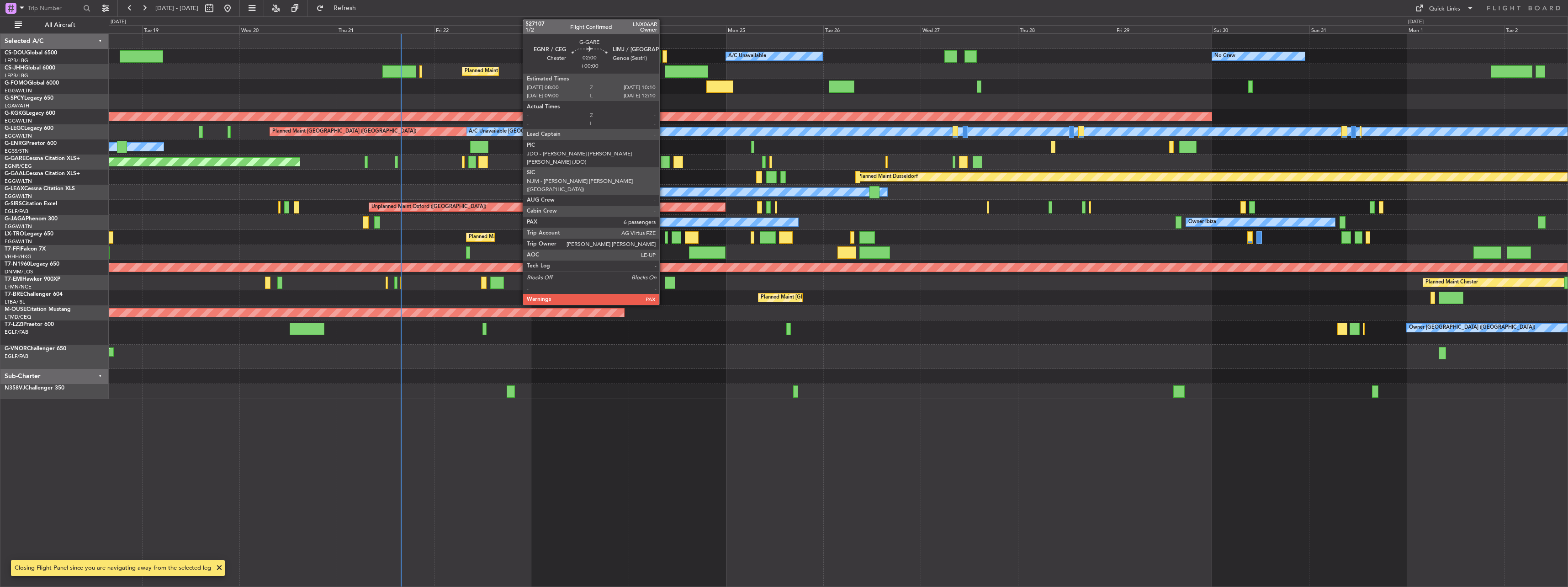
click at [663, 166] on div at bounding box center [665, 162] width 9 height 12
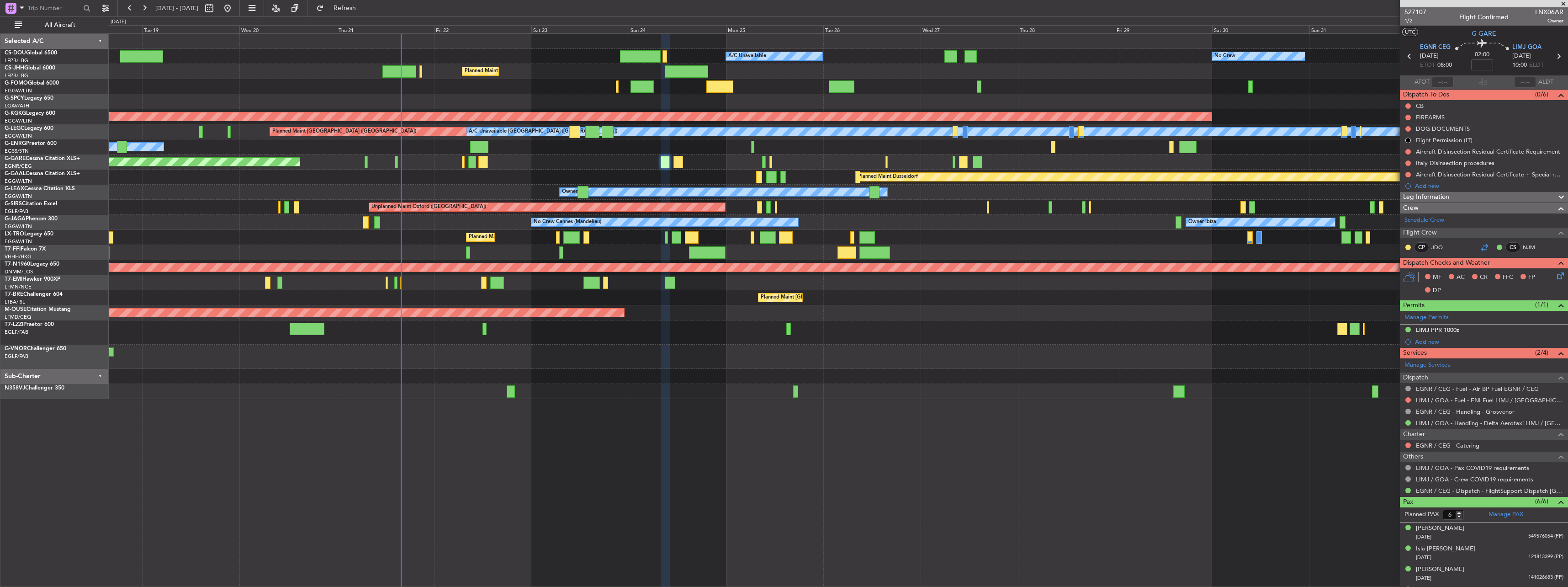
click at [1479, 247] on div at bounding box center [1485, 247] width 11 height 11
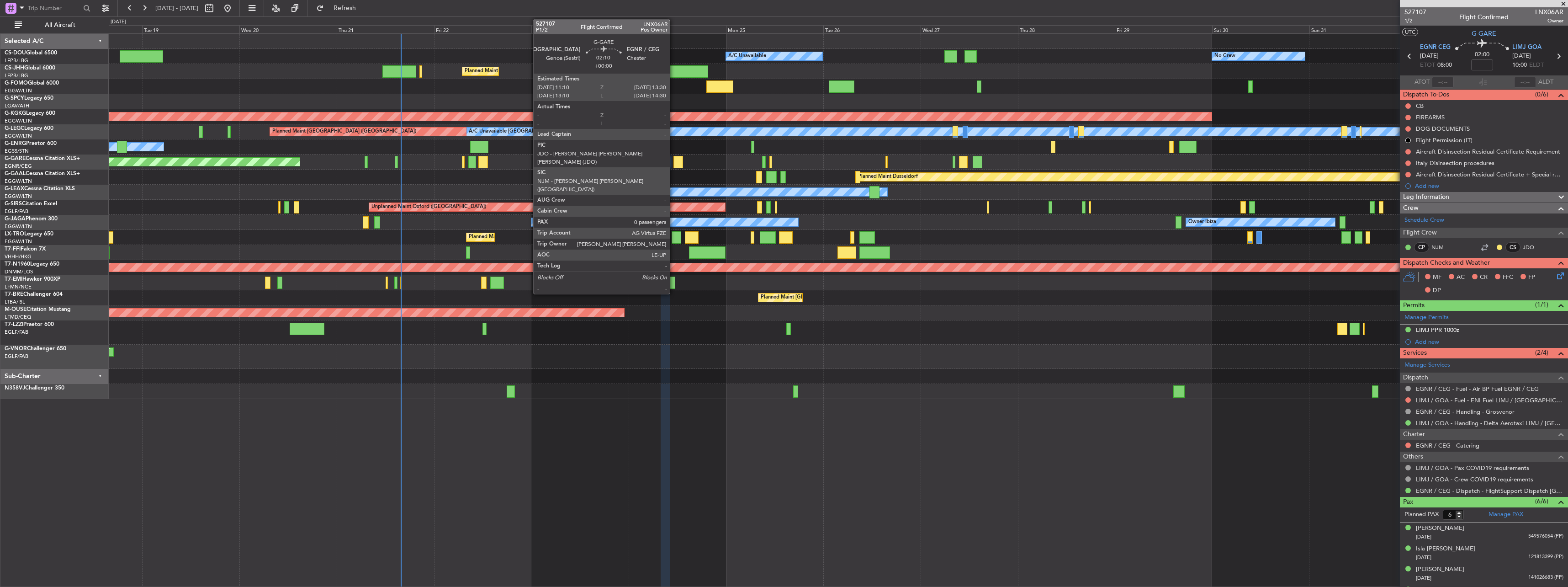
click at [674, 160] on div at bounding box center [678, 162] width 10 height 12
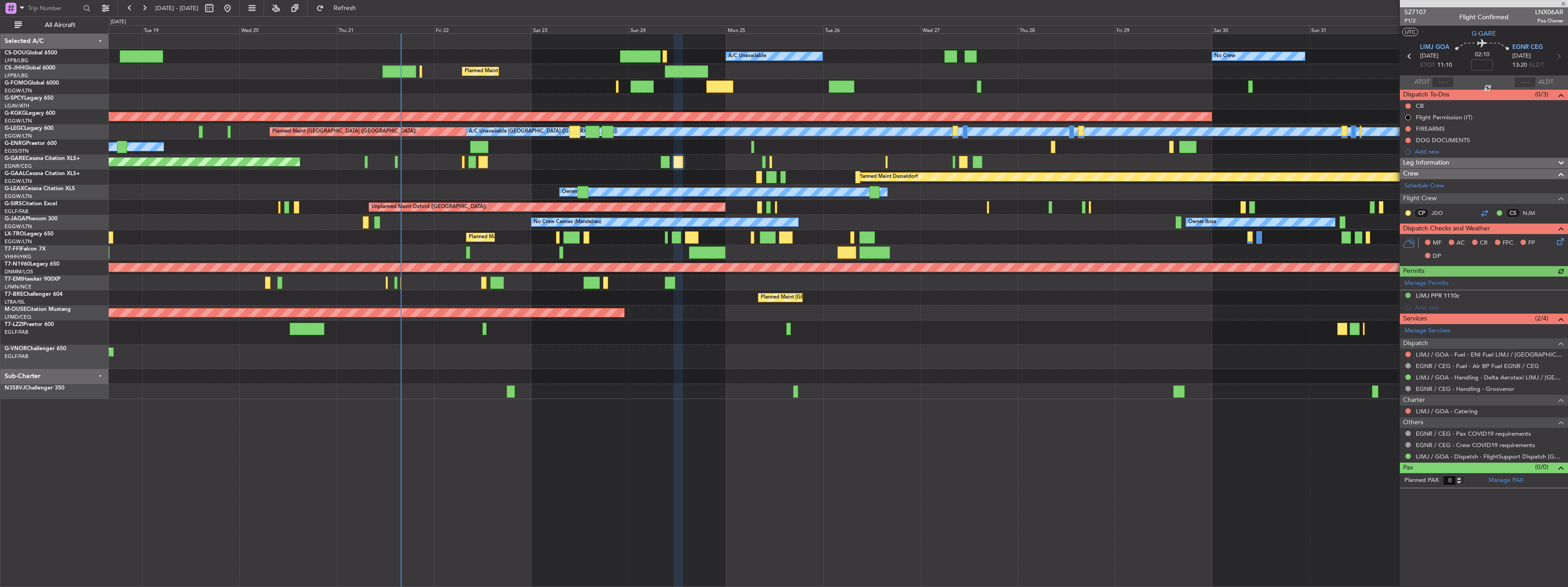
click at [1483, 216] on div at bounding box center [1485, 213] width 11 height 11
click at [349, 10] on button "Refresh" at bounding box center [340, 9] width 55 height 15
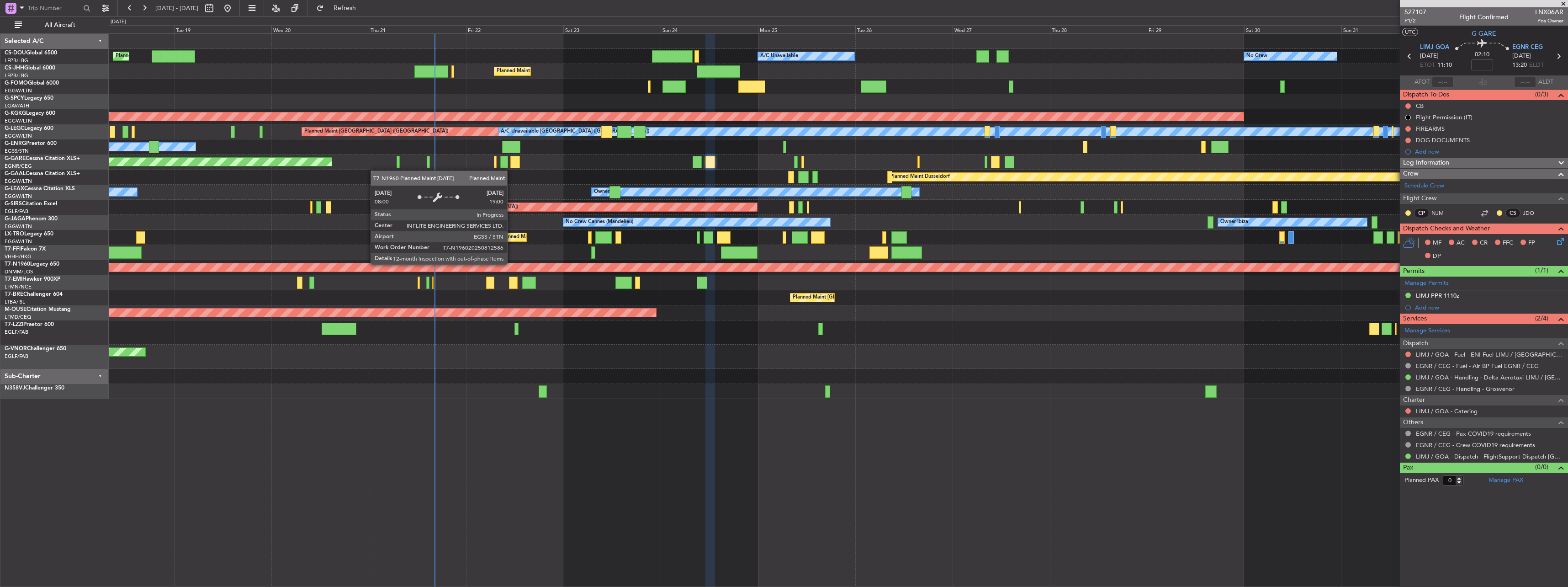
click at [622, 272] on div "Planned Maint [GEOGRAPHIC_DATA] ([GEOGRAPHIC_DATA])" at bounding box center [838, 267] width 1459 height 15
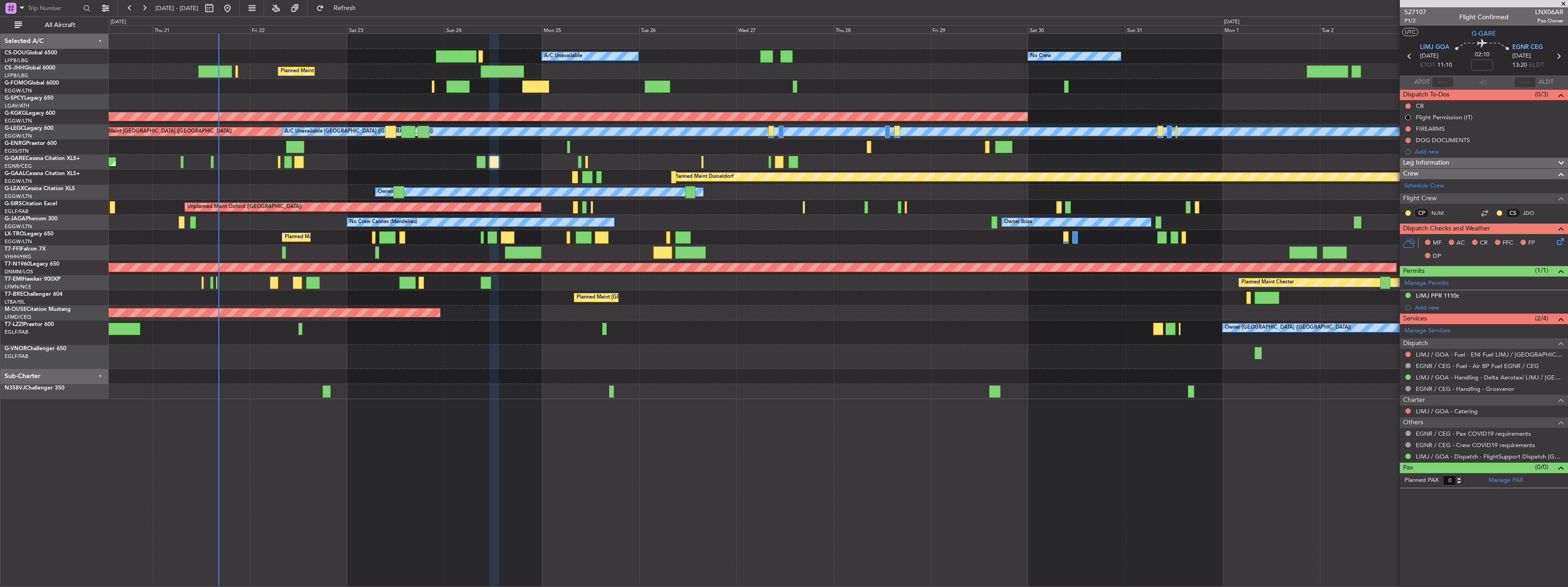
click at [1175, 317] on div "Planned Maint Bournemouth" at bounding box center [838, 312] width 1459 height 15
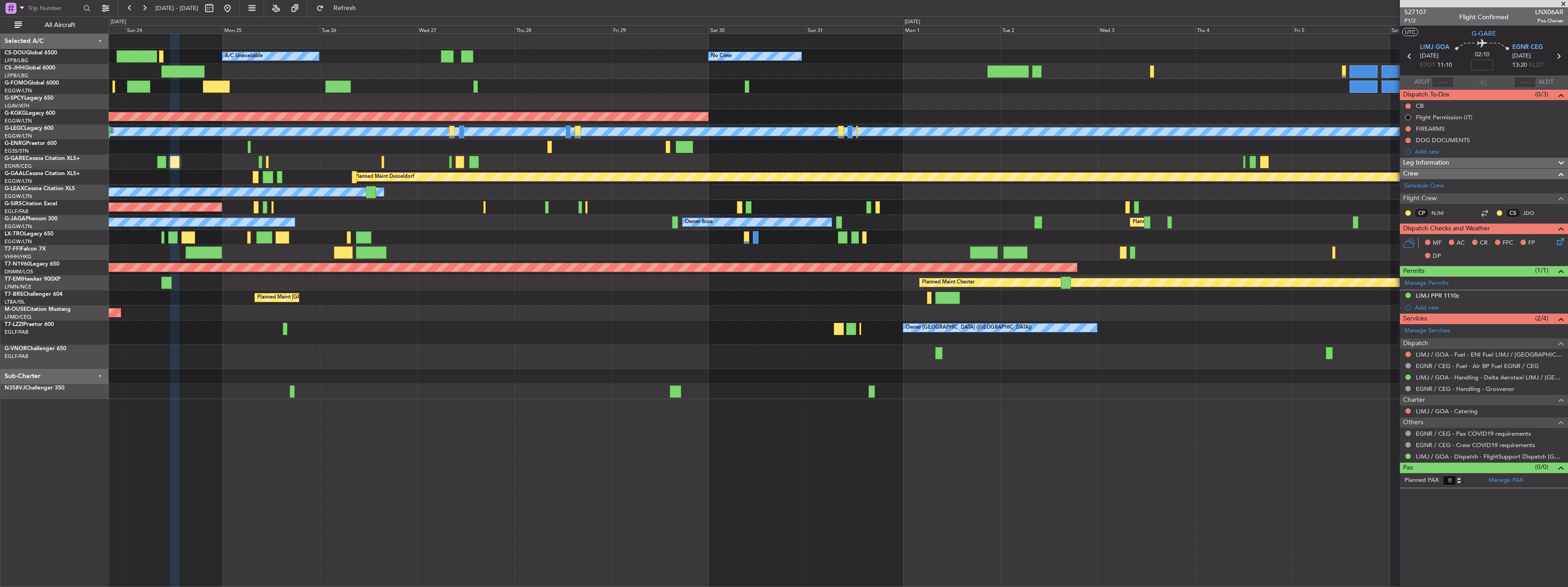
click at [721, 353] on div at bounding box center [838, 357] width 1459 height 24
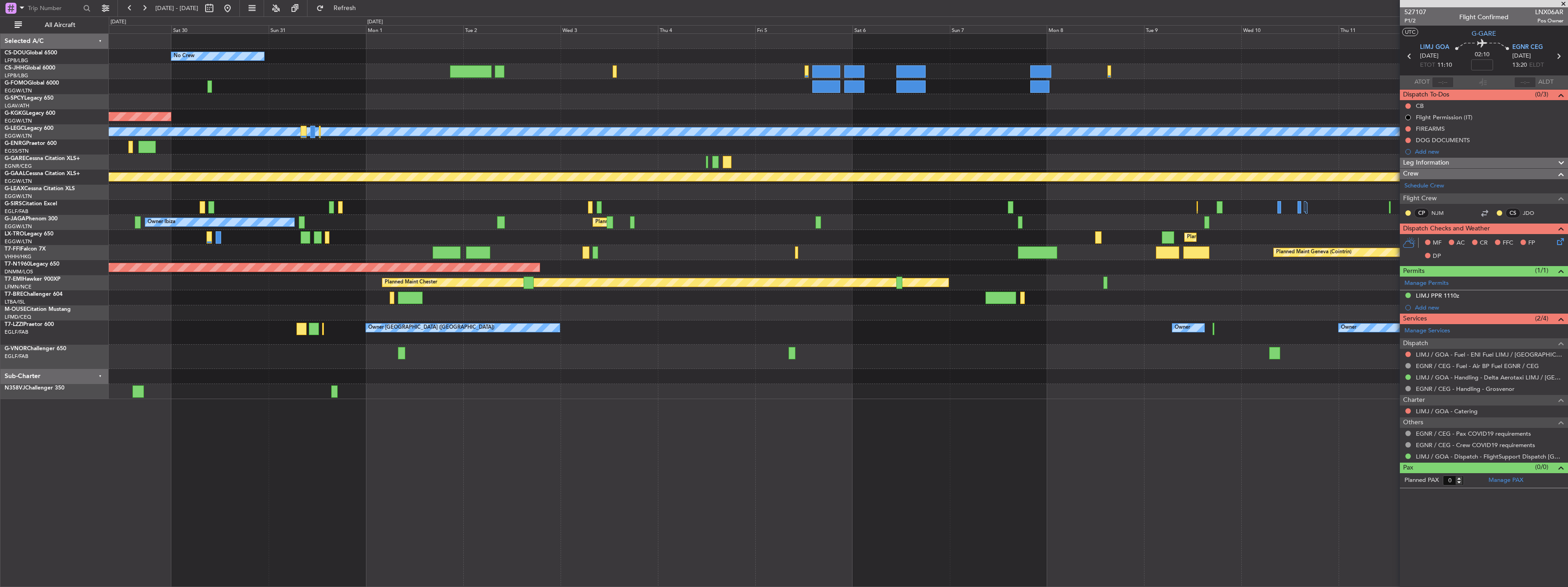
click at [712, 340] on div "Owner [GEOGRAPHIC_DATA] ([GEOGRAPHIC_DATA]) Owner Owner" at bounding box center [838, 332] width 1459 height 24
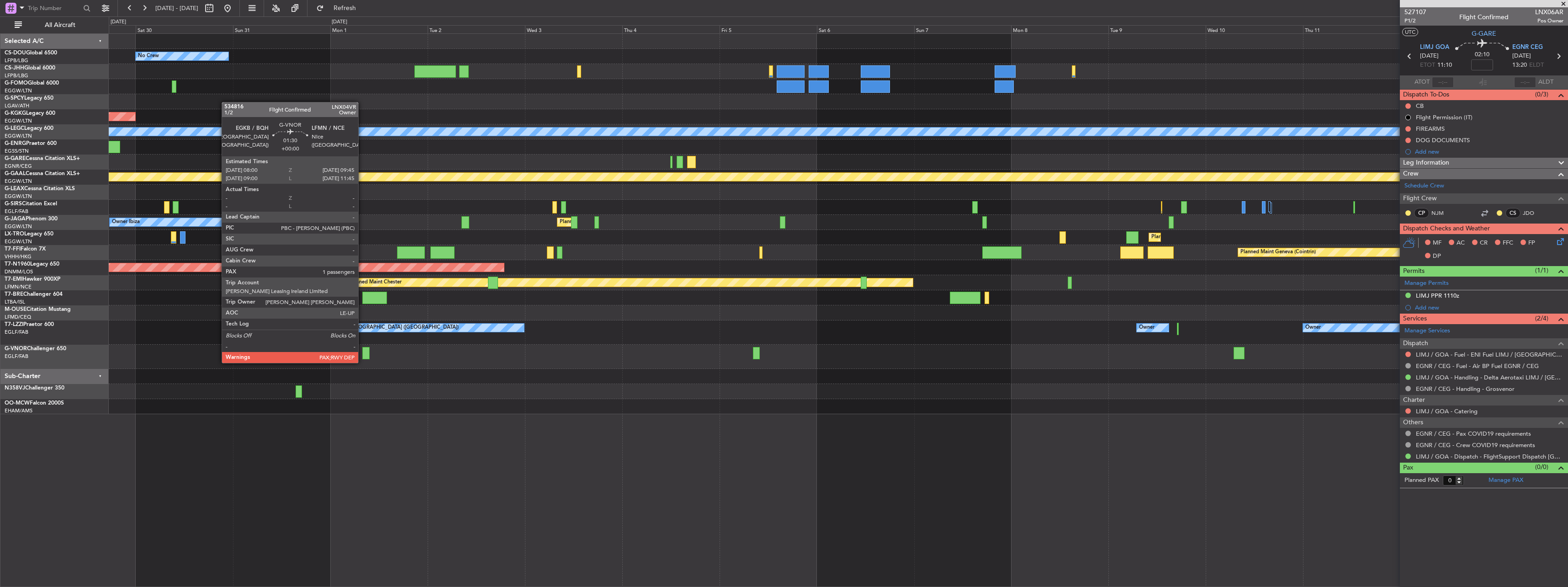
click at [362, 353] on div at bounding box center [366, 353] width 7 height 12
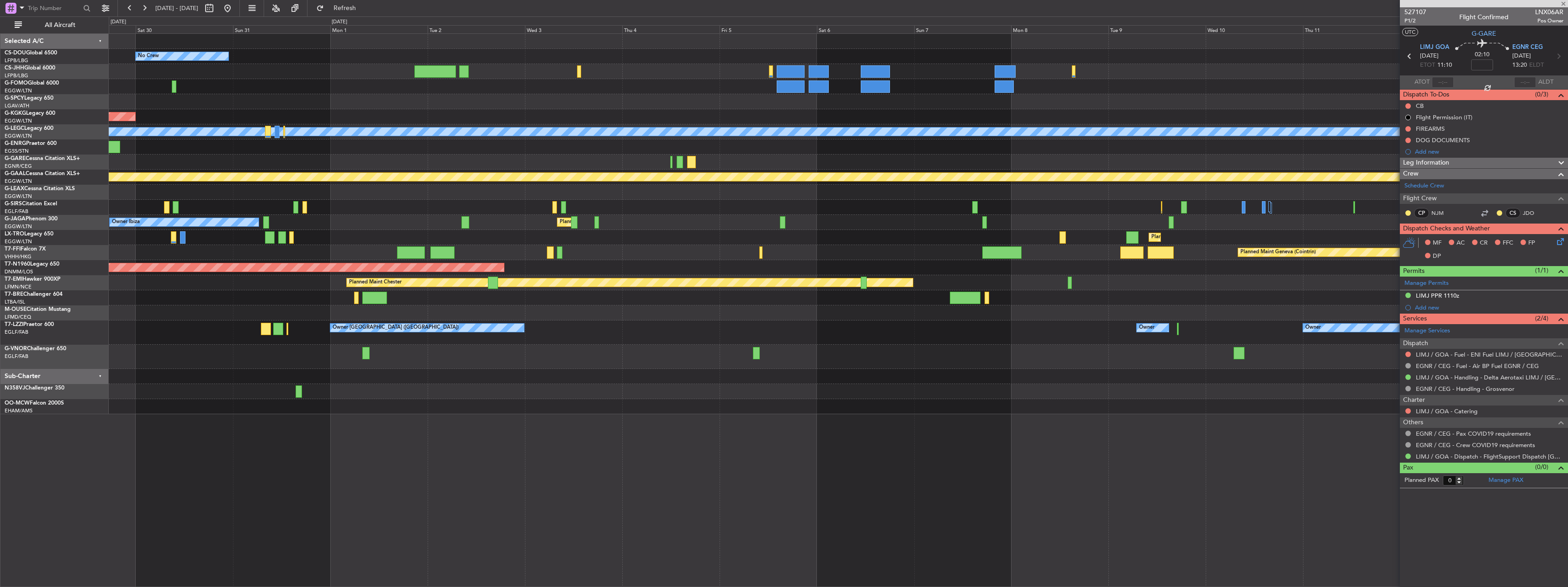
type input "5"
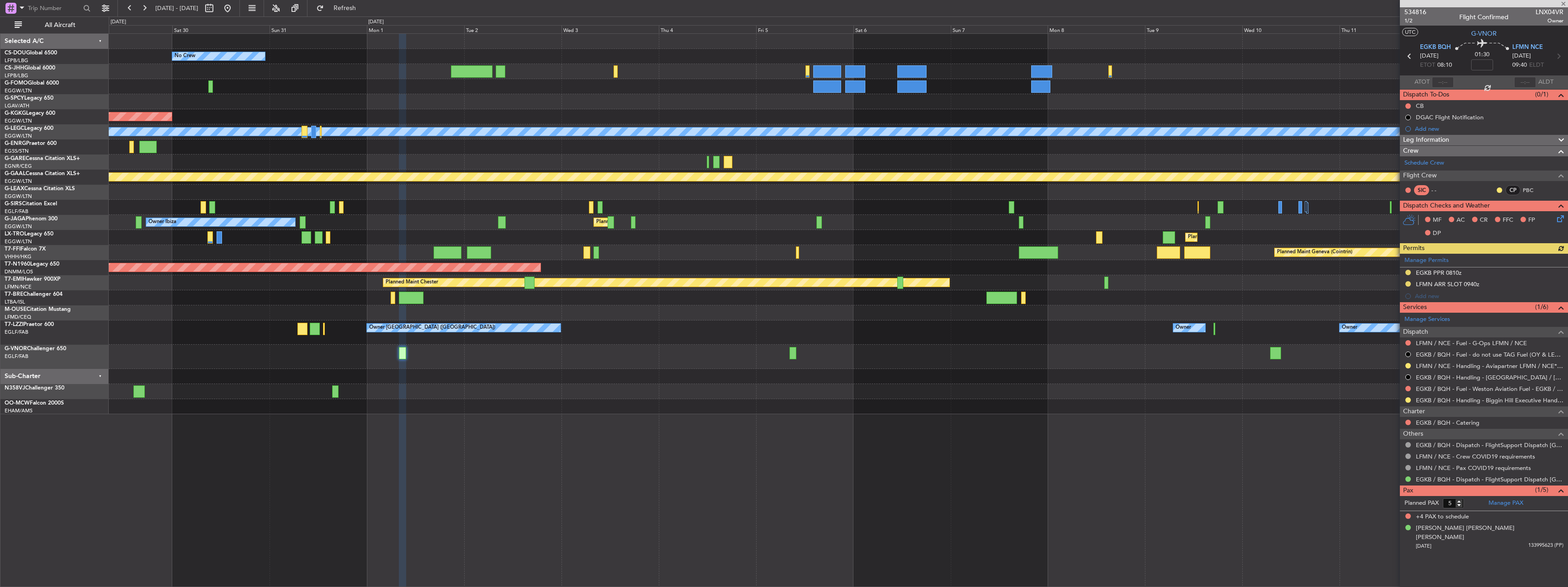
click at [615, 367] on div at bounding box center [838, 357] width 1459 height 24
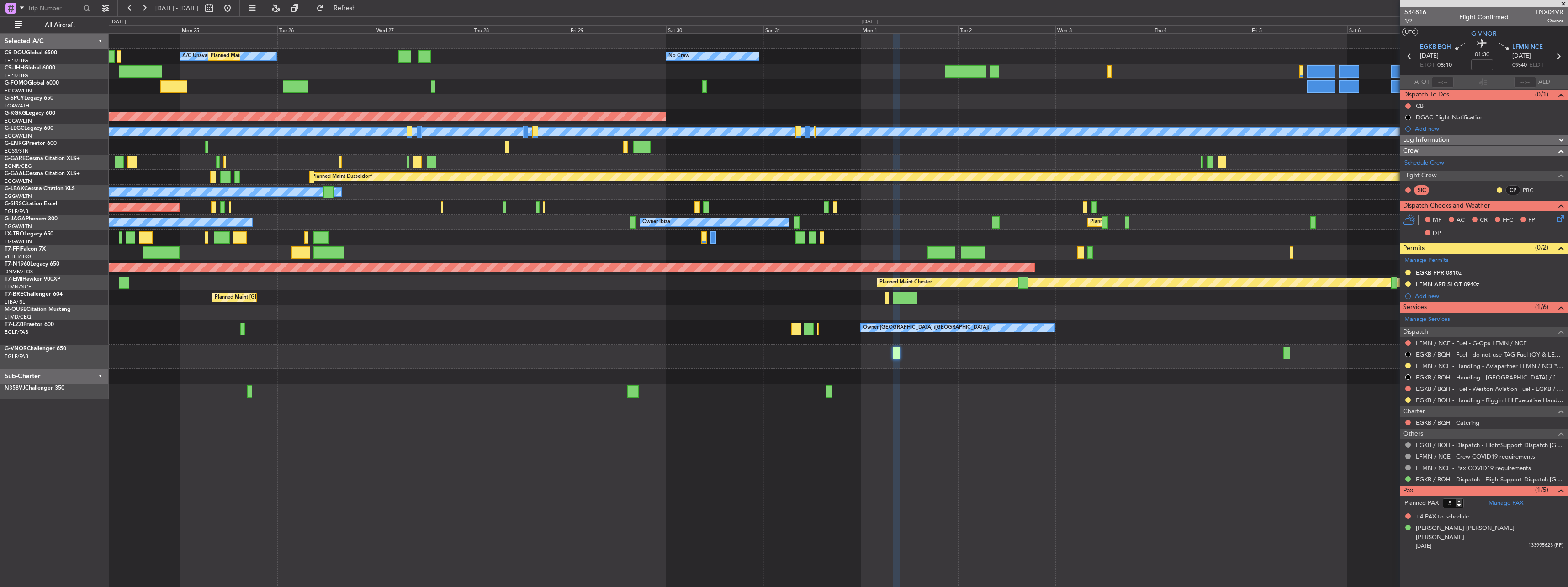
click at [1100, 394] on div at bounding box center [838, 391] width 1459 height 15
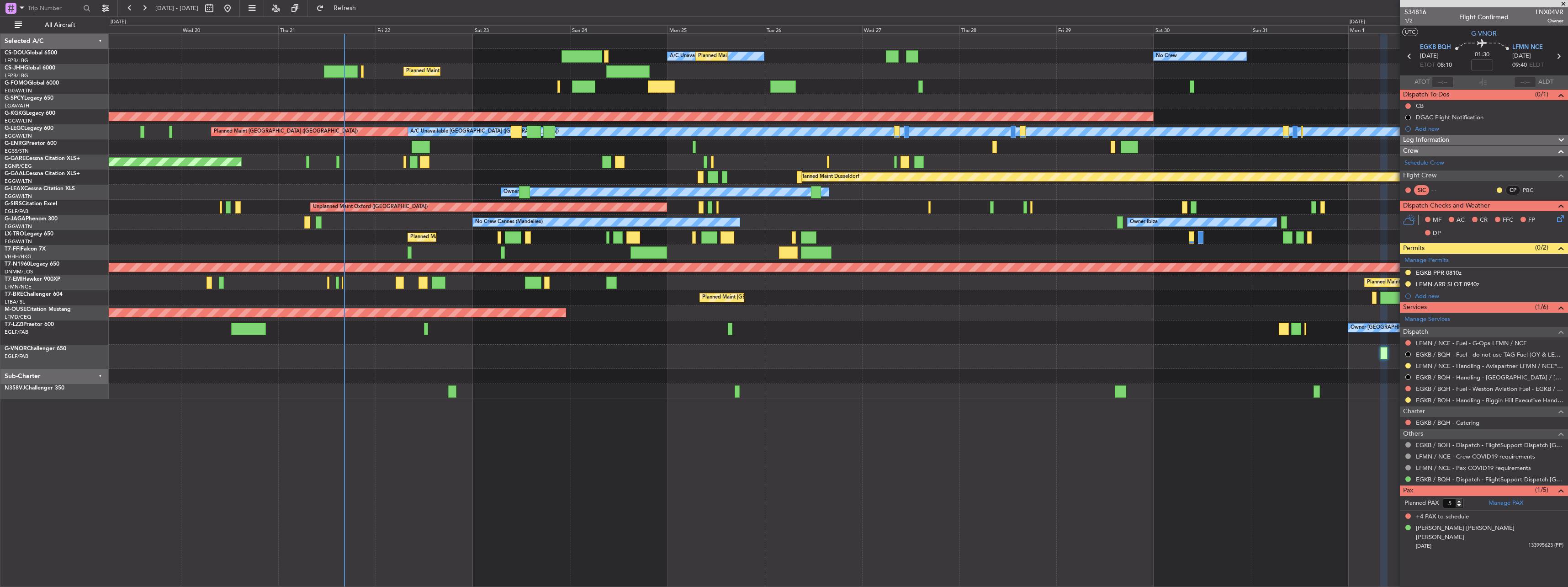
click at [1034, 389] on div "No Crew A/C Unavailable Planned Maint Paris (Le Bourget) Planned Maint London (…" at bounding box center [838, 310] width 1459 height 554
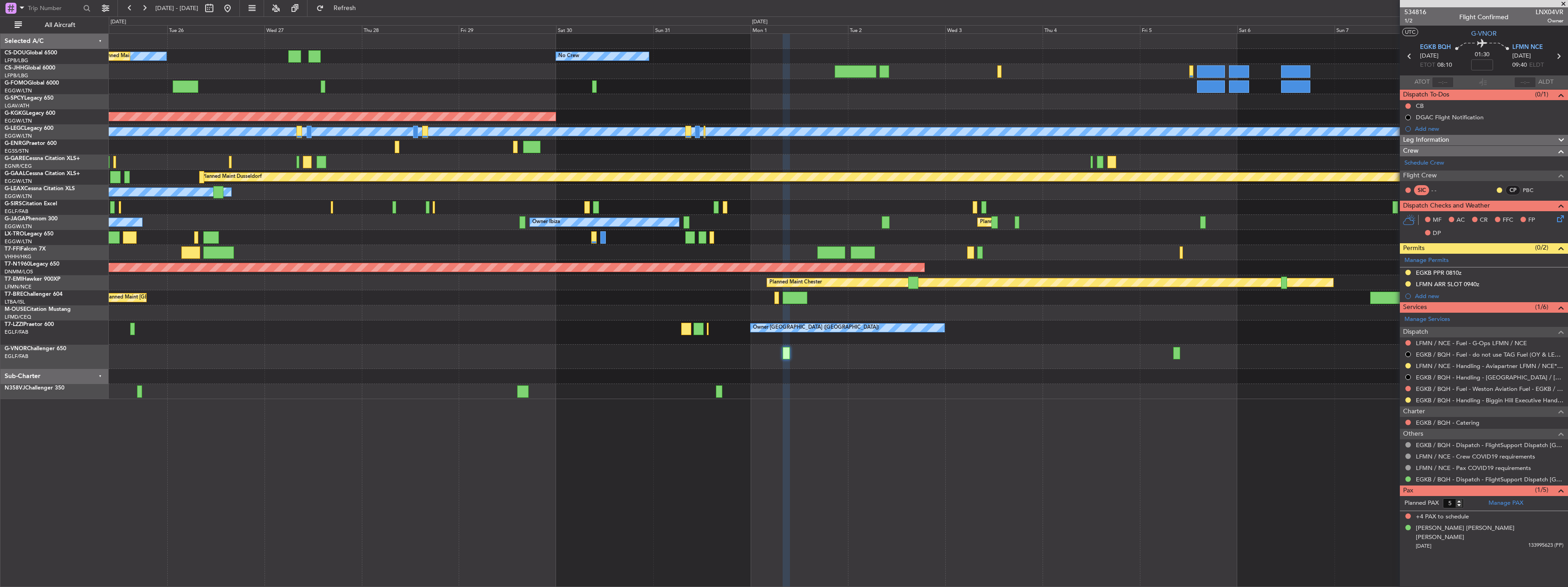
click at [802, 340] on div "No Crew A/C Unavailable Planned Maint Paris (Le Bourget) Planned Maint London (…" at bounding box center [838, 217] width 1459 height 365
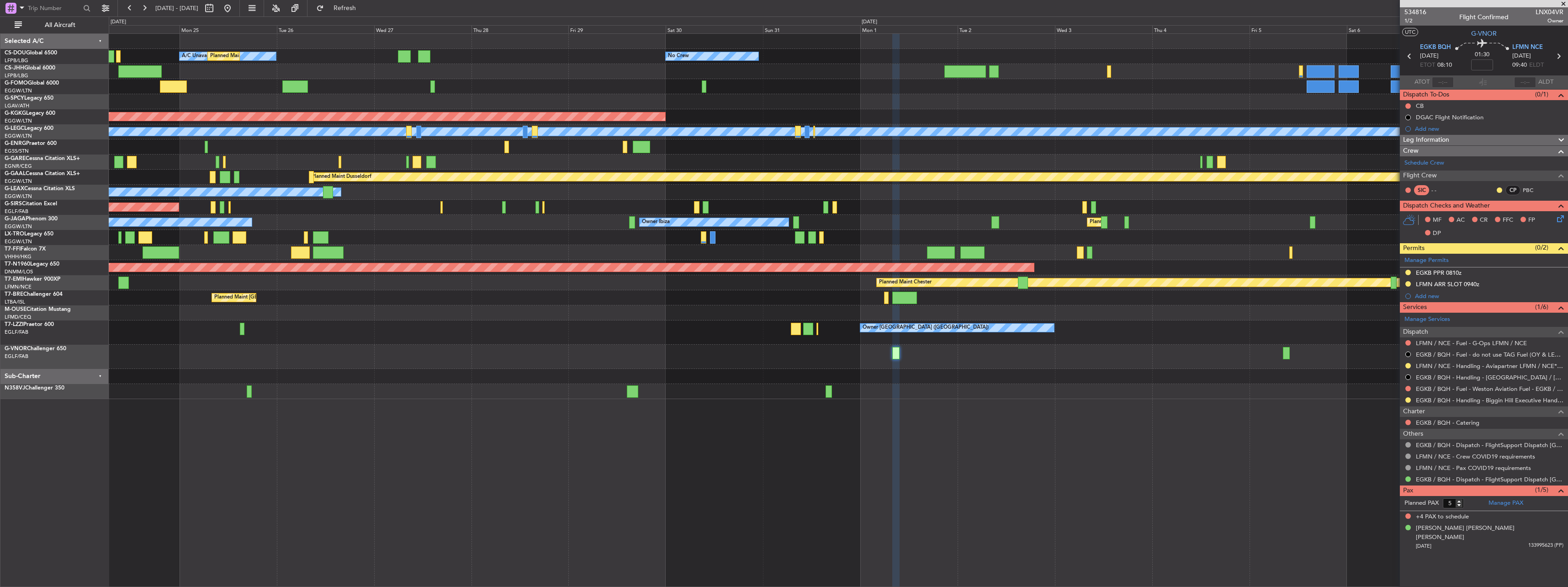
click at [1195, 366] on div at bounding box center [838, 357] width 1459 height 24
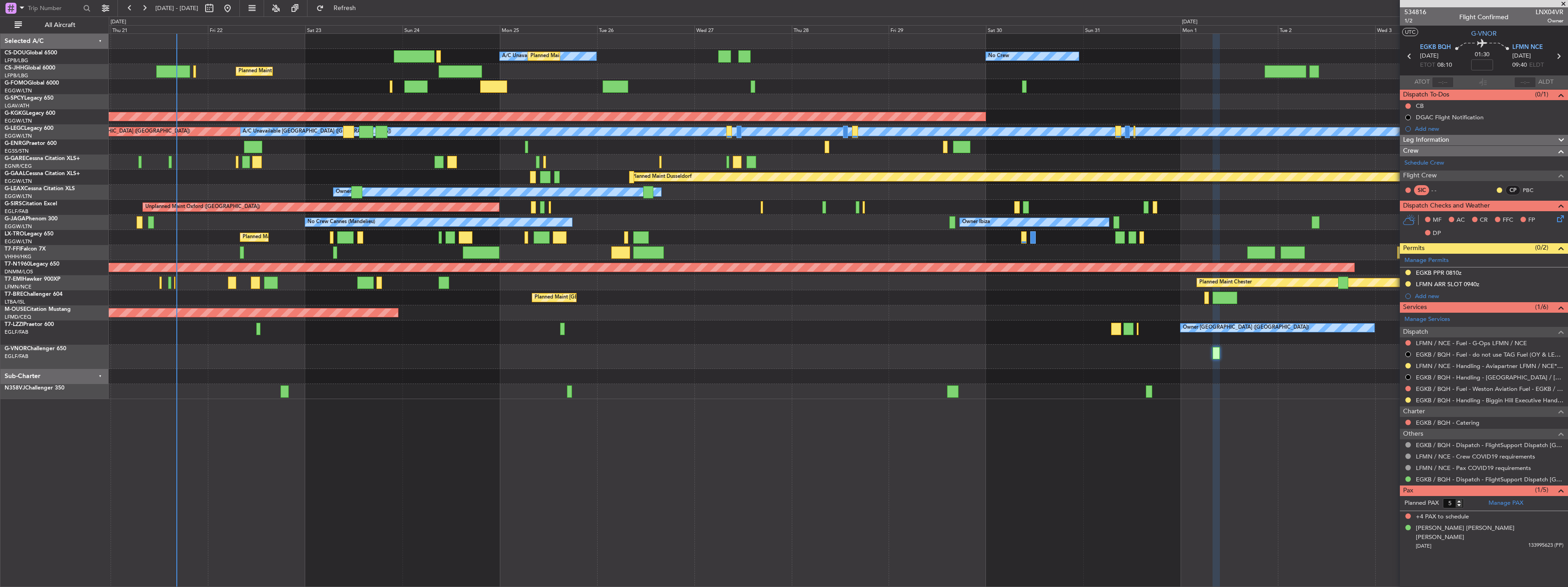
click at [969, 313] on div "Planned Maint Bournemouth" at bounding box center [838, 312] width 1459 height 15
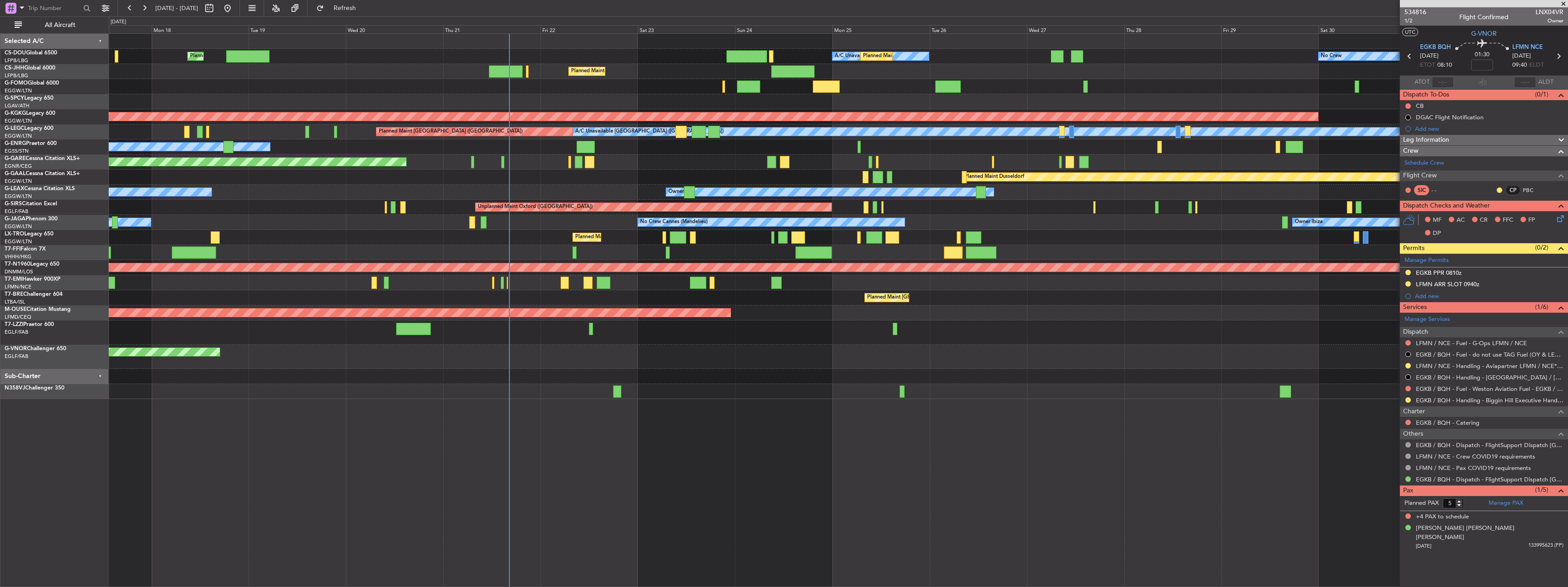
click at [884, 338] on div "Owner [GEOGRAPHIC_DATA] ([GEOGRAPHIC_DATA])" at bounding box center [838, 332] width 1459 height 24
